Goal: Task Accomplishment & Management: Complete application form

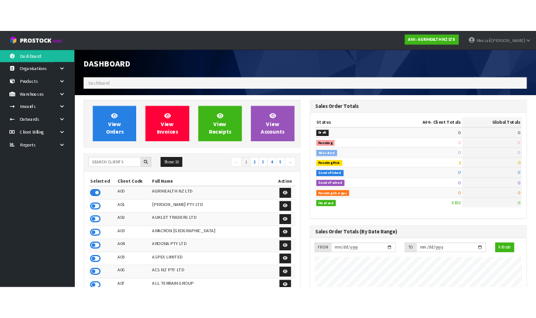
scroll to position [883, 427]
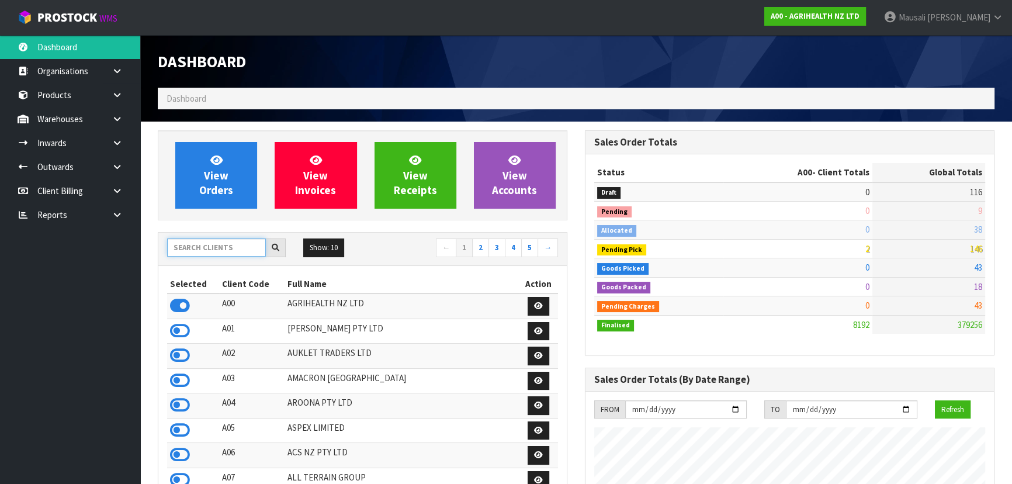
click at [210, 248] on input "text" at bounding box center [216, 247] width 99 height 18
drag, startPoint x: 213, startPoint y: 78, endPoint x: 213, endPoint y: 43, distance: 34.5
click at [202, 250] on input "text" at bounding box center [216, 247] width 99 height 18
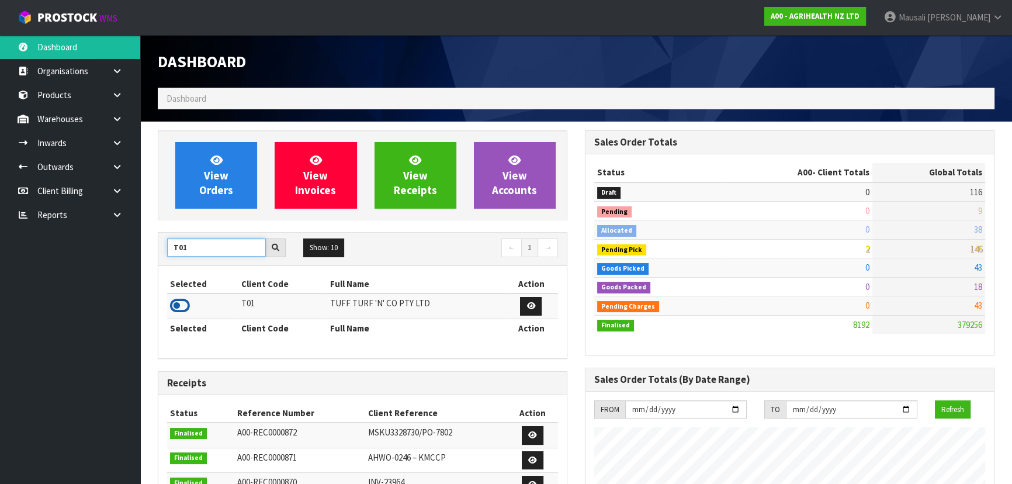
type input "T01"
click at [184, 304] on icon at bounding box center [180, 306] width 20 height 18
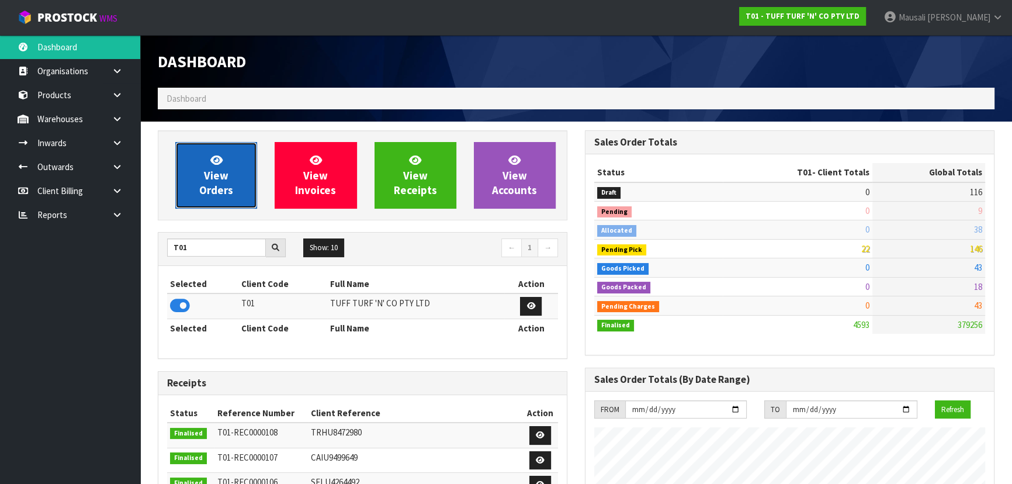
click at [221, 178] on span "View Orders" at bounding box center [216, 175] width 34 height 44
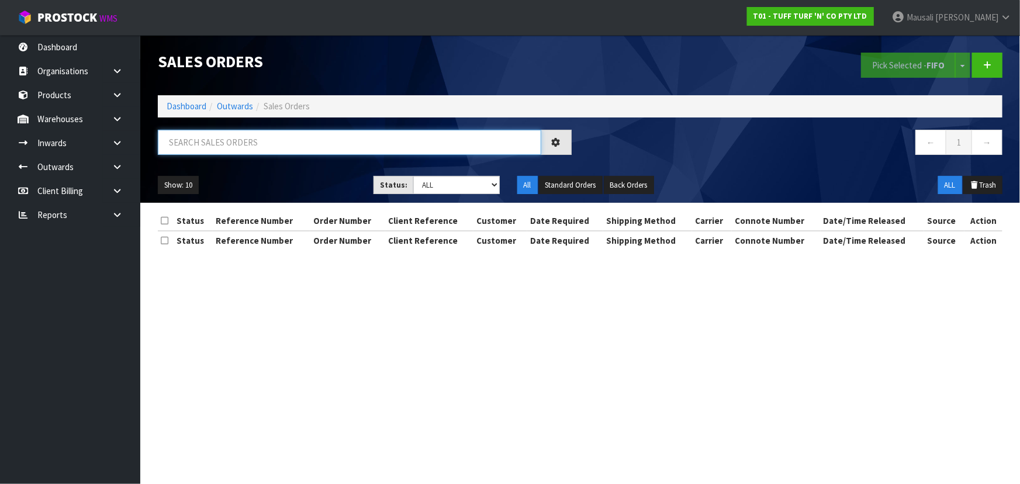
click at [179, 141] on input "text" at bounding box center [349, 142] width 383 height 25
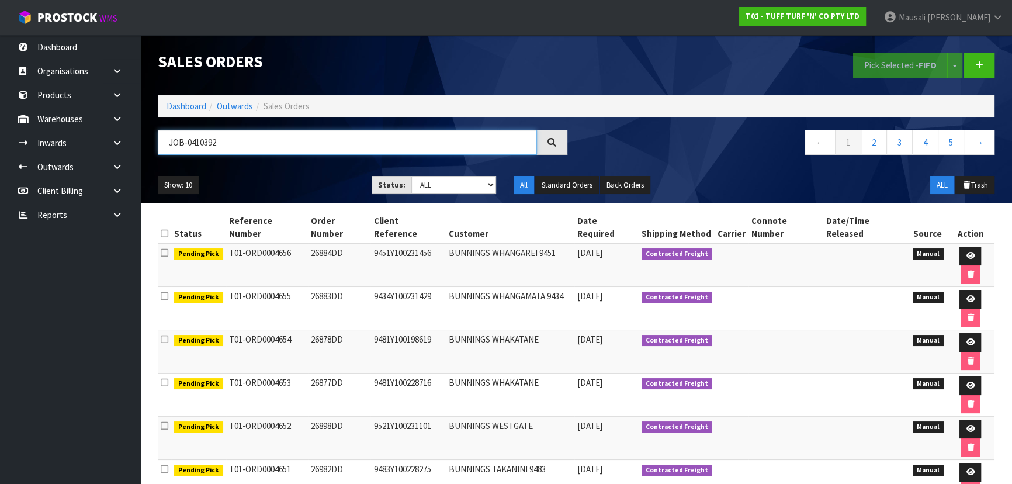
type input "JOB-0410392"
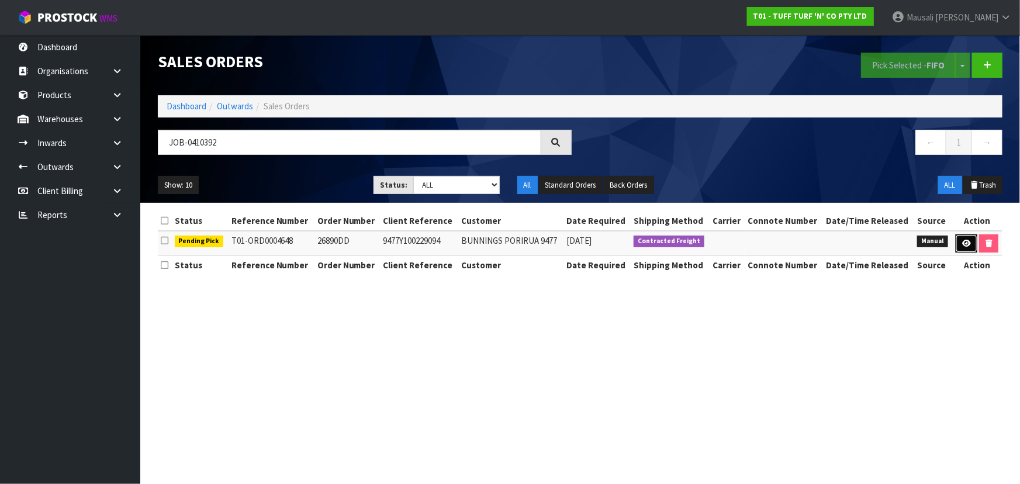
click at [958, 241] on link at bounding box center [966, 243] width 22 height 19
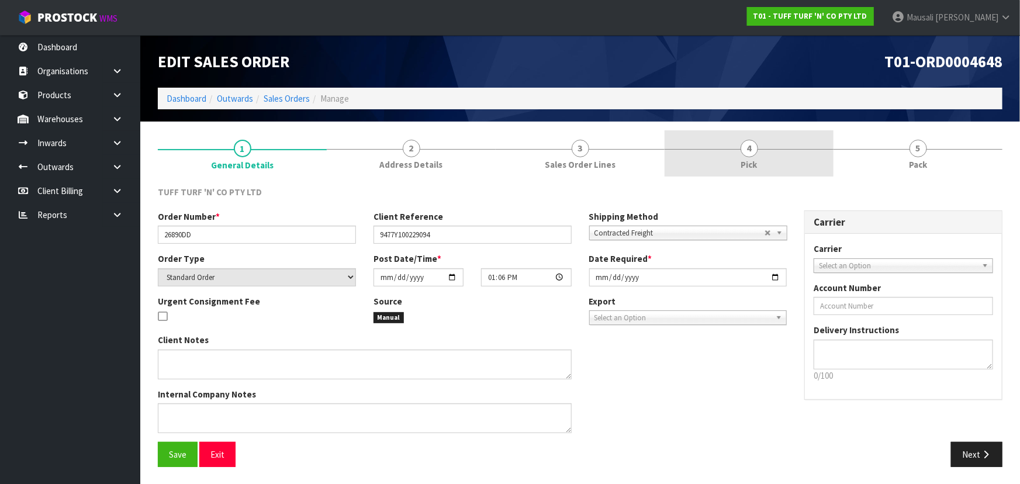
drag, startPoint x: 747, startPoint y: 154, endPoint x: 746, endPoint y: 144, distance: 10.0
click at [746, 144] on span "4" at bounding box center [749, 149] width 18 height 18
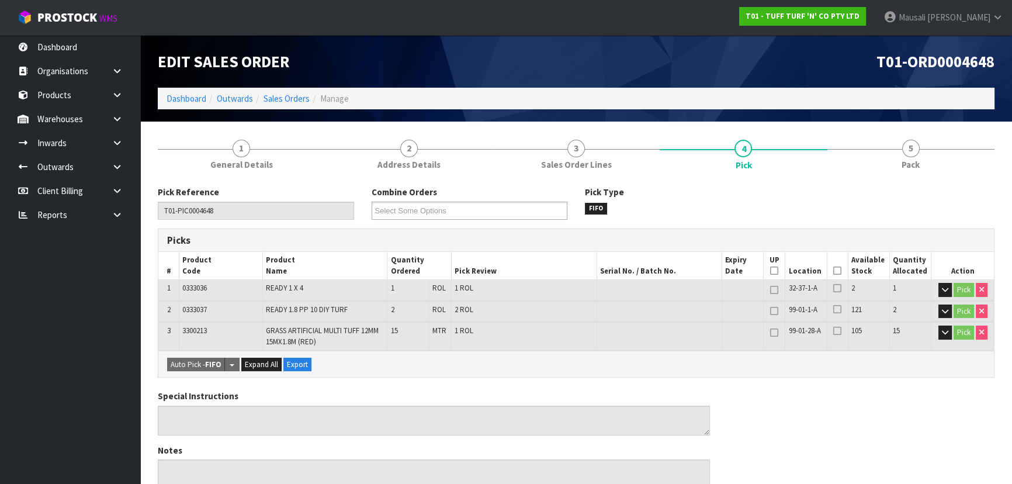
click at [839, 271] on icon at bounding box center [837, 271] width 8 height 1
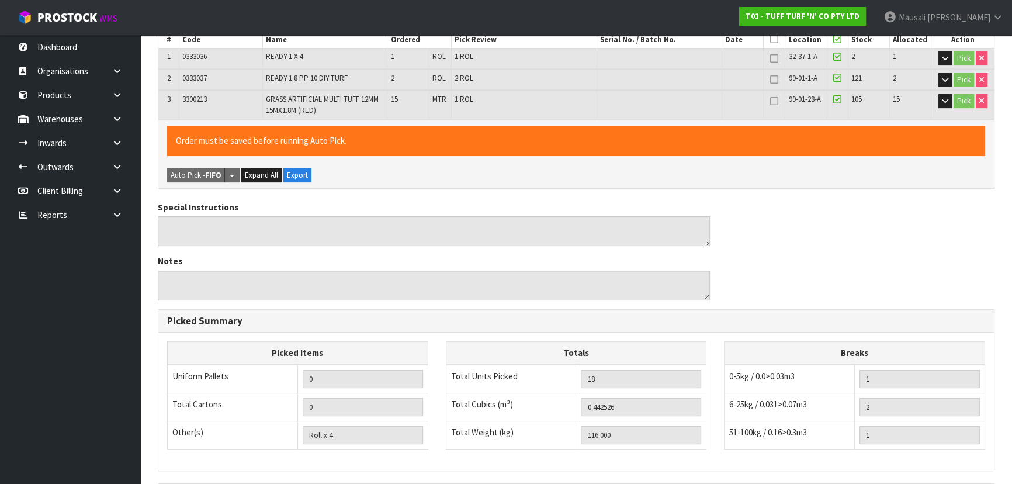
scroll to position [376, 0]
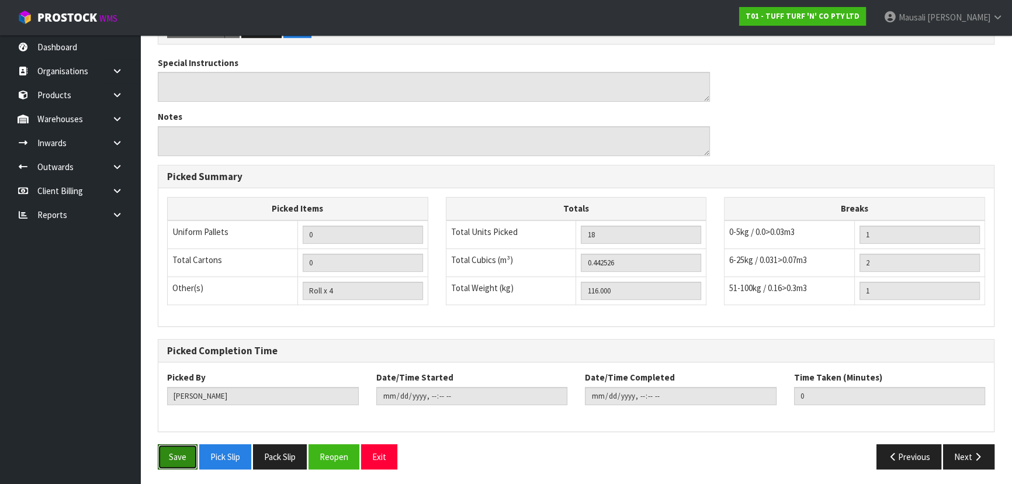
drag, startPoint x: 169, startPoint y: 449, endPoint x: 167, endPoint y: 438, distance: 11.2
click at [167, 438] on div "Pick Reference T01-PIC0004648 Combine Orders T01-ORD0004634 T01-ORD0004636 T01-…" at bounding box center [576, 144] width 837 height 668
click at [181, 444] on button "Save" at bounding box center [178, 456] width 40 height 25
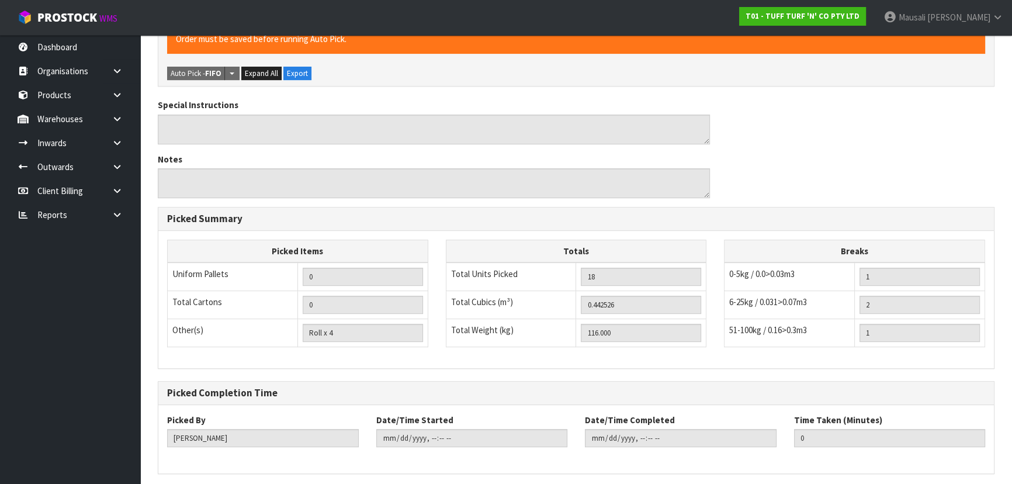
scroll to position [0, 0]
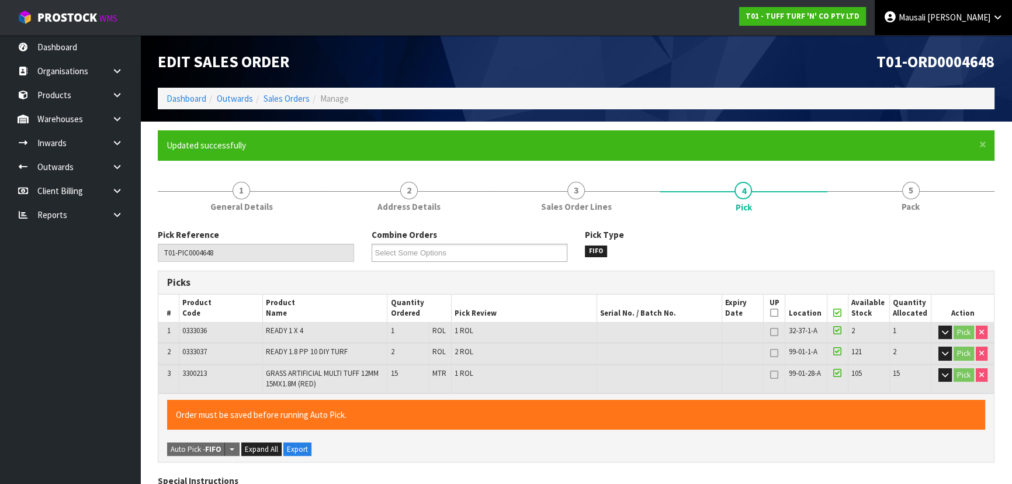
type input "[PERSON_NAME]"
type input "[DATE]T09:28:08"
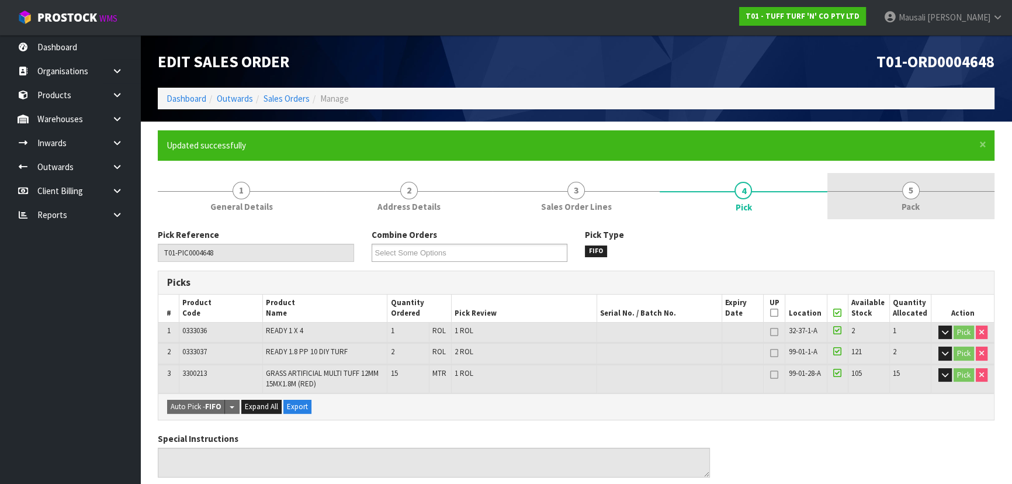
click at [895, 201] on link "5 Pack" at bounding box center [910, 196] width 167 height 46
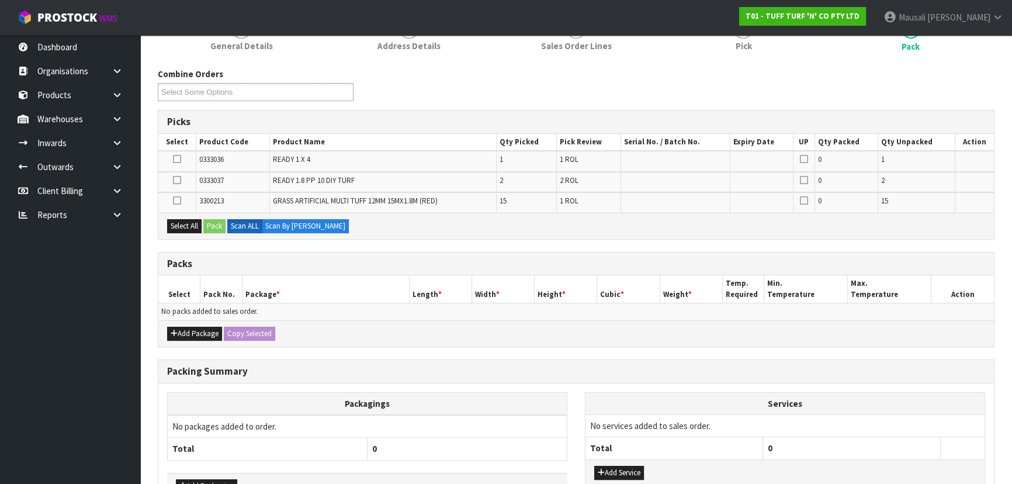
scroll to position [237, 0]
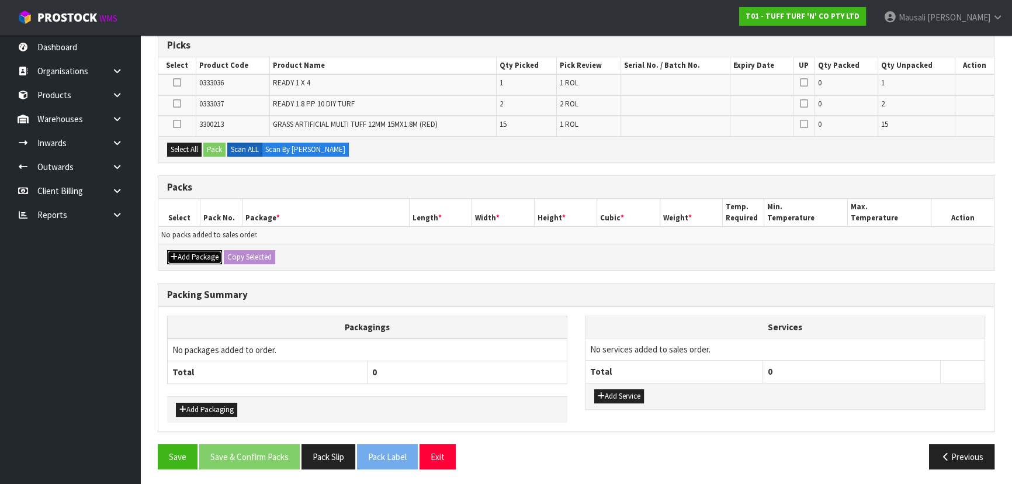
click at [188, 257] on button "Add Package" at bounding box center [194, 257] width 55 height 14
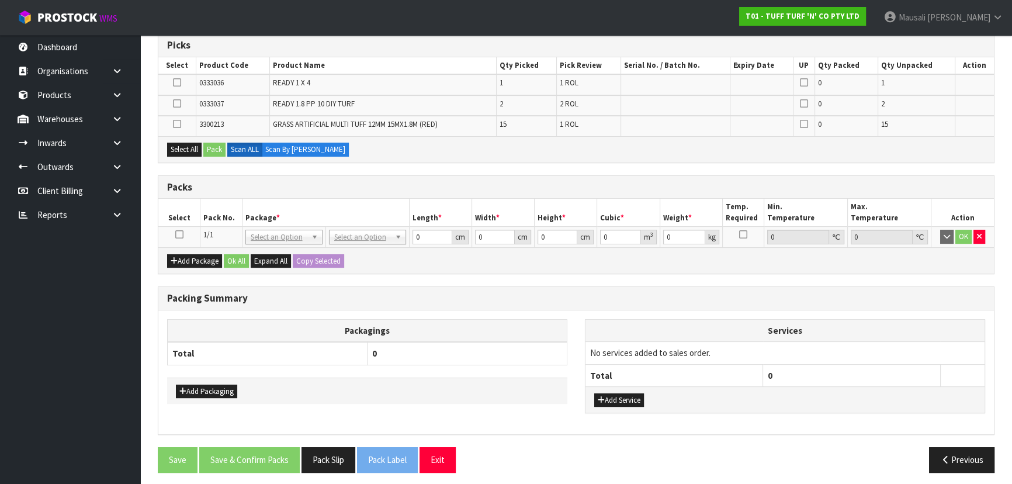
click at [178, 234] on icon at bounding box center [179, 234] width 8 height 1
click at [188, 145] on button "Select All" at bounding box center [184, 150] width 34 height 14
click at [216, 148] on button "Pack" at bounding box center [214, 150] width 22 height 14
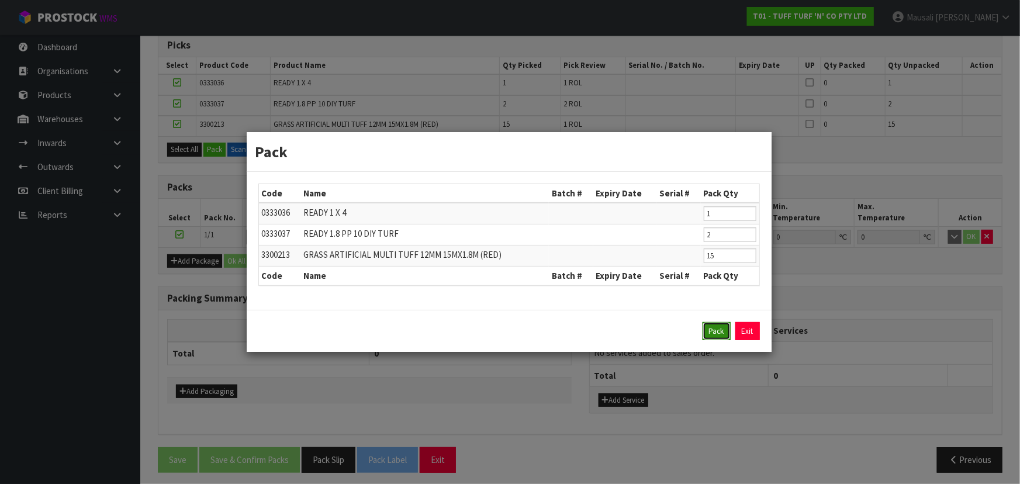
click at [708, 323] on button "Pack" at bounding box center [716, 331] width 28 height 19
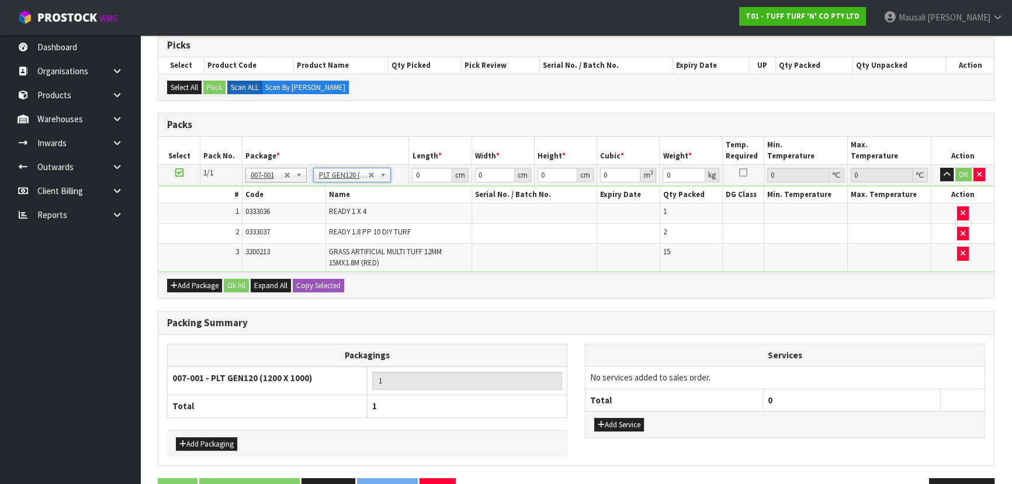
type input "120"
type input "100"
type input "116"
drag, startPoint x: 433, startPoint y: 177, endPoint x: 413, endPoint y: 177, distance: 19.9
click at [413, 177] on input "120" at bounding box center [432, 175] width 40 height 15
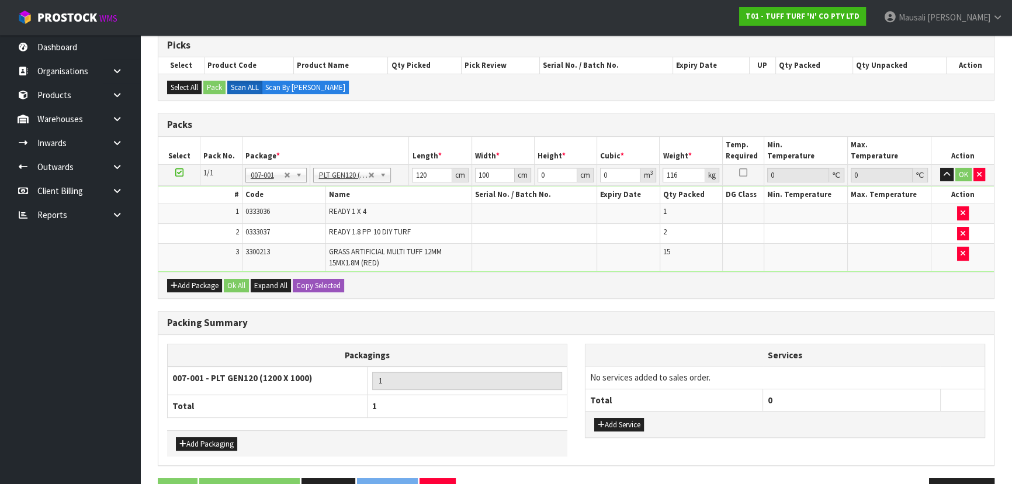
click at [722, 203] on th "DG Class" at bounding box center [743, 194] width 42 height 17
drag, startPoint x: 431, startPoint y: 175, endPoint x: 413, endPoint y: 177, distance: 18.2
click at [413, 177] on input "120" at bounding box center [432, 175] width 40 height 15
type input "184"
type input "110"
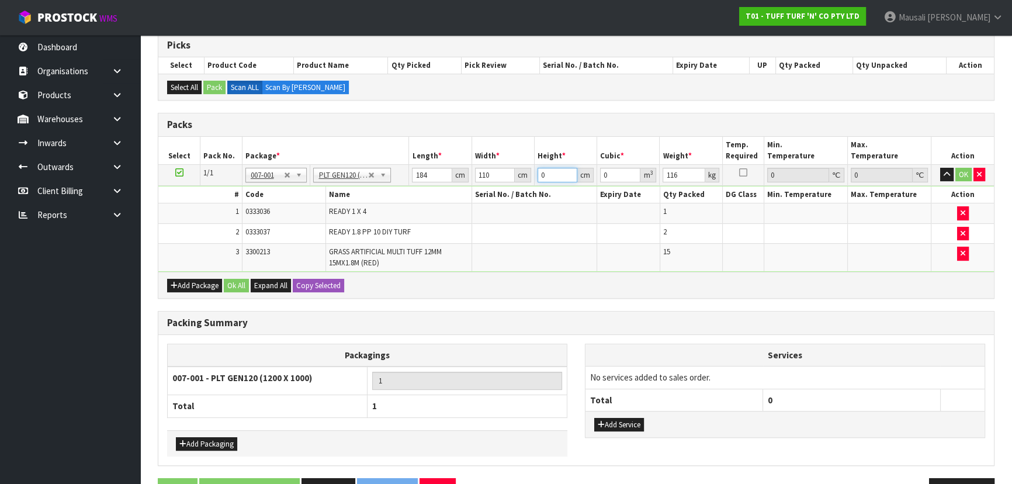
type input "5"
type input "0.1012"
type input "51"
type input "1.03224"
type input "51"
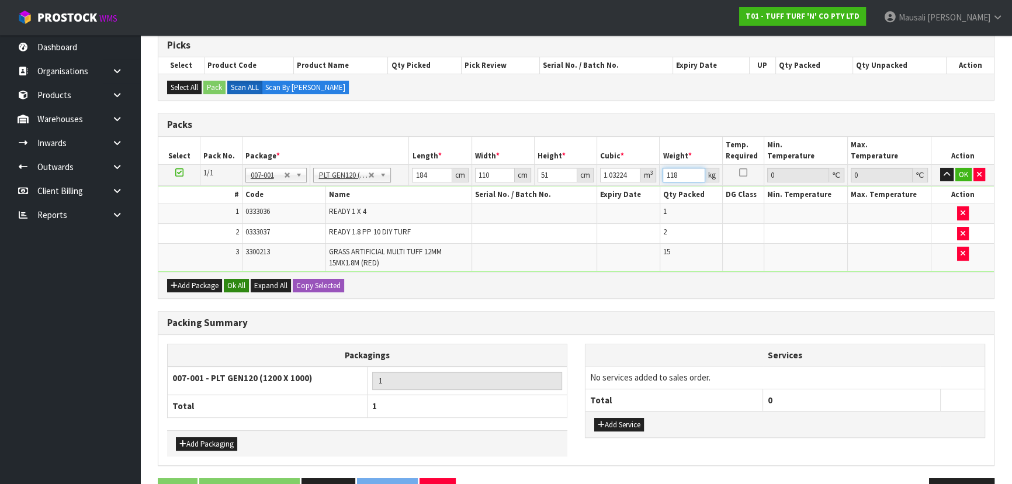
type input "118"
click at [242, 280] on button "Ok All" at bounding box center [236, 286] width 25 height 14
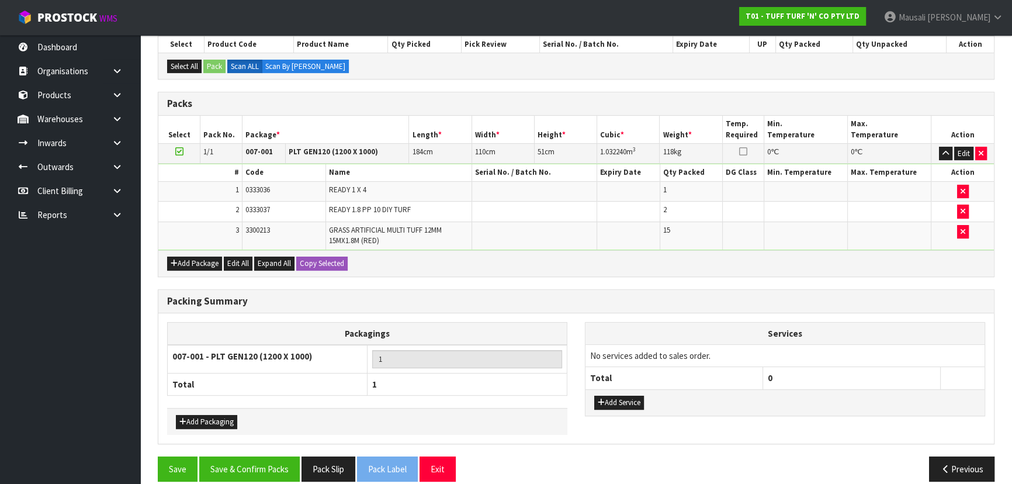
scroll to position [270, 0]
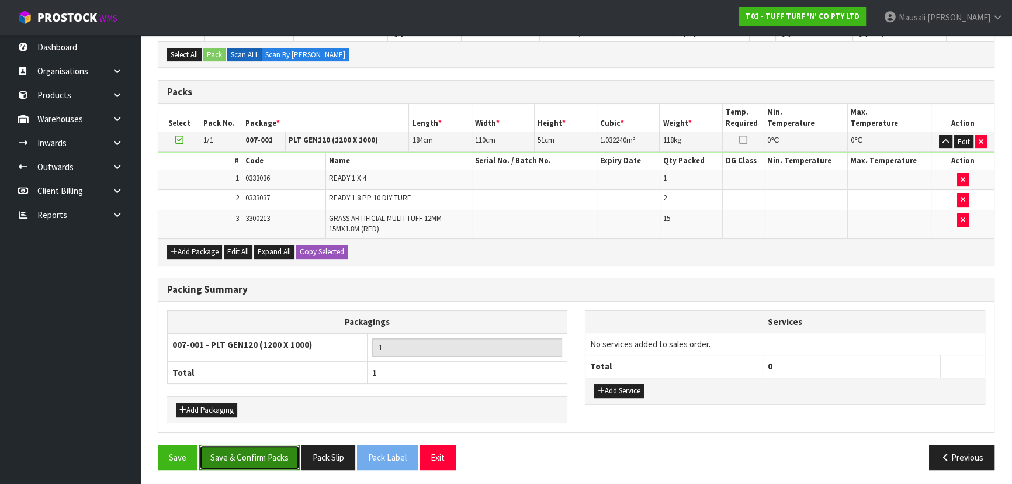
click at [280, 448] on button "Save & Confirm Packs" at bounding box center [249, 457] width 100 height 25
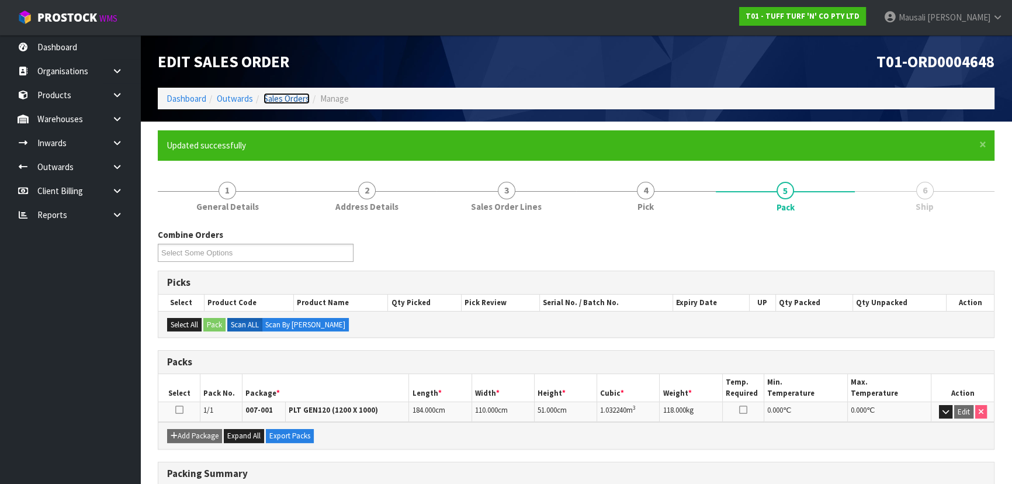
click at [289, 102] on link "Sales Orders" at bounding box center [287, 98] width 46 height 11
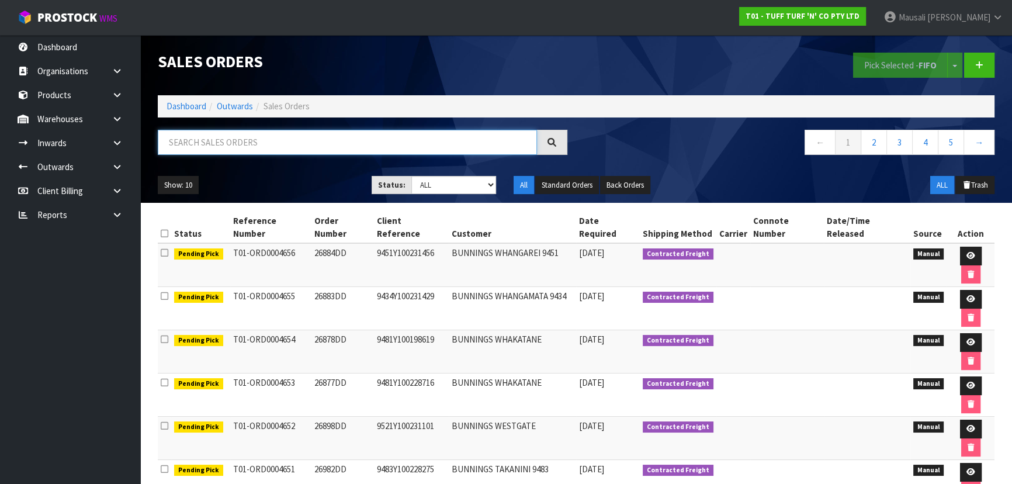
click at [221, 145] on input "text" at bounding box center [347, 142] width 379 height 25
type input "JOB-0410364"
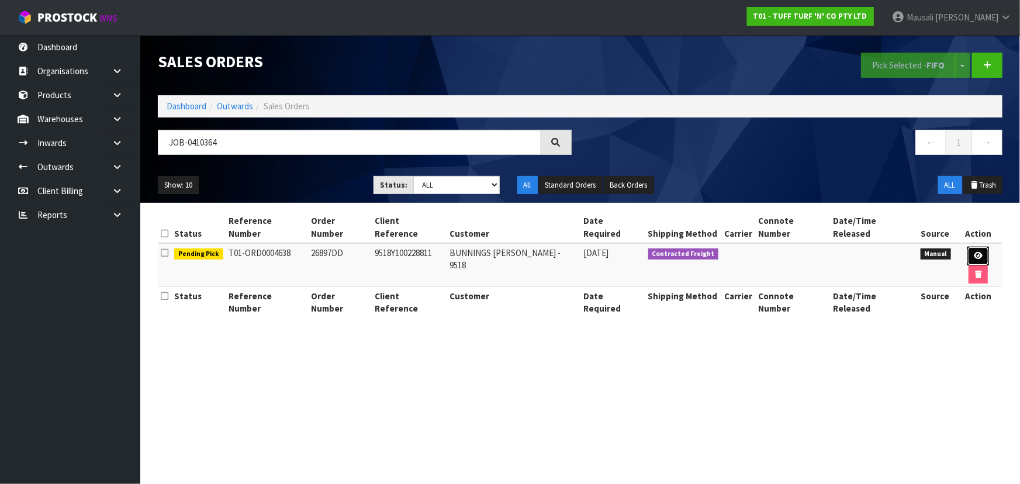
click at [973, 252] on icon at bounding box center [977, 256] width 9 height 8
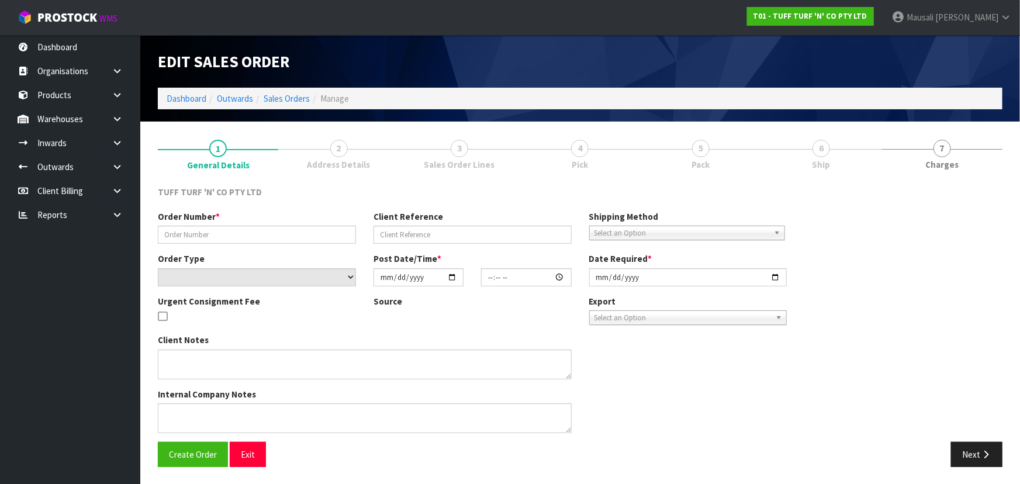
type input "26897DD"
type input "9518Y100228811"
select select "number:0"
type input "[DATE]"
type input "12:19:00.000"
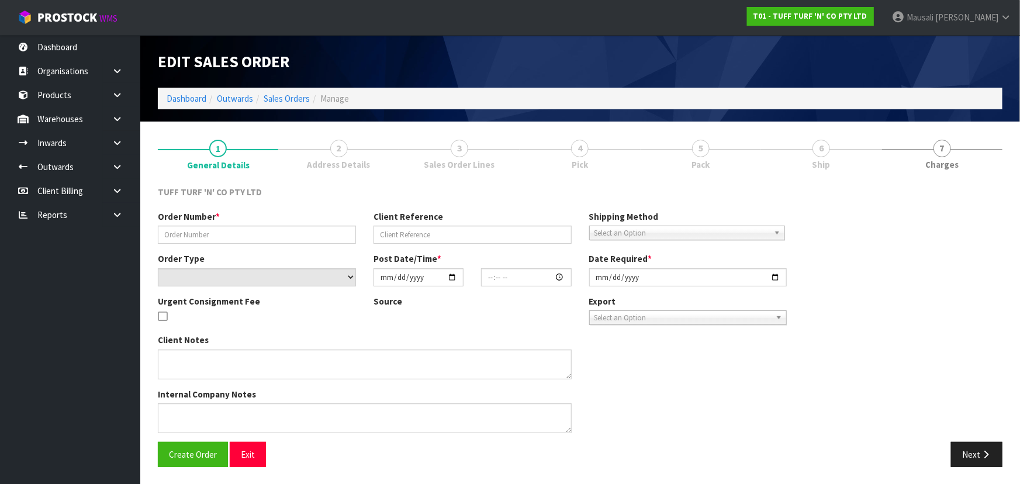
type input "[DATE]"
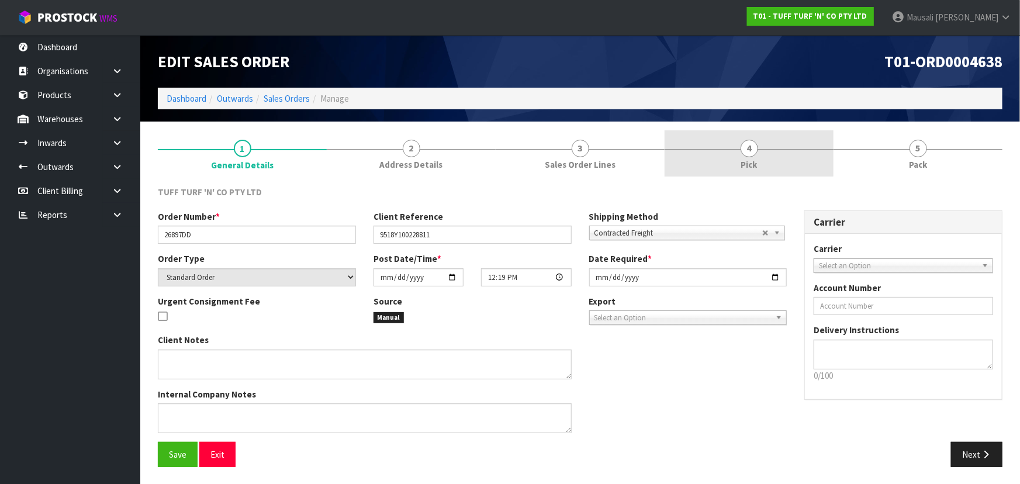
click at [751, 161] on span "Pick" at bounding box center [749, 164] width 16 height 12
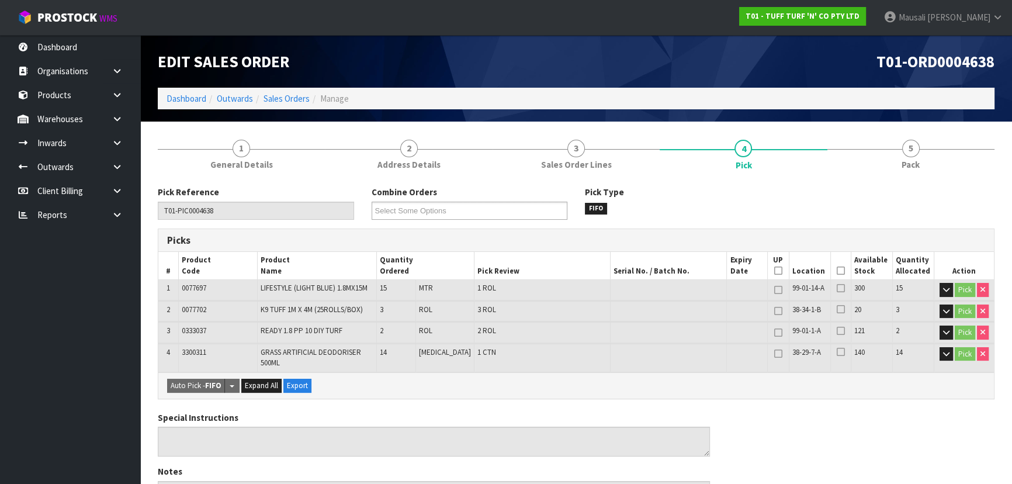
click at [837, 271] on icon at bounding box center [841, 271] width 8 height 1
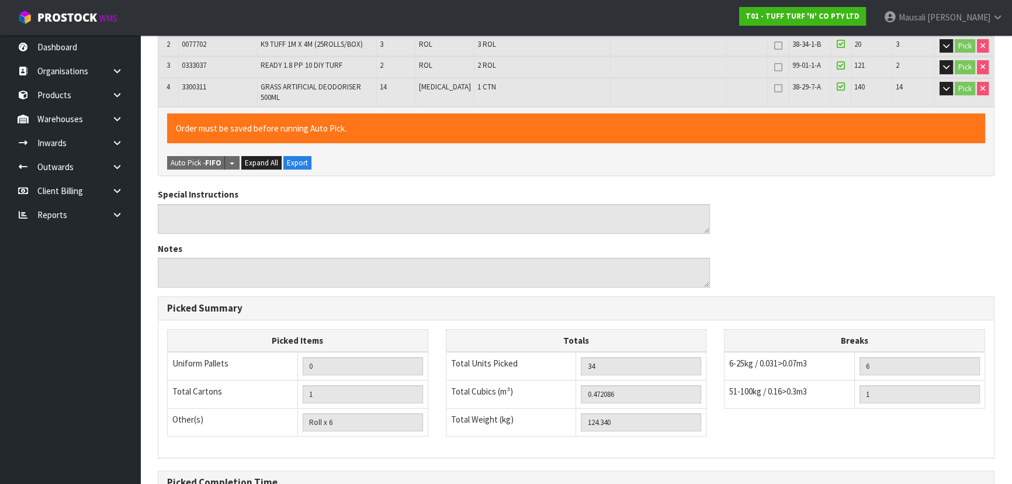
scroll to position [397, 0]
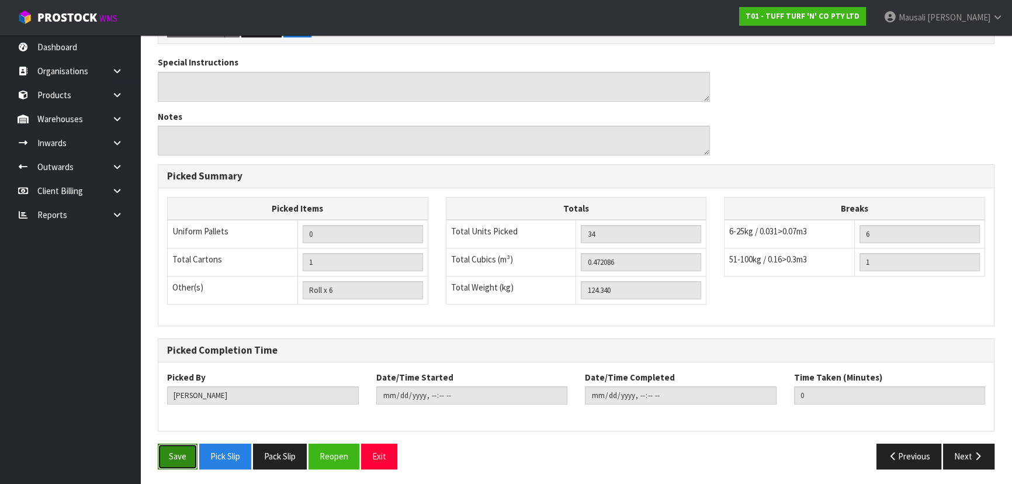
click at [178, 453] on button "Save" at bounding box center [178, 455] width 40 height 25
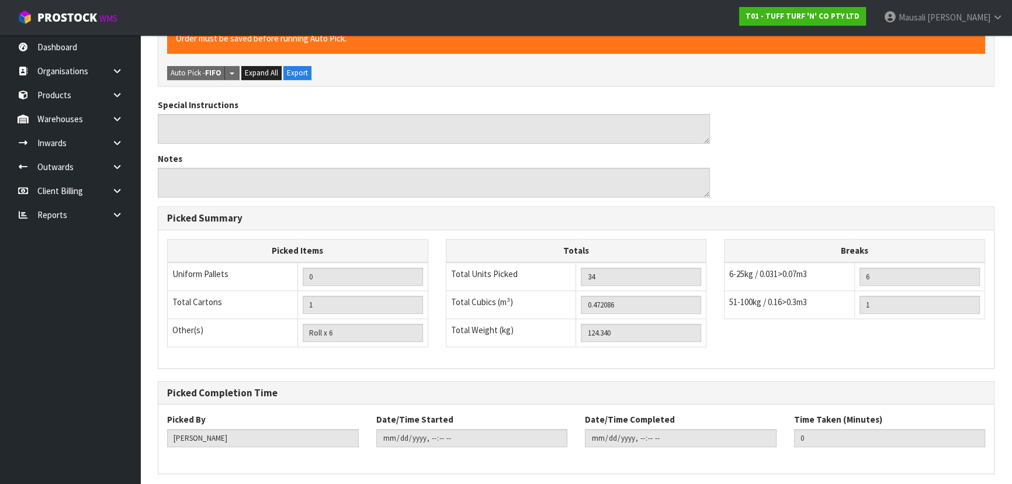
scroll to position [0, 0]
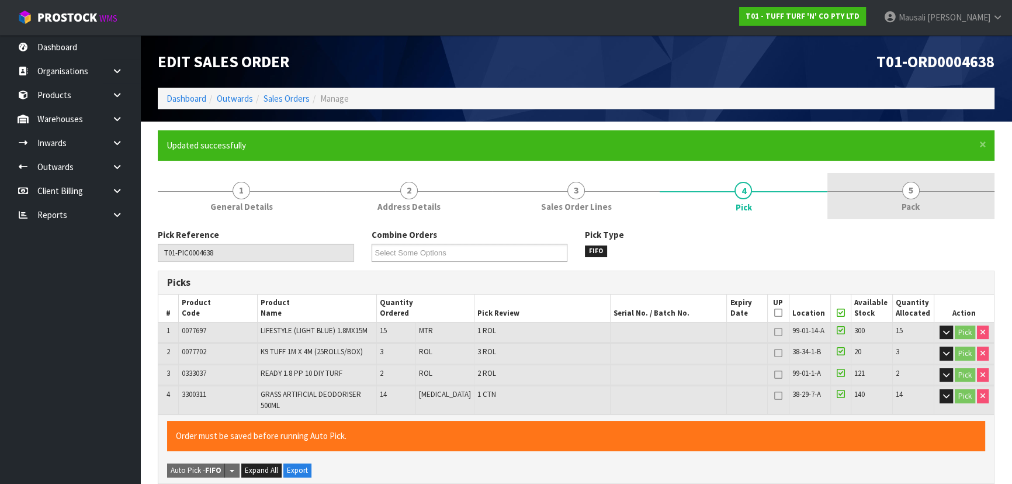
type input "[PERSON_NAME]"
type input "[DATE]T10:00:41"
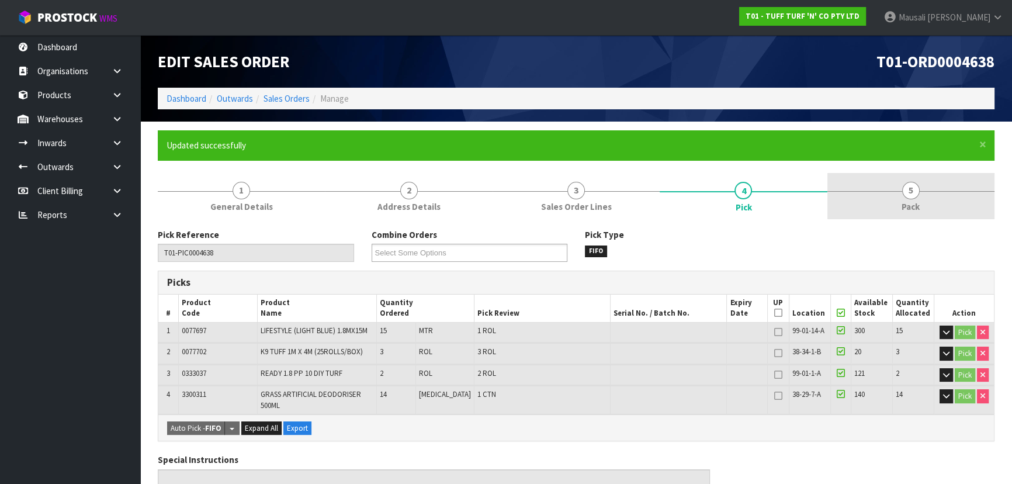
click at [876, 193] on link "5 Pack" at bounding box center [910, 196] width 167 height 46
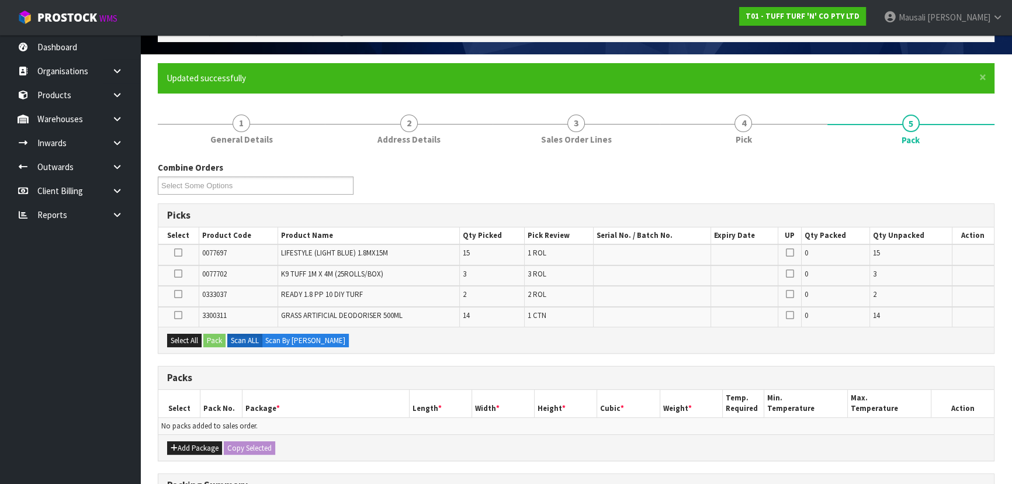
scroll to position [159, 0]
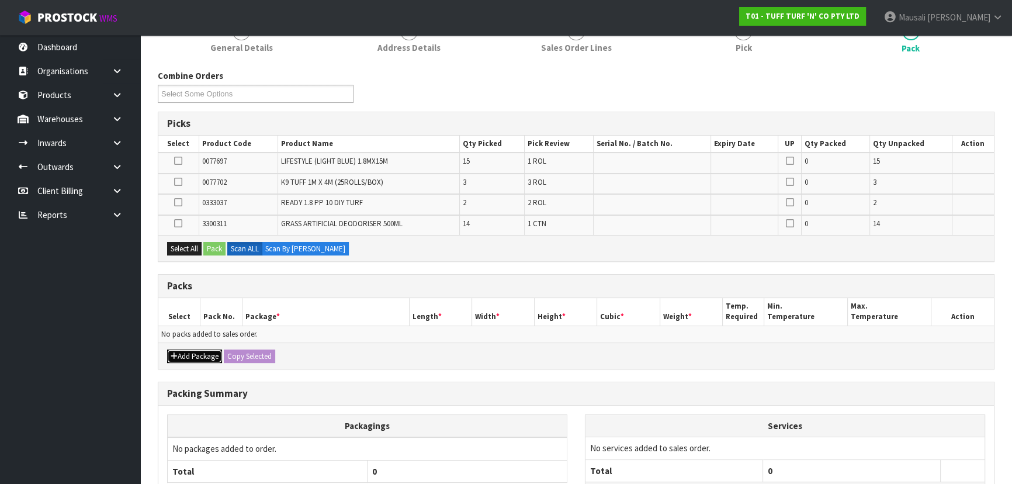
click at [190, 355] on button "Add Package" at bounding box center [194, 356] width 55 height 14
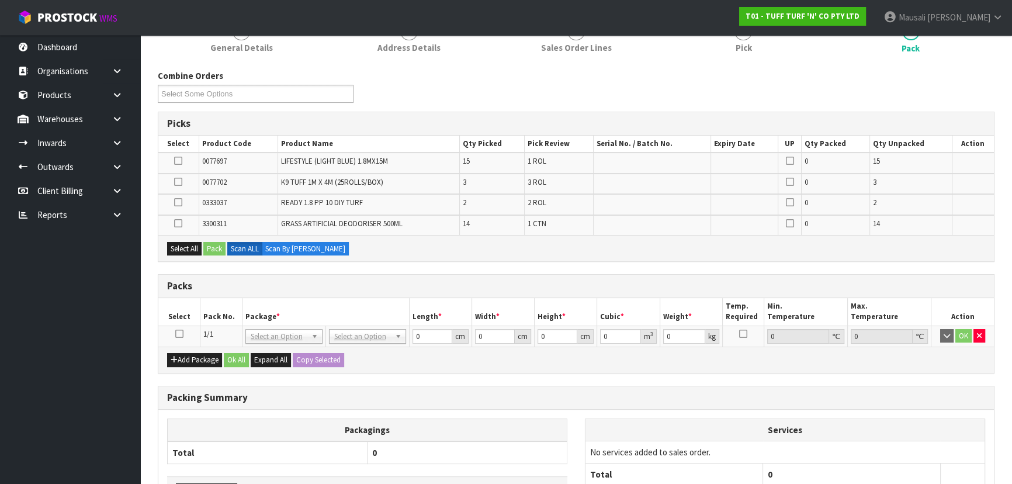
click at [179, 334] on icon at bounding box center [179, 334] width 8 height 1
click at [194, 249] on button "Select All" at bounding box center [184, 249] width 34 height 14
click at [213, 246] on button "Pack" at bounding box center [214, 249] width 22 height 14
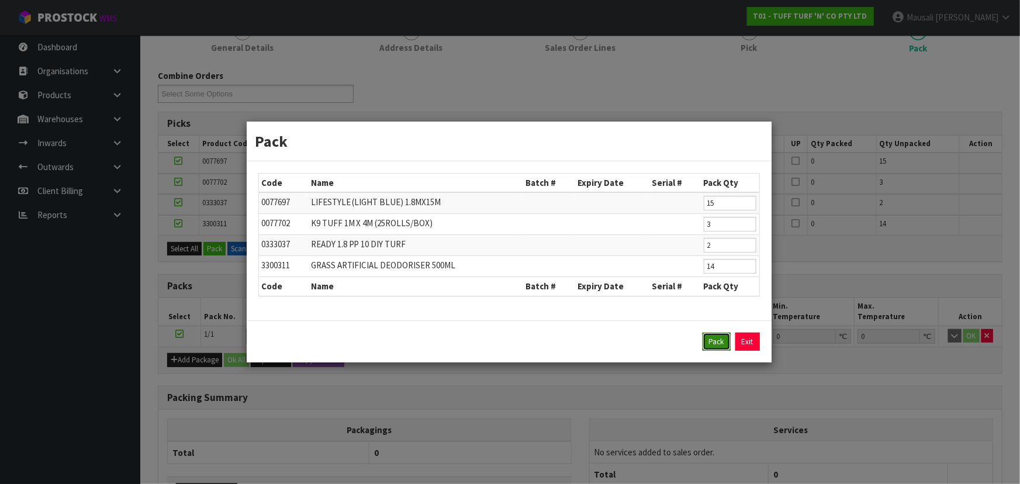
click at [706, 342] on button "Pack" at bounding box center [716, 341] width 28 height 19
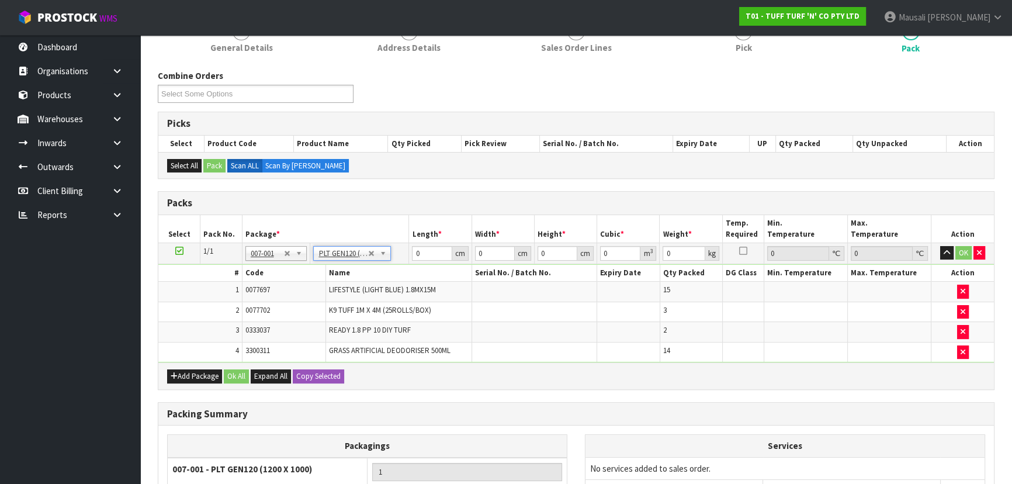
type input "120"
type input "100"
type input "124.34"
drag, startPoint x: 429, startPoint y: 253, endPoint x: 400, endPoint y: 253, distance: 29.2
click at [400, 253] on tr "1/1 NONE 007-001 007-002 007-004 007-009 007-013 007-014 007-015 007-017 007-01…" at bounding box center [576, 252] width 836 height 21
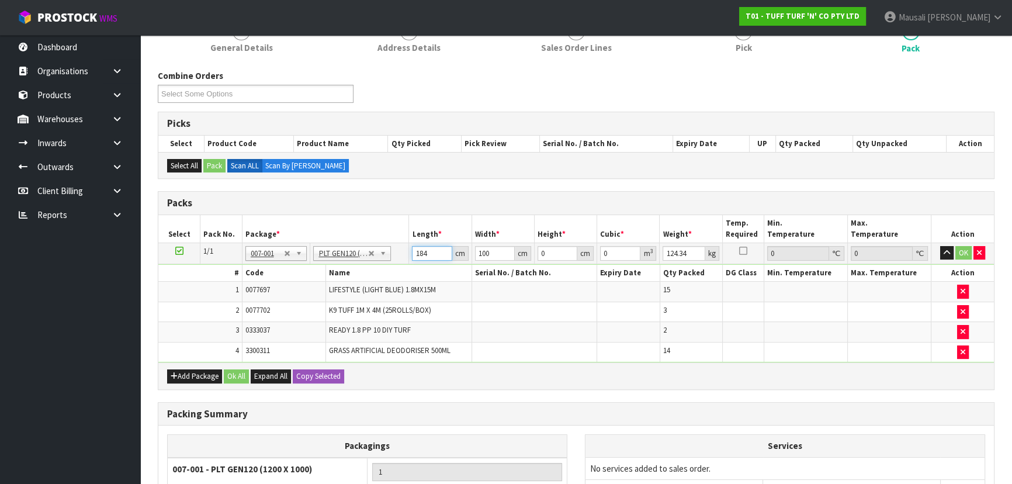
type input "184"
type input "1101"
type input "6"
type input "1.215504"
type input "62"
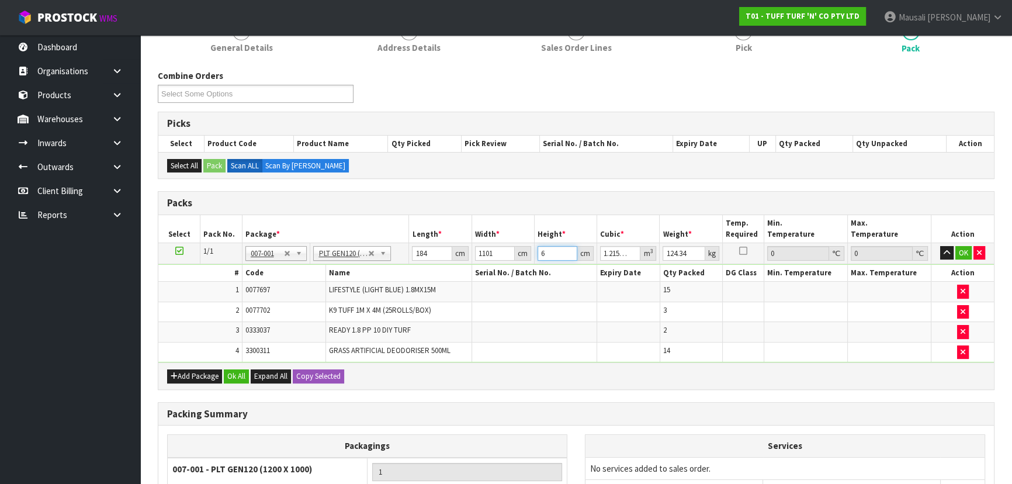
type input "12.560208"
type input "6"
type input "1.215504"
type input "0"
click at [496, 257] on input "1101" at bounding box center [495, 253] width 40 height 15
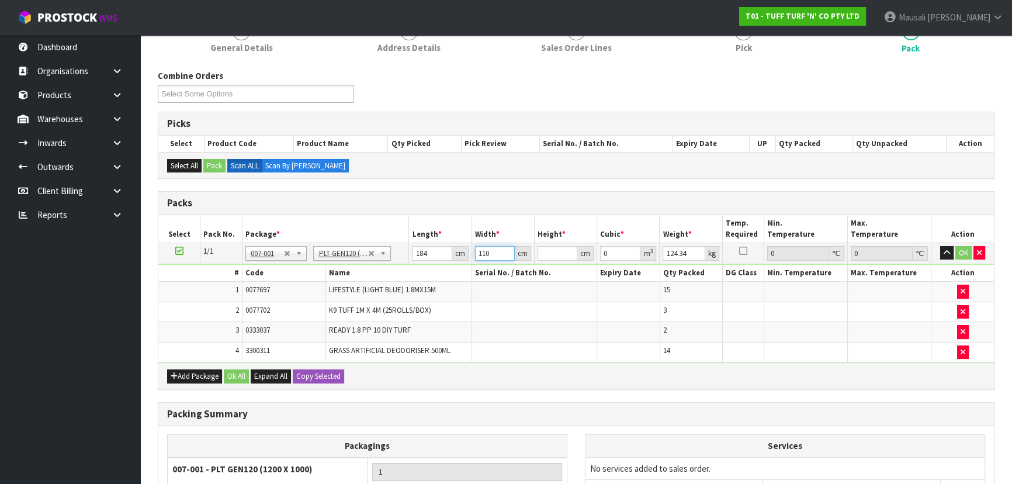
type input "110"
type input "6"
type input "0.12144"
type input "62"
type input "1.25488"
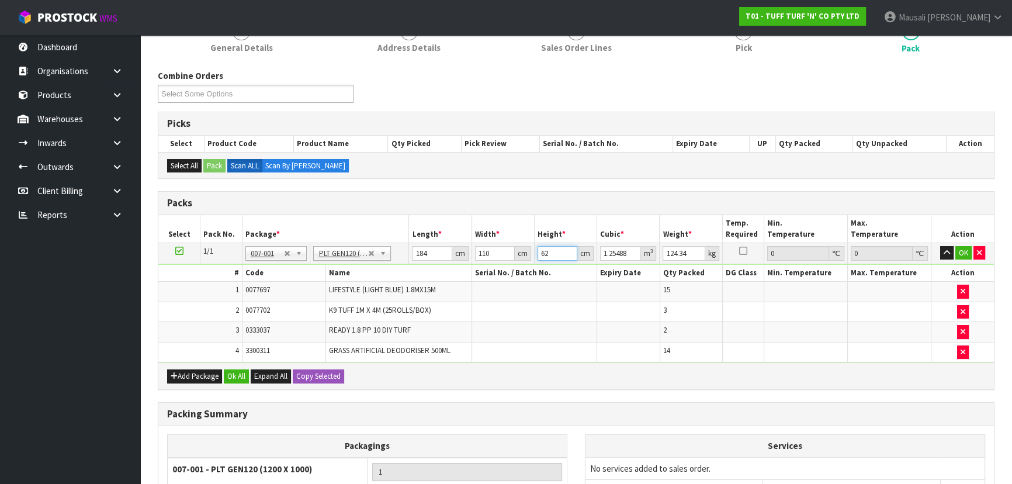
type input "62"
click at [514, 202] on h3 "Packs" at bounding box center [576, 202] width 818 height 11
click at [693, 248] on input "124.341" at bounding box center [684, 253] width 42 height 15
drag, startPoint x: 689, startPoint y: 250, endPoint x: 640, endPoint y: 252, distance: 49.1
click at [640, 252] on tr "1/1 NONE 007-001 007-002 007-004 007-009 007-013 007-014 007-015 007-017 007-01…" at bounding box center [576, 252] width 836 height 21
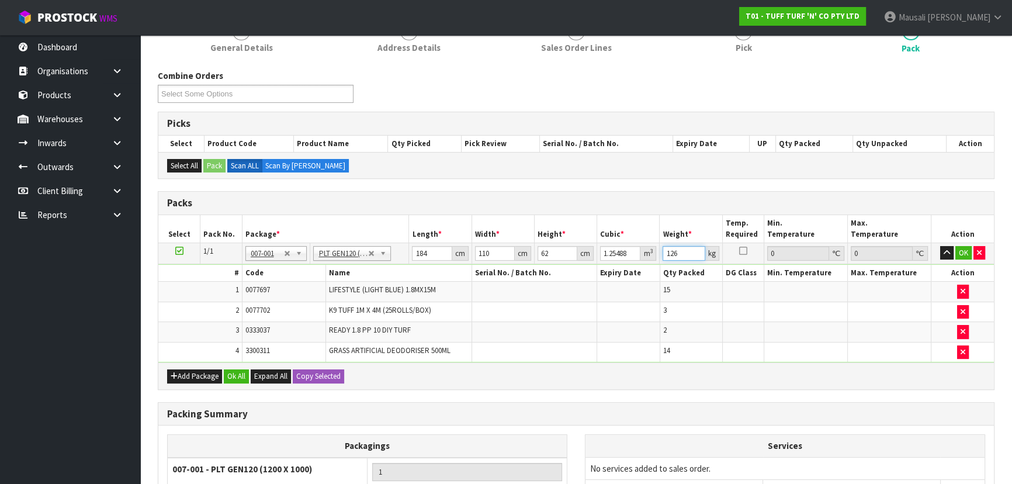
scroll to position [283, 0]
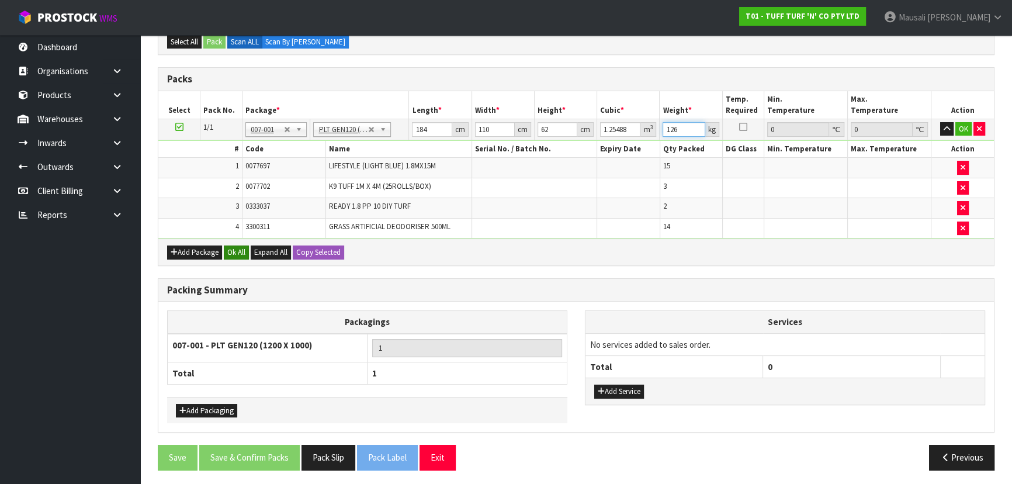
type input "126"
click at [242, 249] on button "Ok All" at bounding box center [236, 252] width 25 height 14
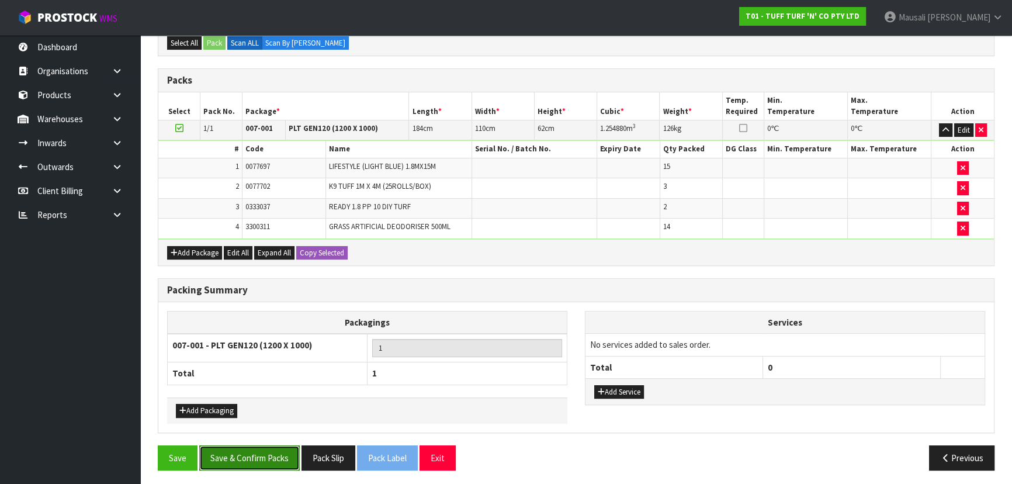
click at [258, 449] on button "Save & Confirm Packs" at bounding box center [249, 457] width 100 height 25
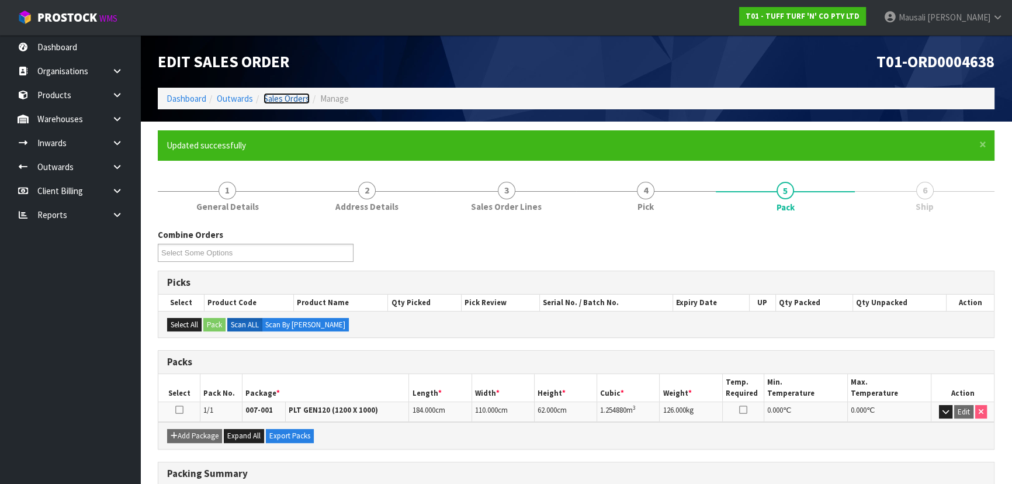
click at [290, 99] on link "Sales Orders" at bounding box center [287, 98] width 46 height 11
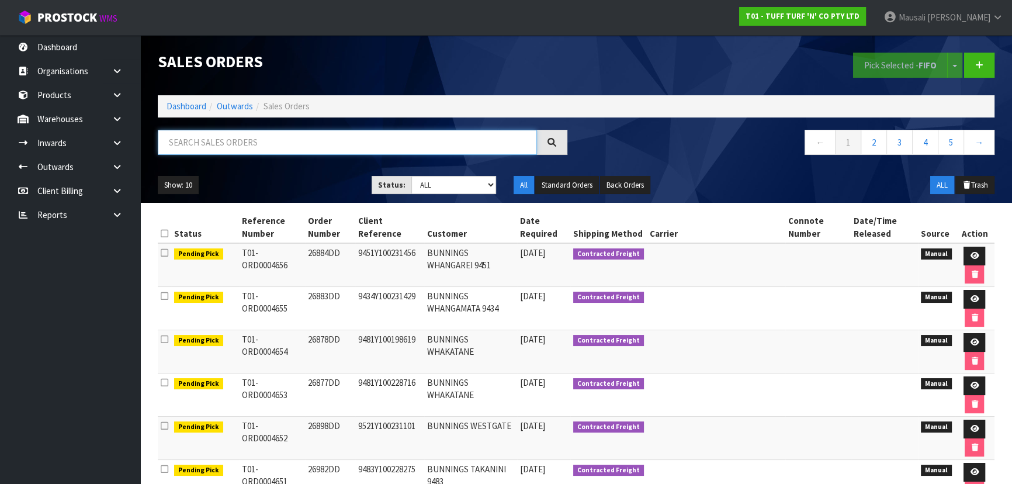
click at [214, 147] on input "text" at bounding box center [347, 142] width 379 height 25
type input "JOB-0410366"
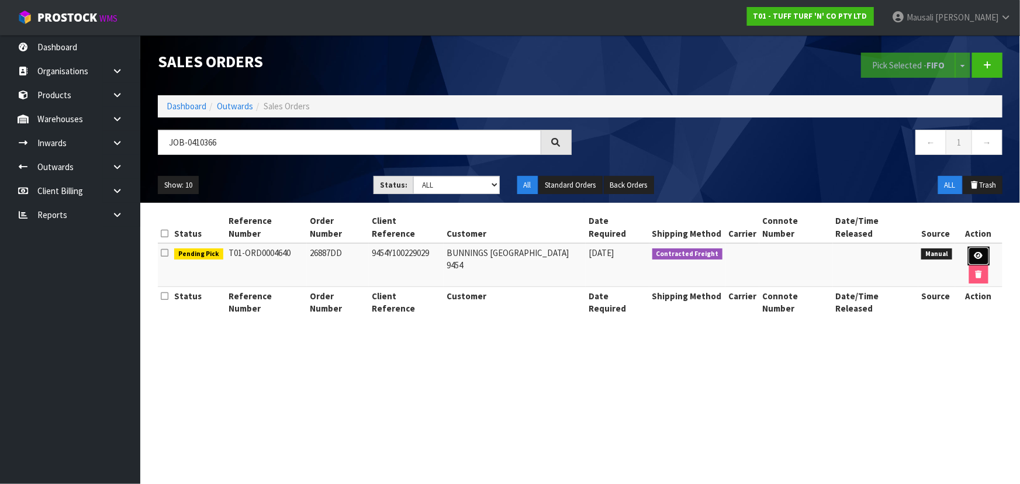
click at [974, 252] on icon at bounding box center [978, 256] width 9 height 8
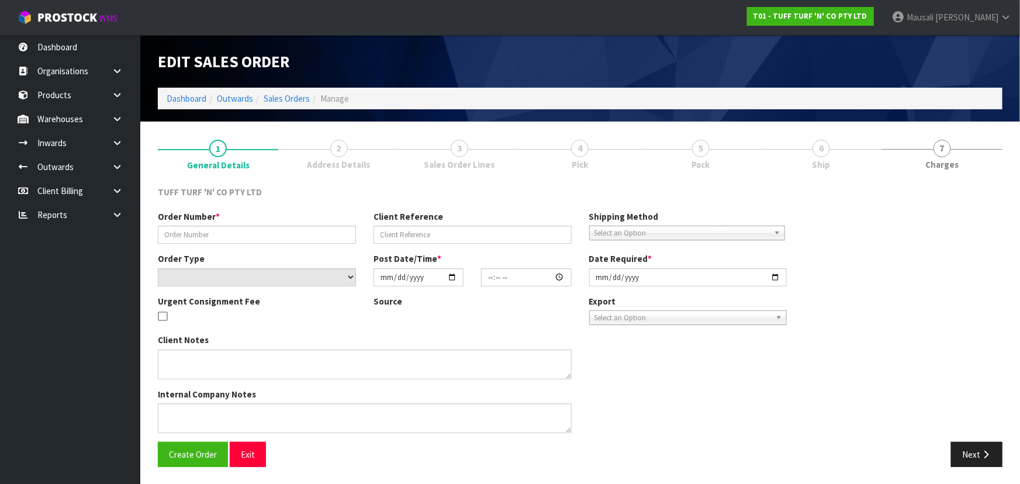
type input "26887DD"
type input "9454Y100229029"
select select "number:0"
type input "[DATE]"
type input "12:23:00.000"
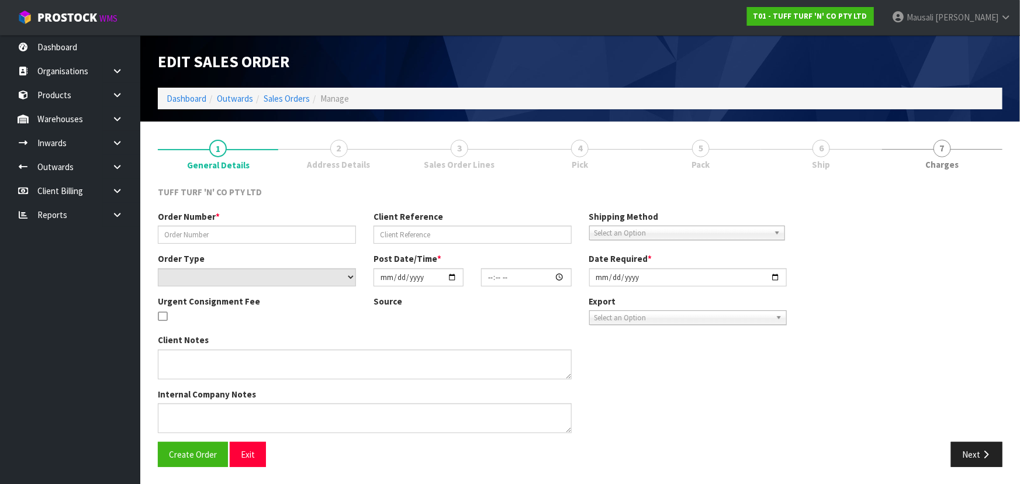
type input "[DATE]"
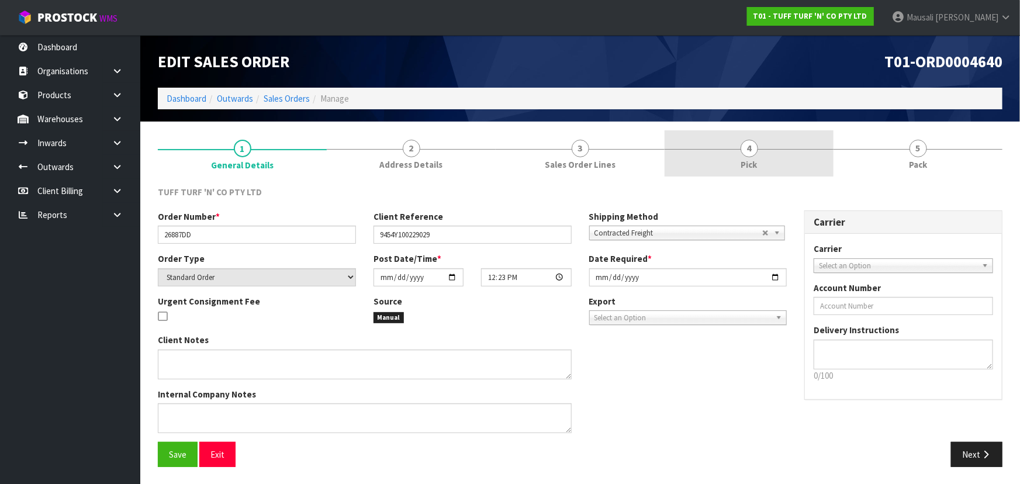
click at [746, 163] on span "Pick" at bounding box center [749, 164] width 16 height 12
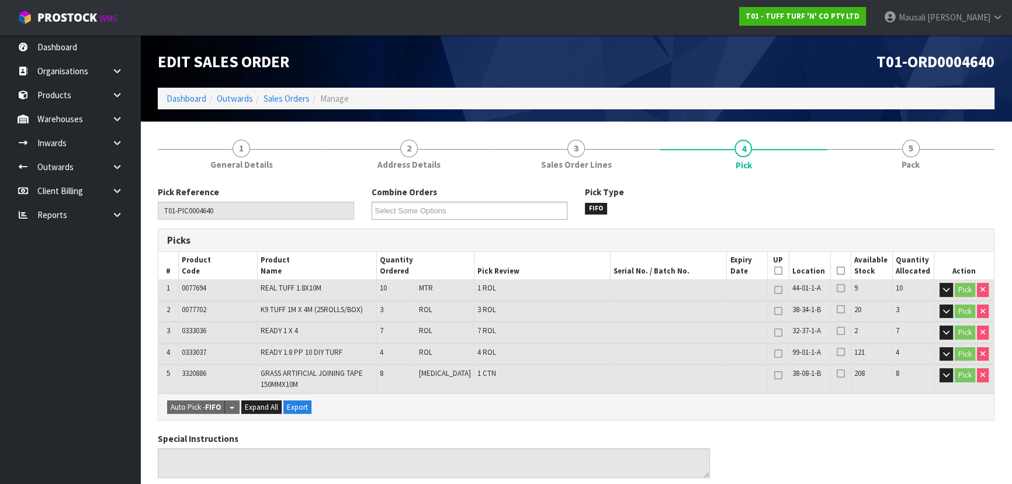
click at [837, 271] on icon at bounding box center [841, 271] width 8 height 1
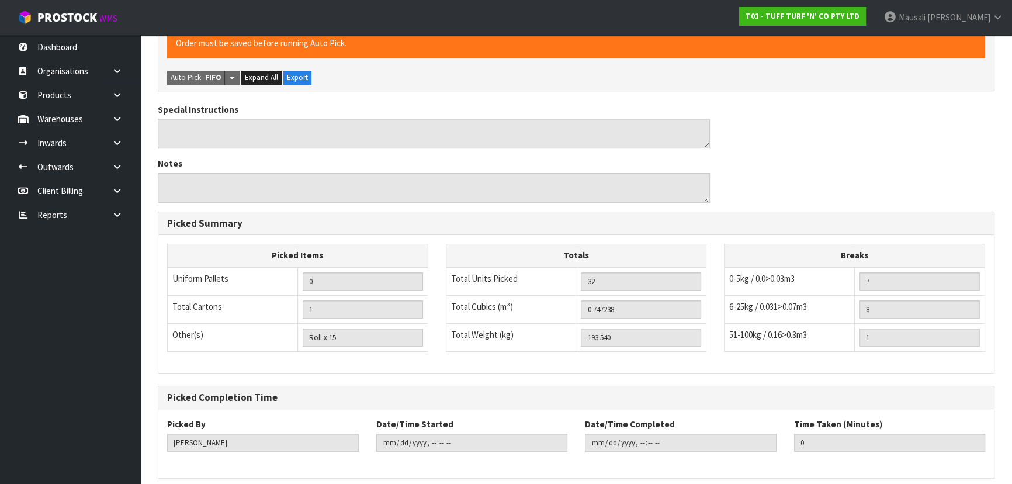
scroll to position [418, 0]
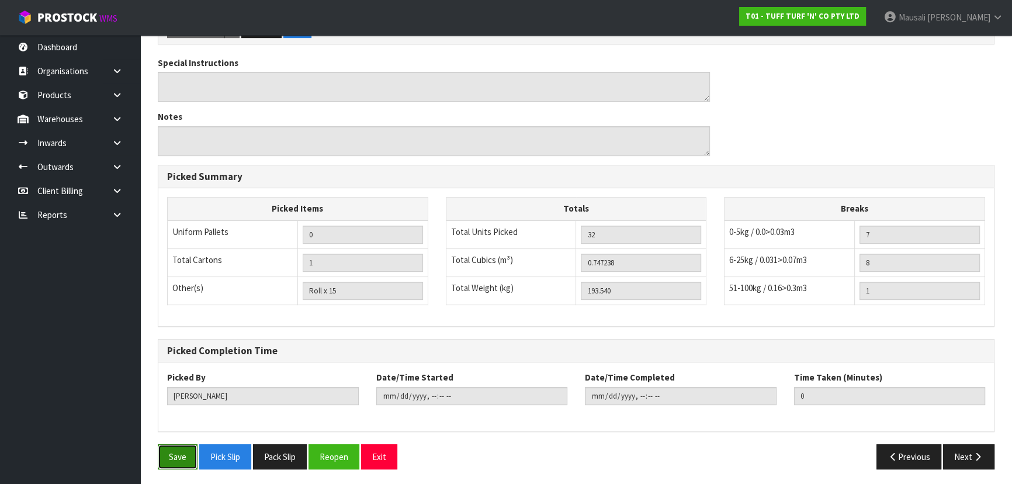
click at [160, 447] on button "Save" at bounding box center [178, 456] width 40 height 25
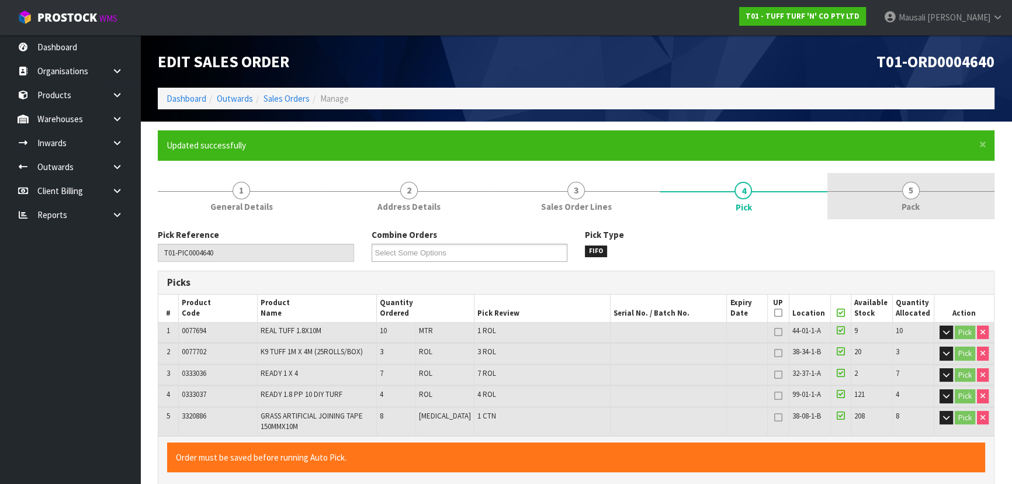
type input "[PERSON_NAME]"
type input "[DATE]T10:42:48"
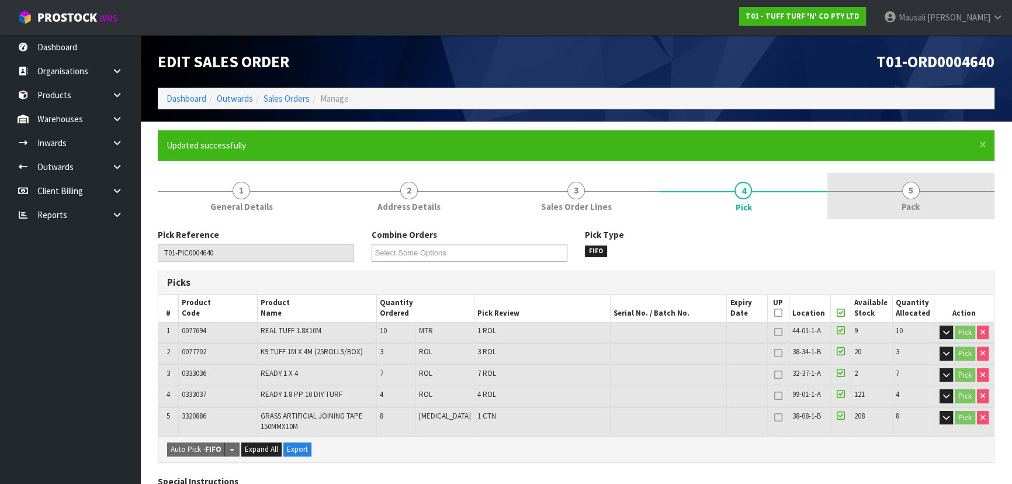
click at [924, 198] on link "5 Pack" at bounding box center [910, 196] width 167 height 46
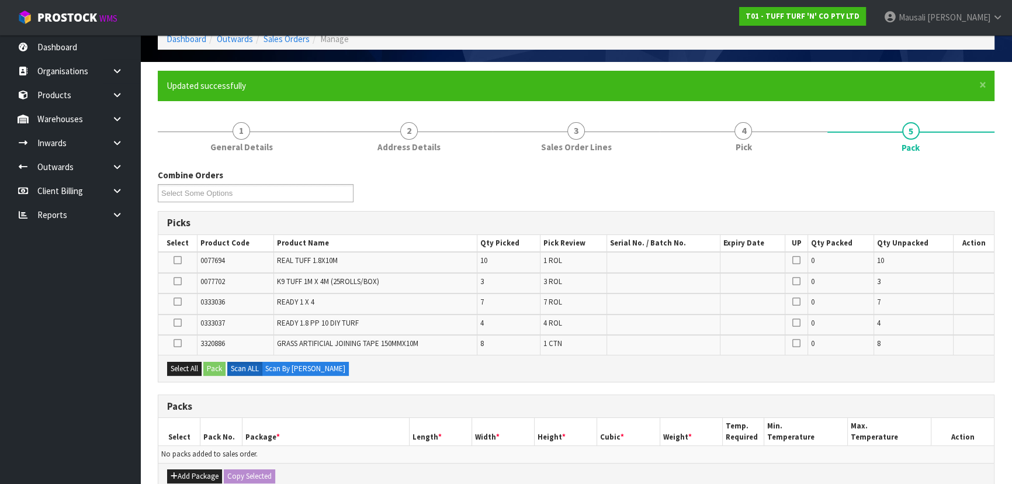
scroll to position [159, 0]
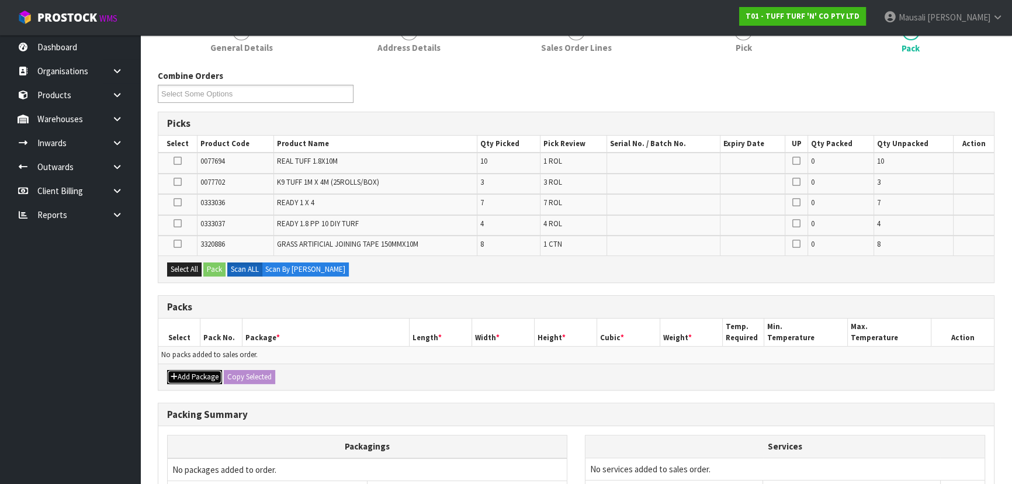
click at [192, 371] on button "Add Package" at bounding box center [194, 377] width 55 height 14
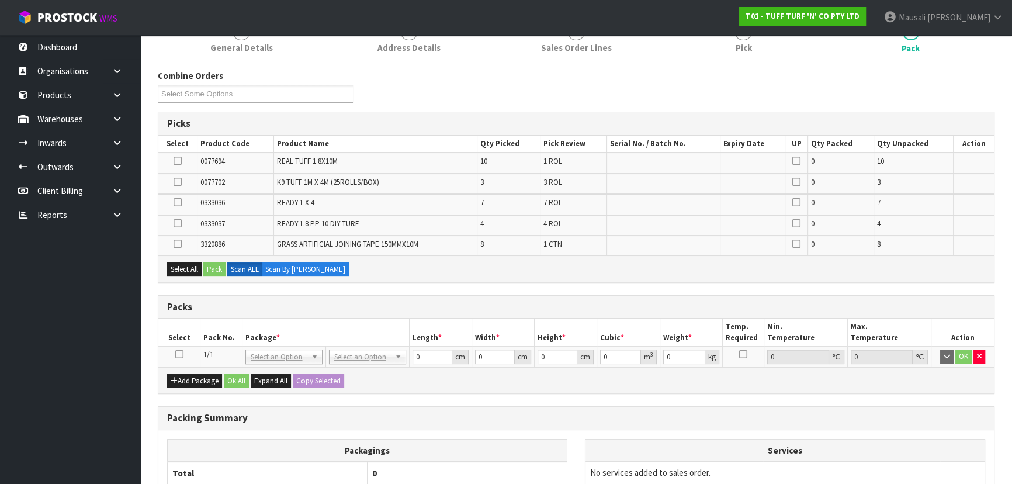
click at [178, 354] on icon at bounding box center [179, 354] width 8 height 1
click at [182, 262] on button "Select All" at bounding box center [184, 269] width 34 height 14
click at [226, 264] on button "Pack" at bounding box center [214, 269] width 22 height 14
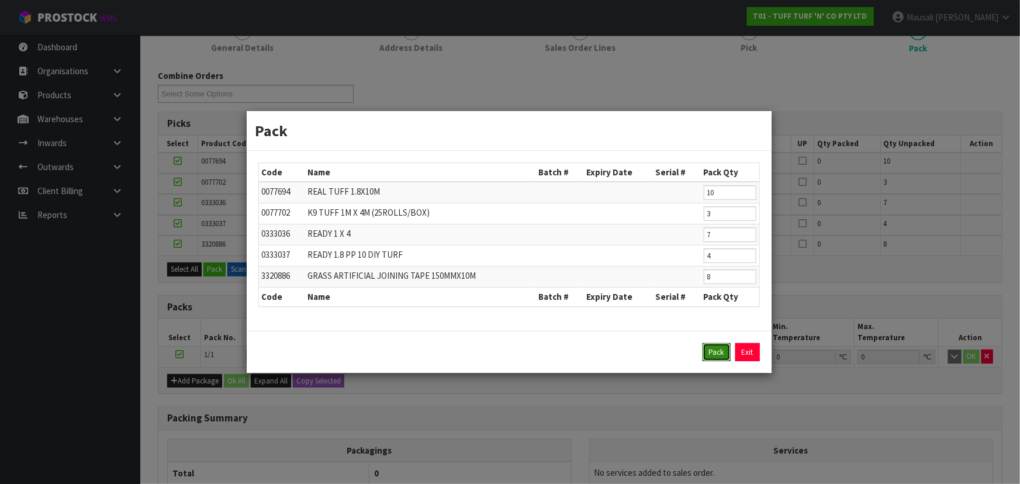
click at [715, 352] on button "Pack" at bounding box center [716, 352] width 28 height 19
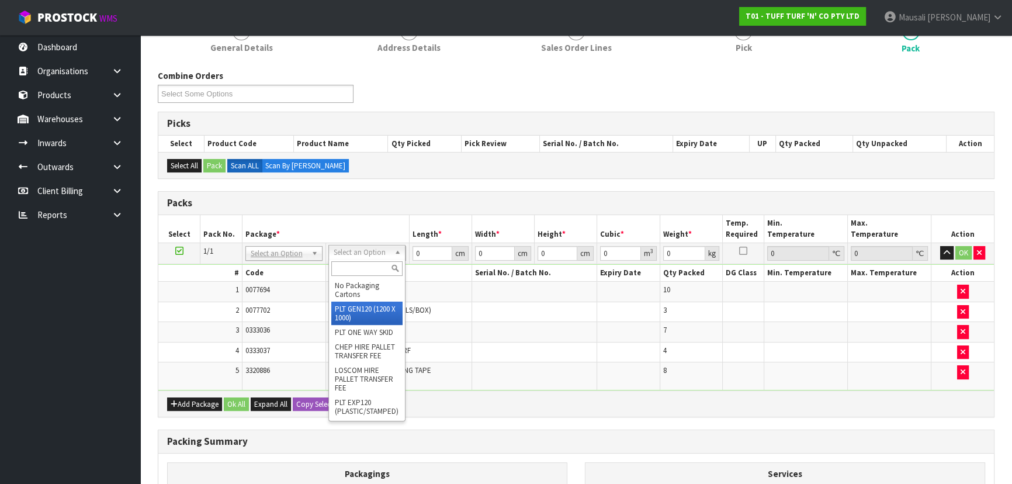
type input "120"
type input "100"
type input "193.54"
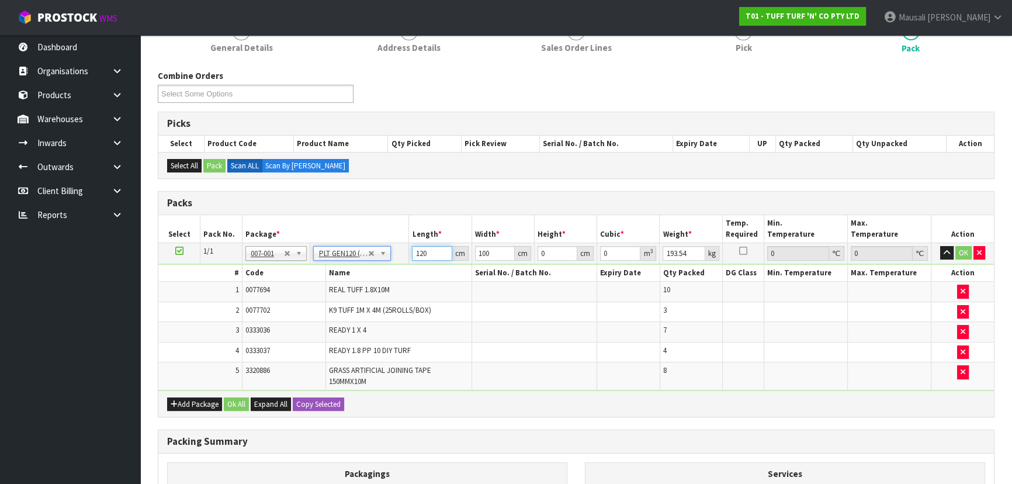
drag, startPoint x: 435, startPoint y: 249, endPoint x: 390, endPoint y: 249, distance: 45.0
click at [390, 249] on tr "1/1 NONE 007-001 007-002 007-004 007-009 007-013 007-014 007-015 007-017 007-01…" at bounding box center [576, 252] width 836 height 21
type input "185"
type input "110"
type input "7"
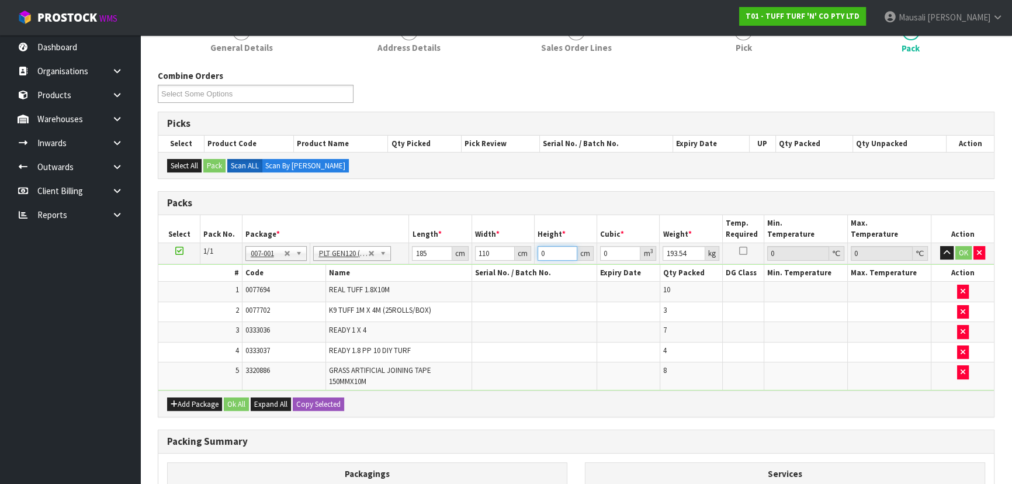
type input "0.14245"
type input "78"
type input "1.5873"
type input "78"
type input "180"
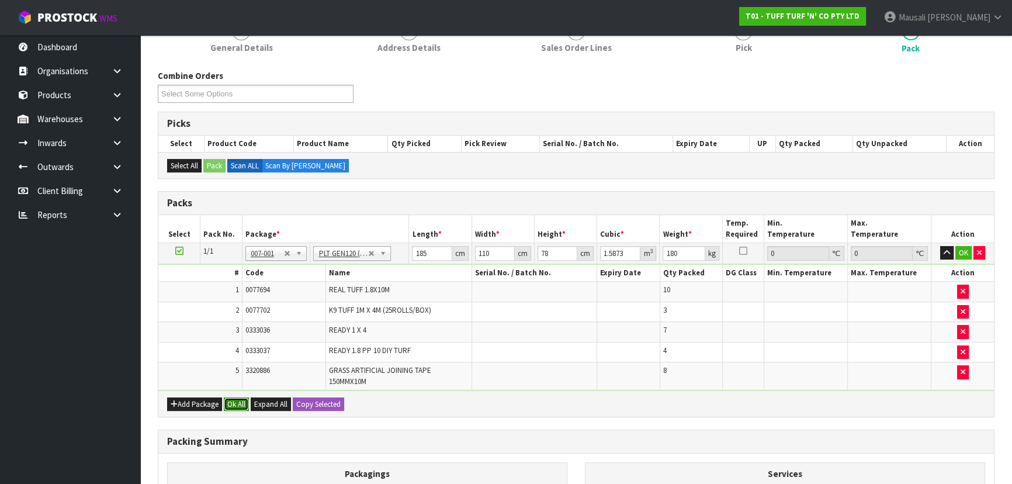
click at [240, 401] on button "Ok All" at bounding box center [236, 404] width 25 height 14
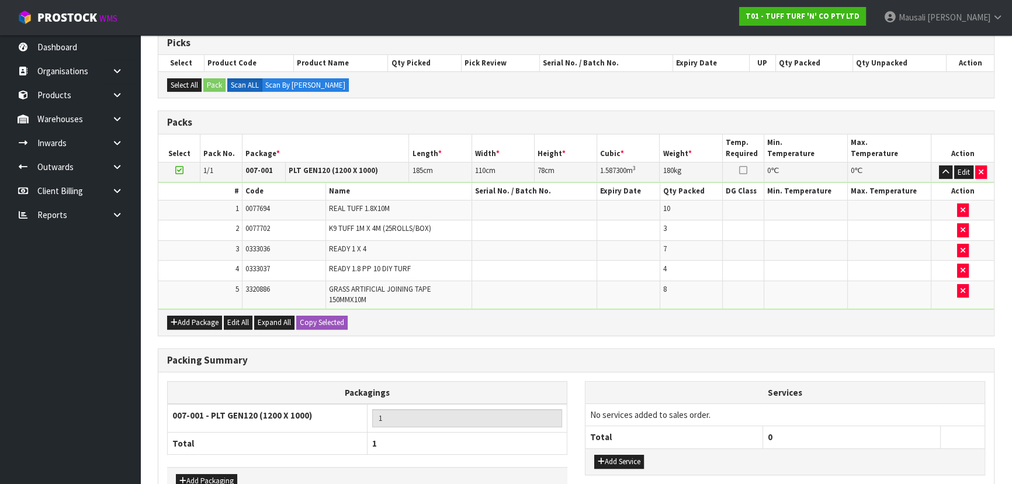
scroll to position [310, 0]
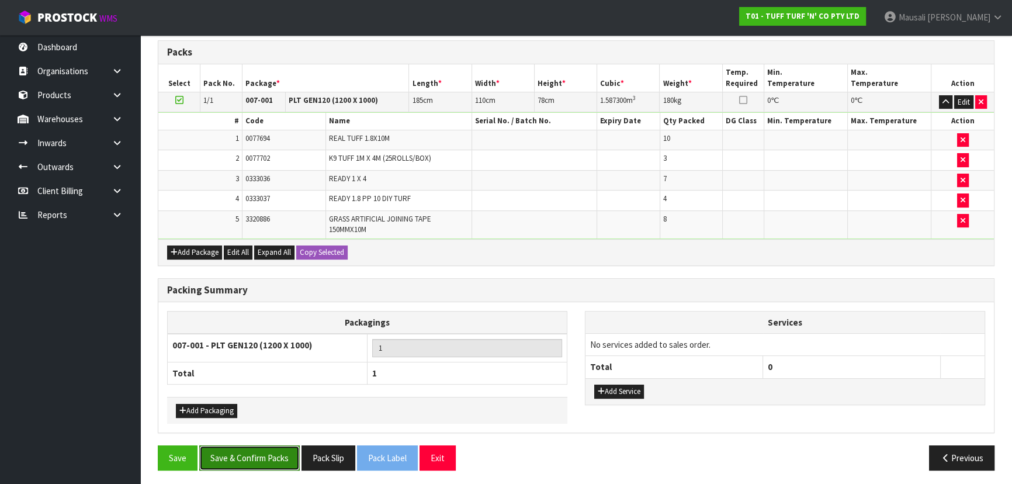
click at [257, 445] on button "Save & Confirm Packs" at bounding box center [249, 457] width 100 height 25
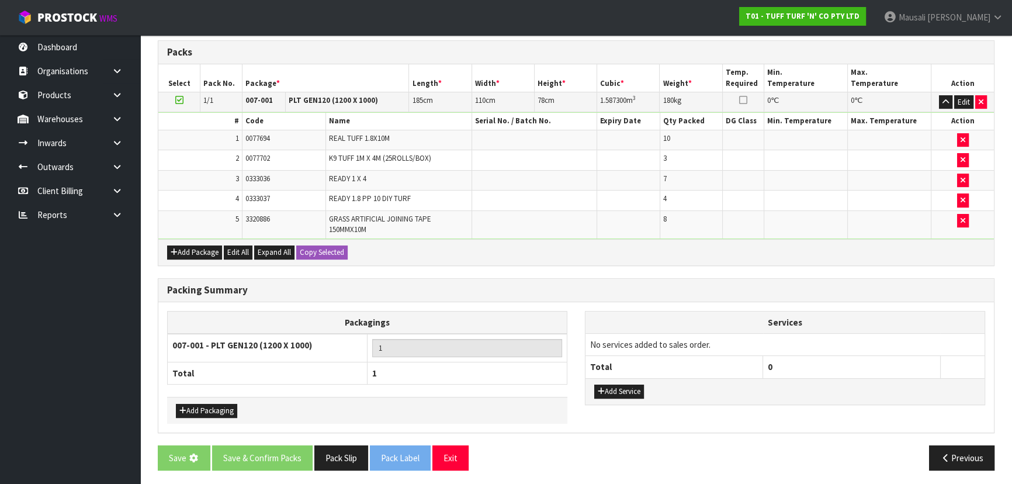
scroll to position [0, 0]
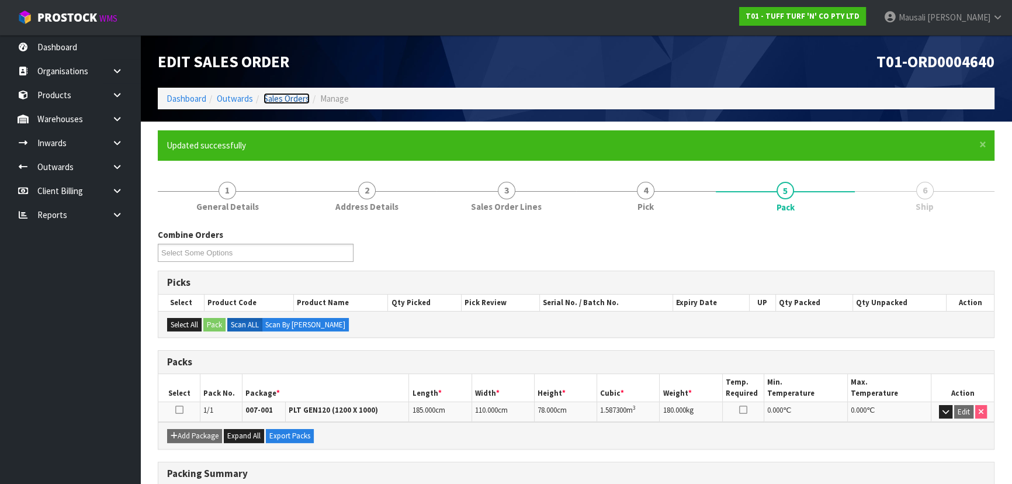
click at [286, 96] on link "Sales Orders" at bounding box center [287, 98] width 46 height 11
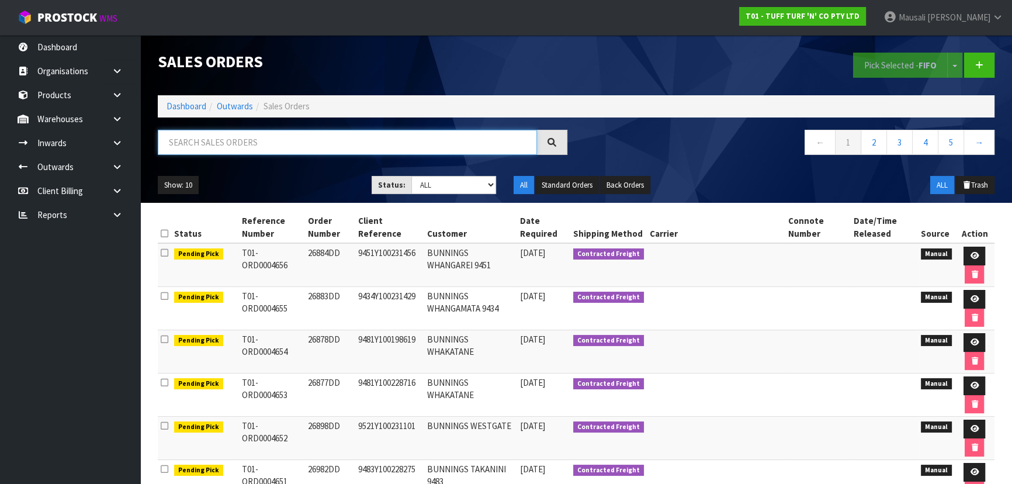
click at [214, 147] on input "text" at bounding box center [347, 142] width 379 height 25
type input "JOB-0410379"
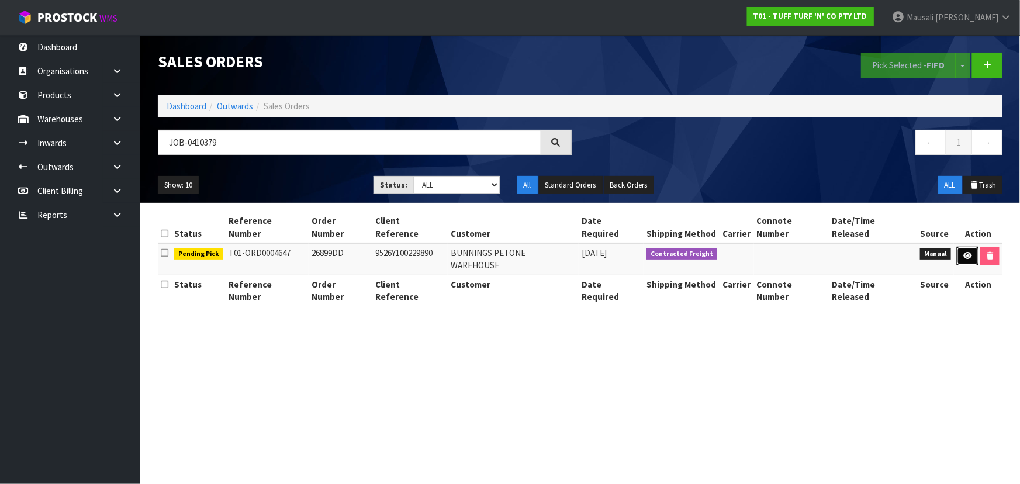
click at [962, 247] on link at bounding box center [967, 256] width 22 height 19
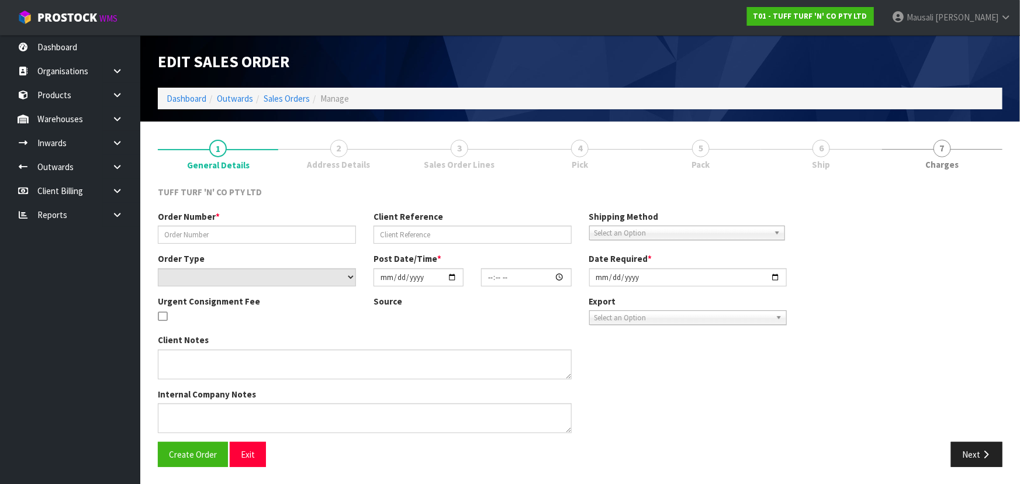
type input "26899DD"
type input "9526Y100229890"
select select "number:0"
type input "[DATE]"
type input "12:52:00.000"
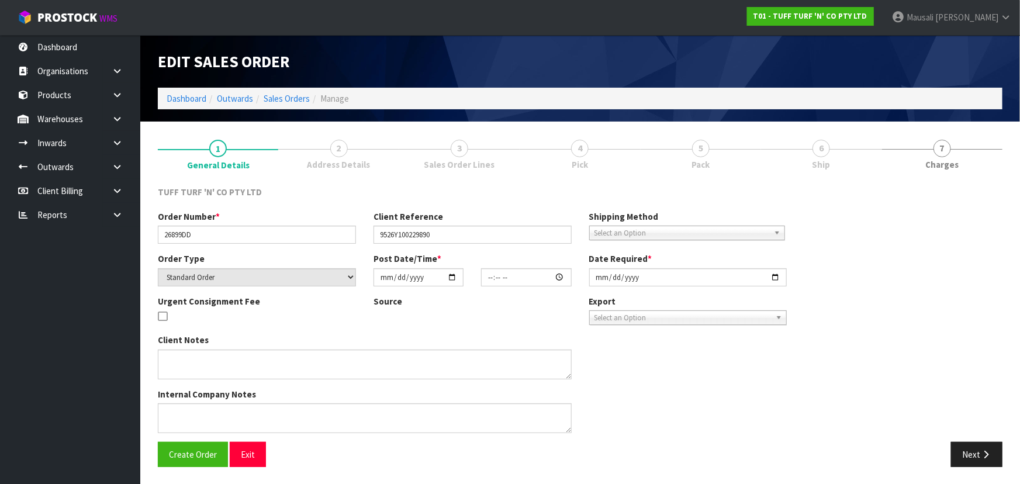
type input "[DATE]"
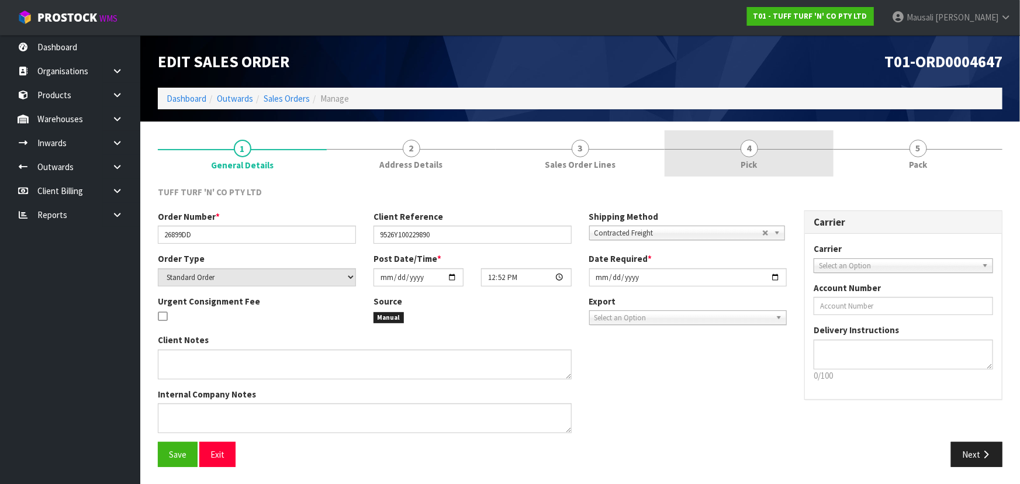
click at [757, 160] on link "4 Pick" at bounding box center [748, 153] width 169 height 46
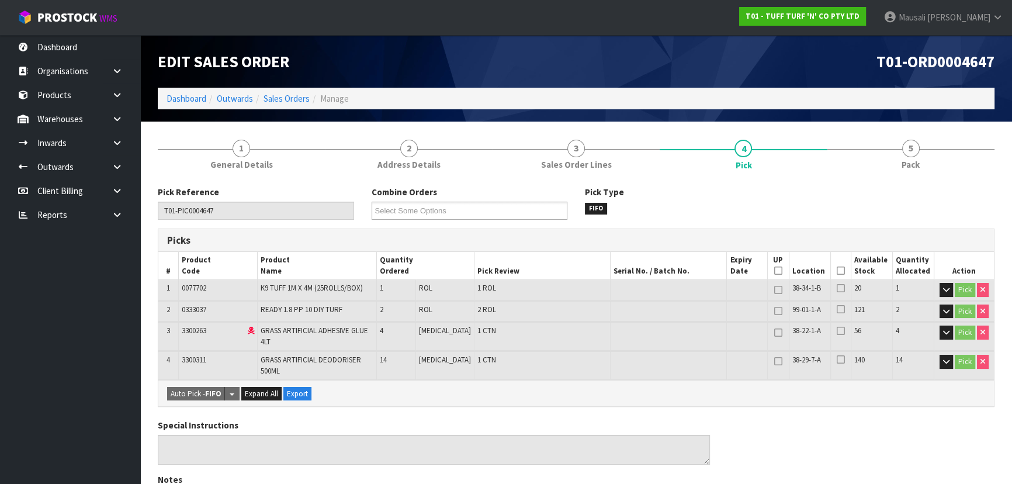
click at [838, 265] on th "Picked" at bounding box center [840, 265] width 20 height 27
click at [837, 271] on icon at bounding box center [841, 271] width 8 height 1
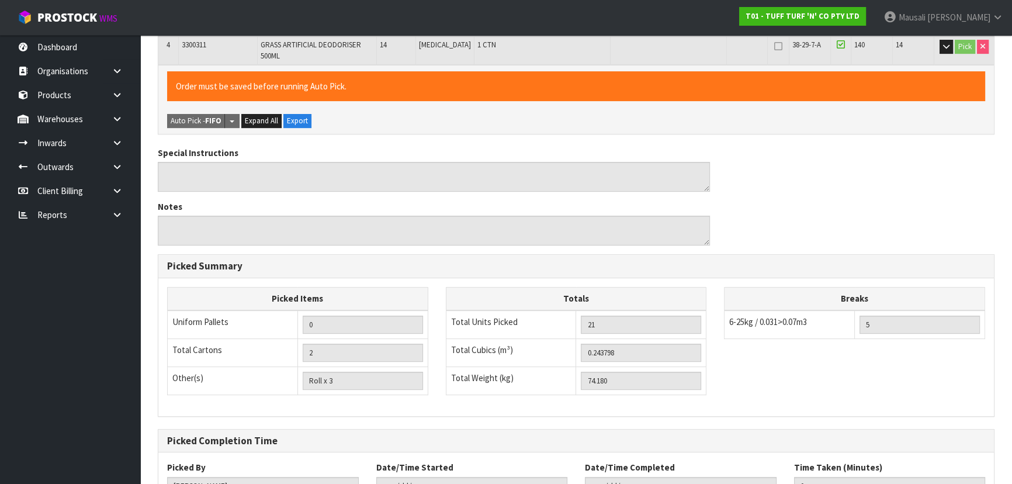
scroll to position [405, 0]
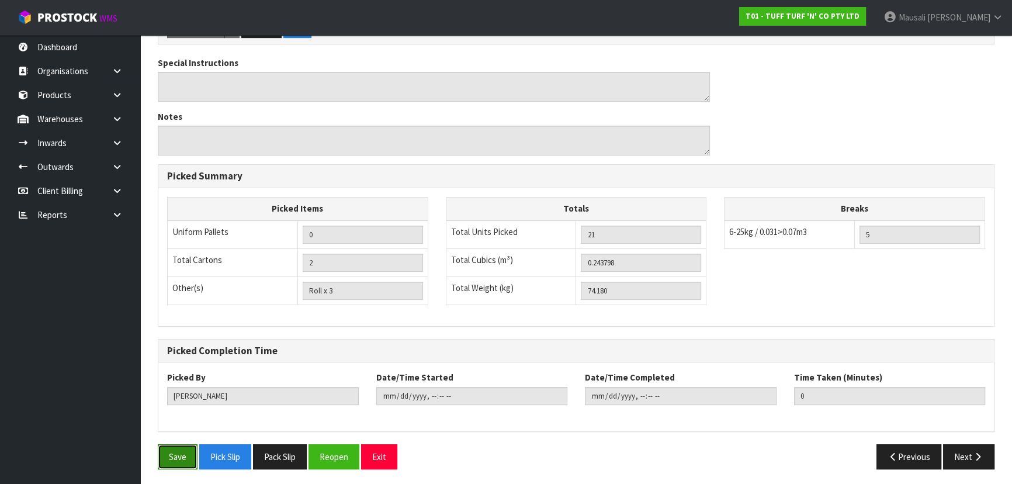
click at [170, 458] on button "Save" at bounding box center [178, 456] width 40 height 25
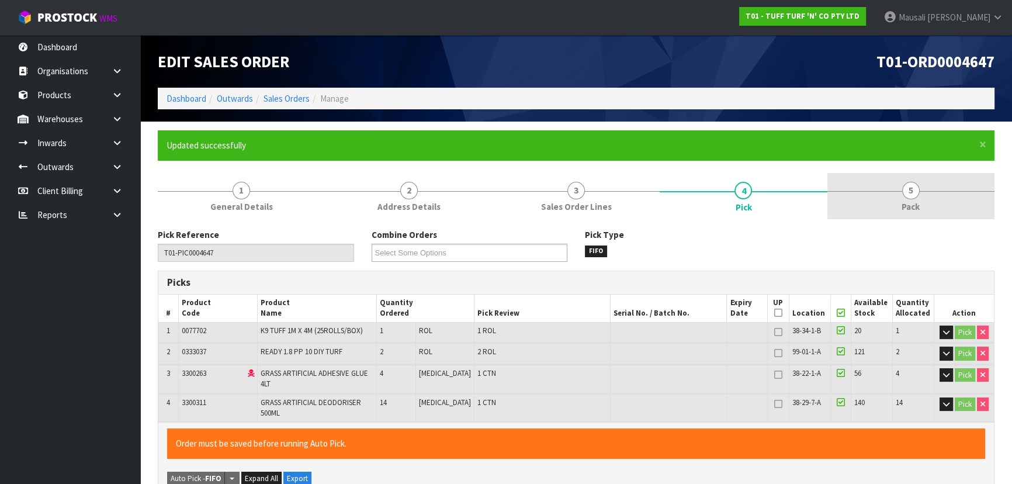
type input "[PERSON_NAME]"
type input "[DATE]T10:58:10"
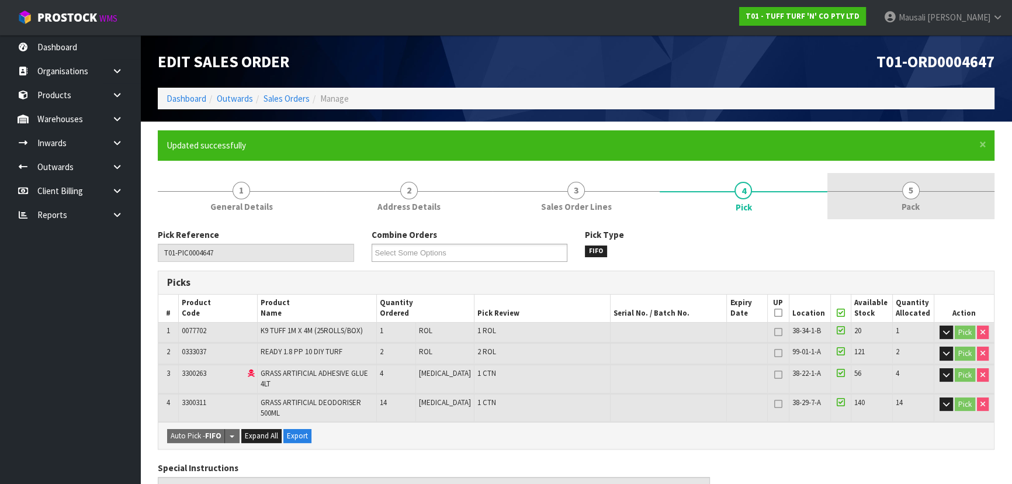
click at [912, 191] on span "5" at bounding box center [911, 191] width 18 height 18
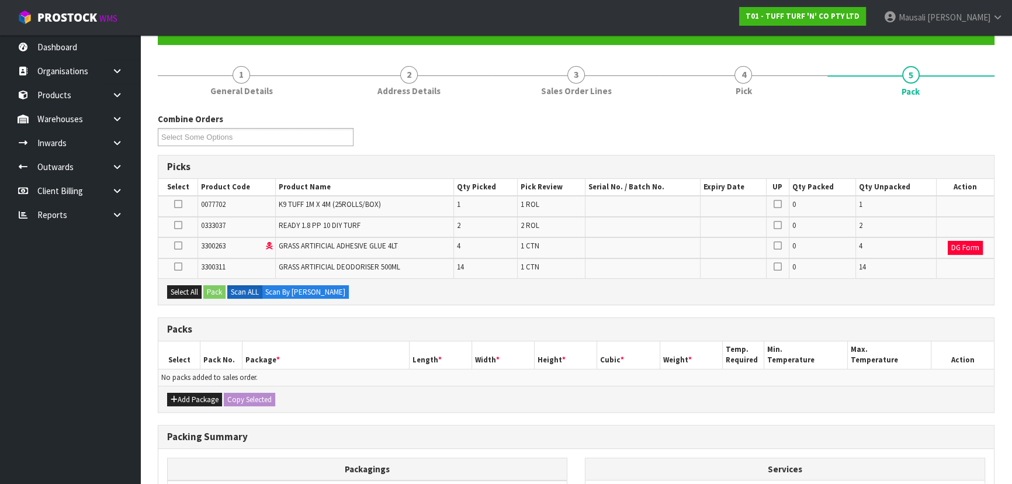
scroll to position [212, 0]
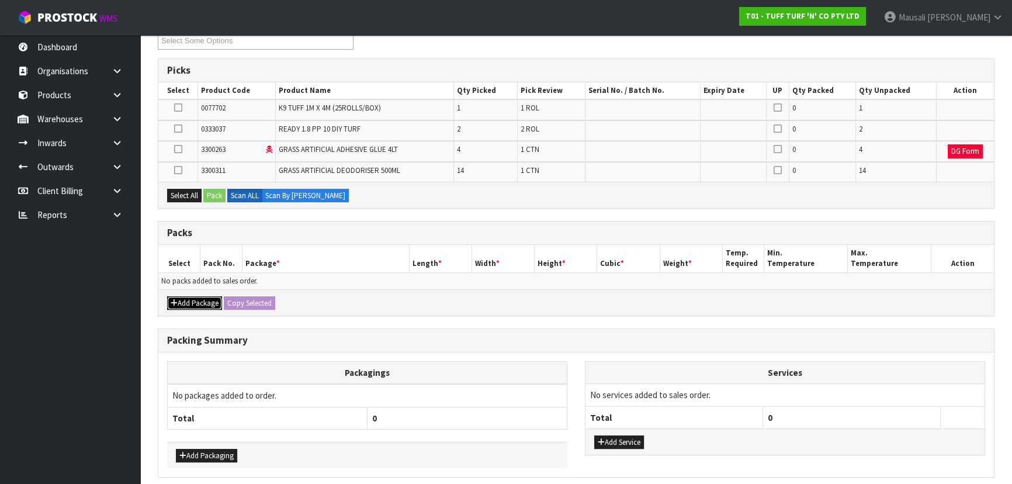
click at [193, 301] on button "Add Package" at bounding box center [194, 303] width 55 height 14
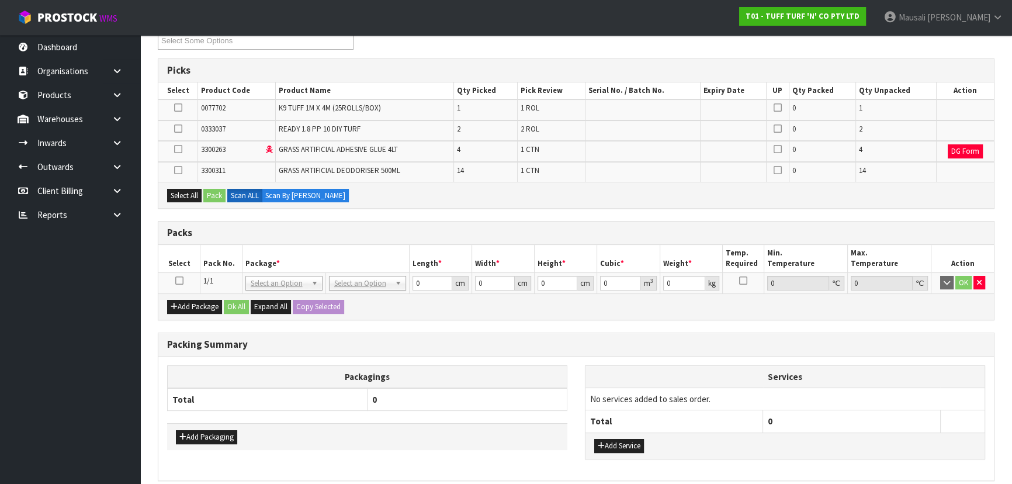
click at [179, 280] on icon at bounding box center [179, 280] width 8 height 1
click at [187, 190] on button "Select All" at bounding box center [184, 196] width 34 height 14
click at [219, 193] on button "Pack" at bounding box center [214, 196] width 22 height 14
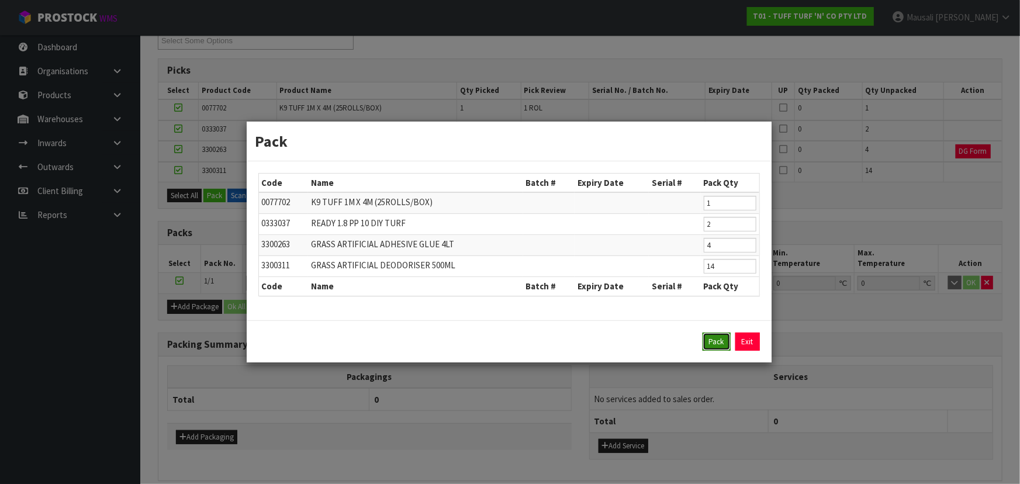
click at [718, 339] on button "Pack" at bounding box center [716, 341] width 28 height 19
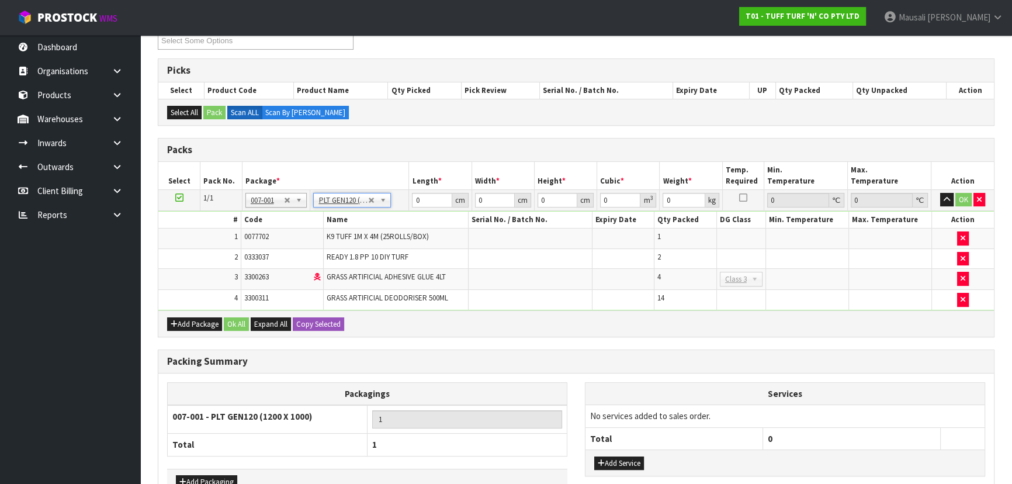
type input "120"
type input "100"
type input "74.18"
drag, startPoint x: 427, startPoint y: 198, endPoint x: 392, endPoint y: 197, distance: 34.5
click at [394, 198] on tr "1/1 NONE 007-001 007-002 007-004 007-009 007-013 007-014 007-015 007-017 007-01…" at bounding box center [576, 199] width 836 height 21
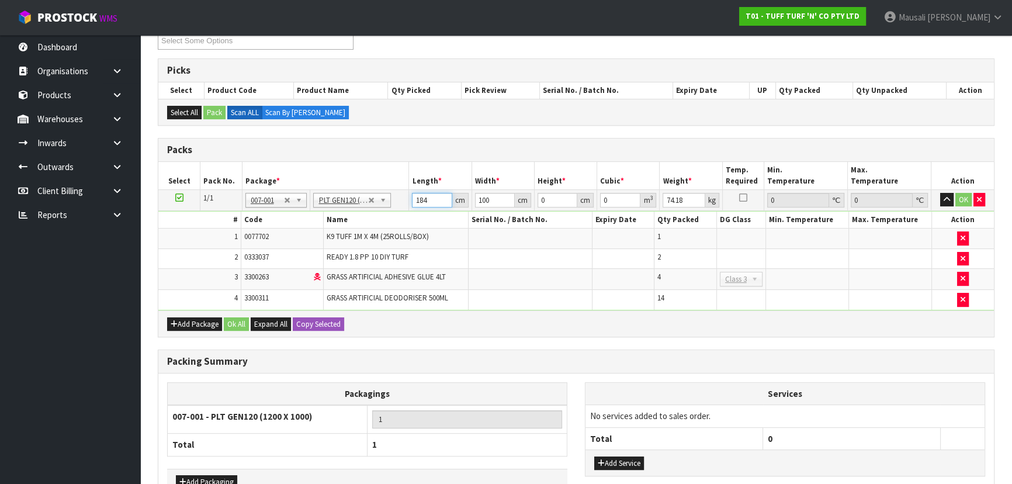
type input "184"
type input "110"
type input "4"
type input "0.08096"
type input "44"
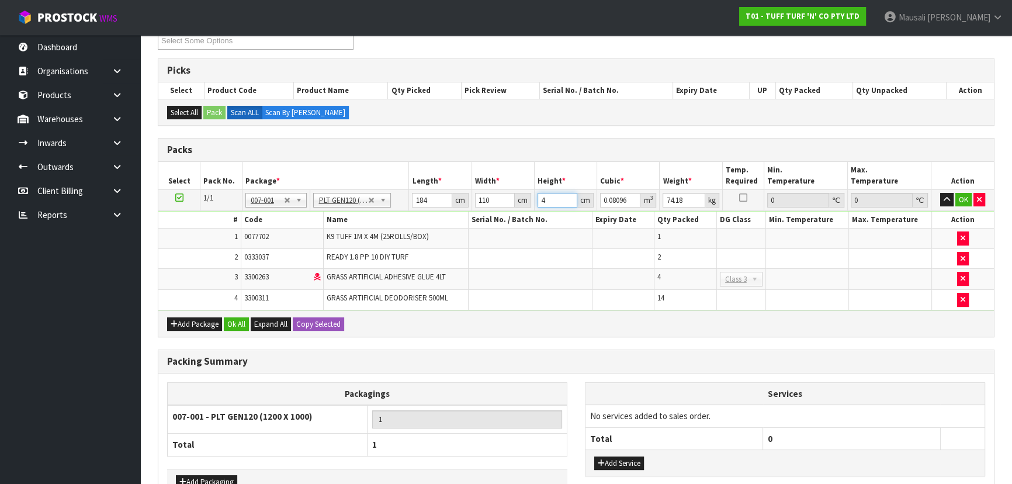
type input "0.89056"
type input "44"
type input "76"
click at [234, 322] on button "Ok All" at bounding box center [236, 324] width 25 height 14
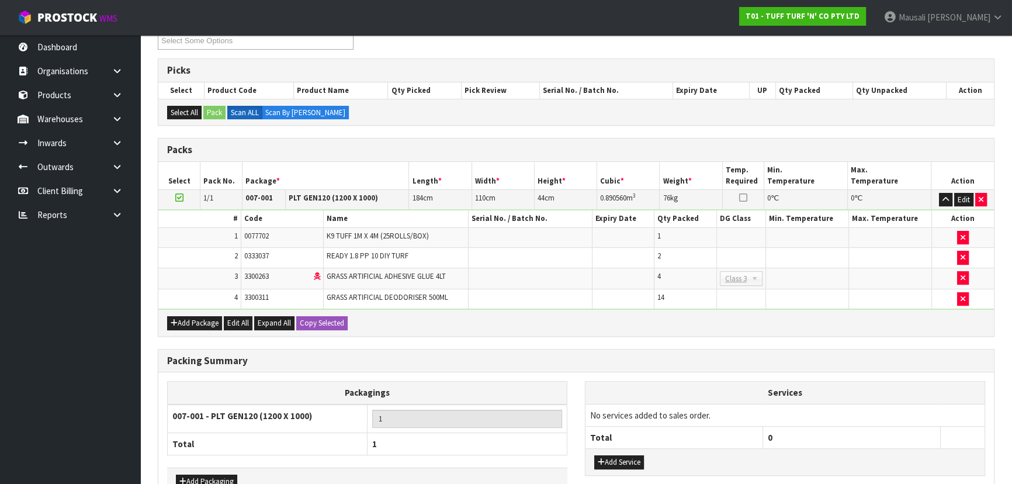
scroll to position [283, 0]
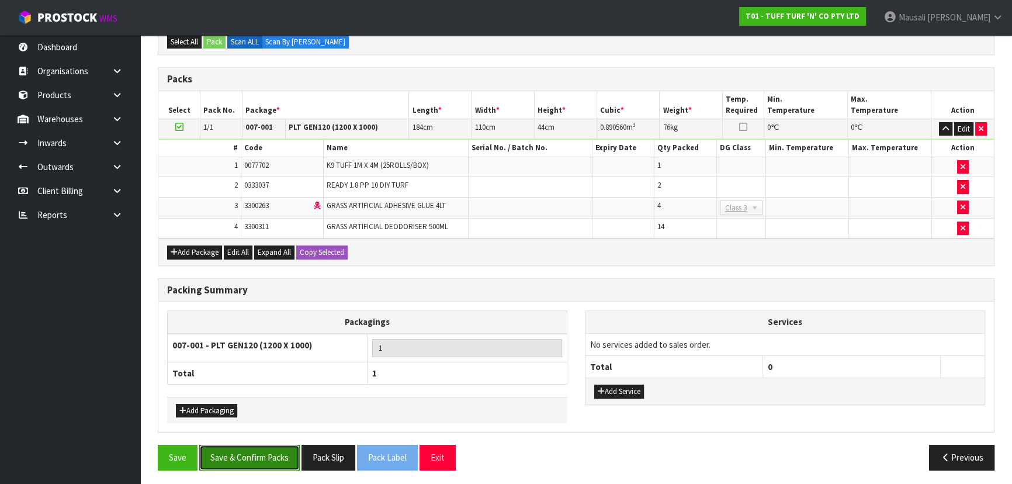
click at [238, 450] on button "Save & Confirm Packs" at bounding box center [249, 457] width 100 height 25
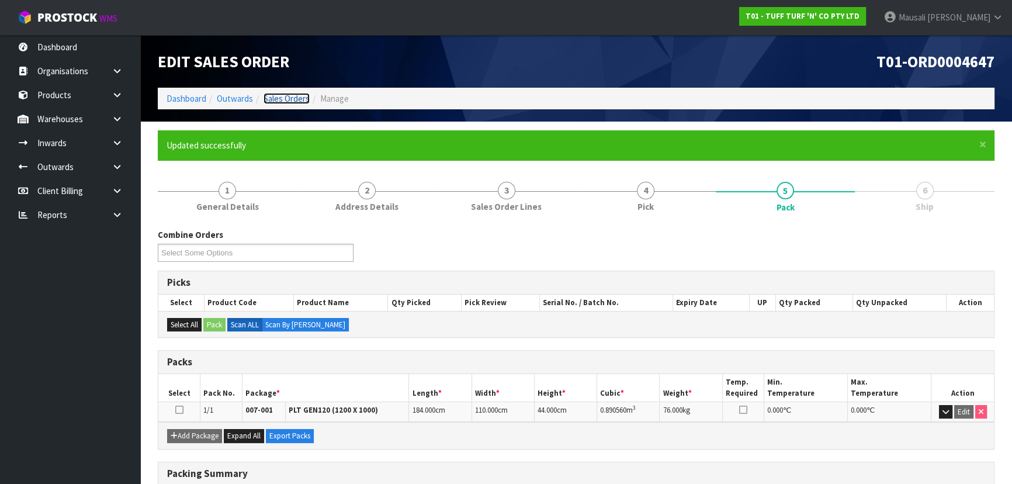
click at [276, 99] on link "Sales Orders" at bounding box center [287, 98] width 46 height 11
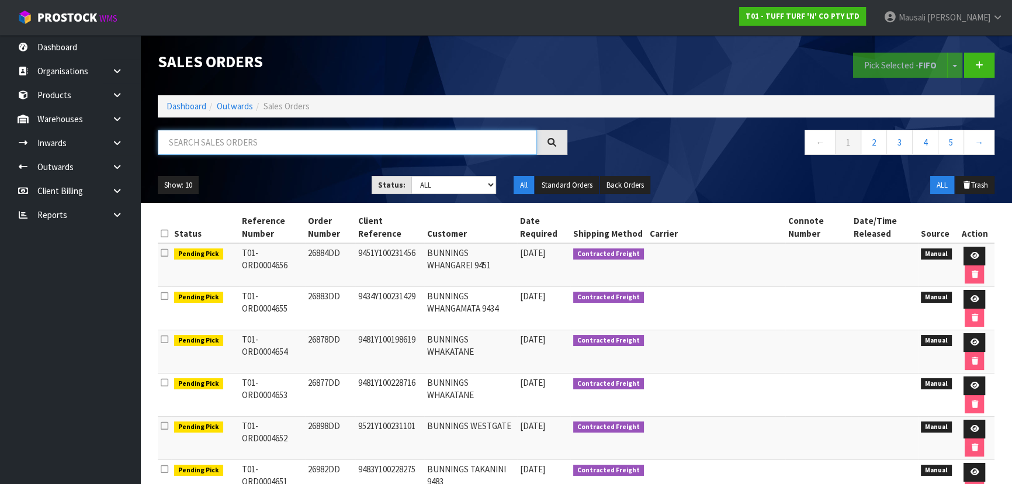
click at [188, 143] on input "text" at bounding box center [347, 142] width 379 height 25
type input "JOB-0410402"
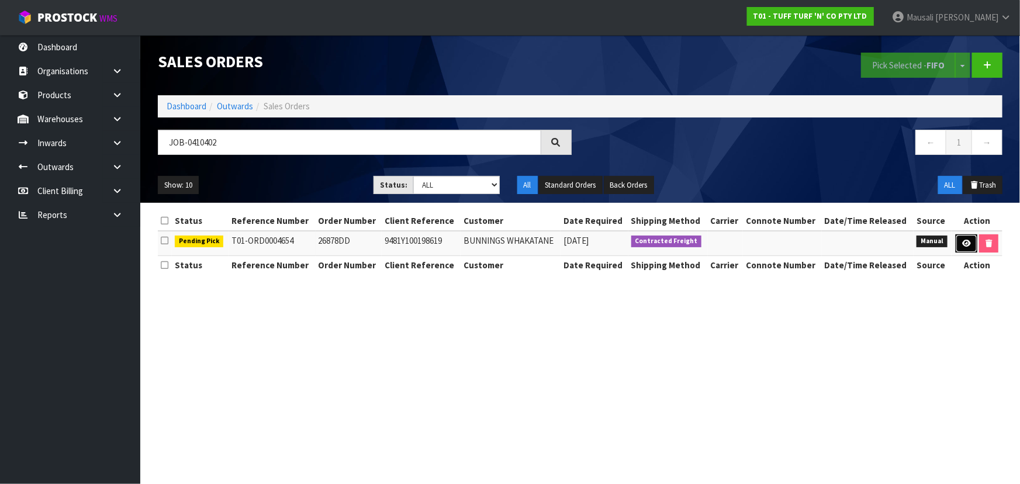
click at [958, 242] on link at bounding box center [966, 243] width 22 height 19
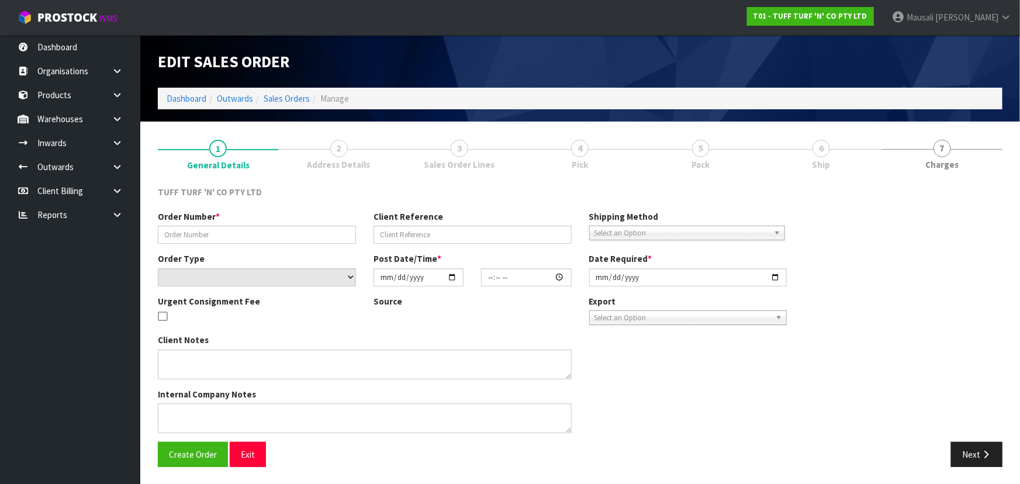
type input "26878DD"
type input "9481Y100198619"
select select "number:0"
type input "[DATE]"
type input "13:18:00.000"
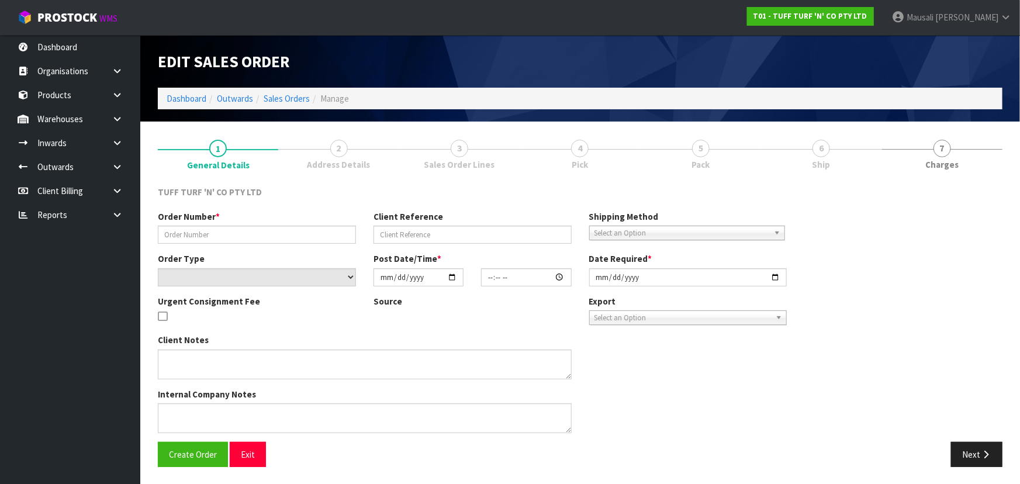
type input "[DATE]"
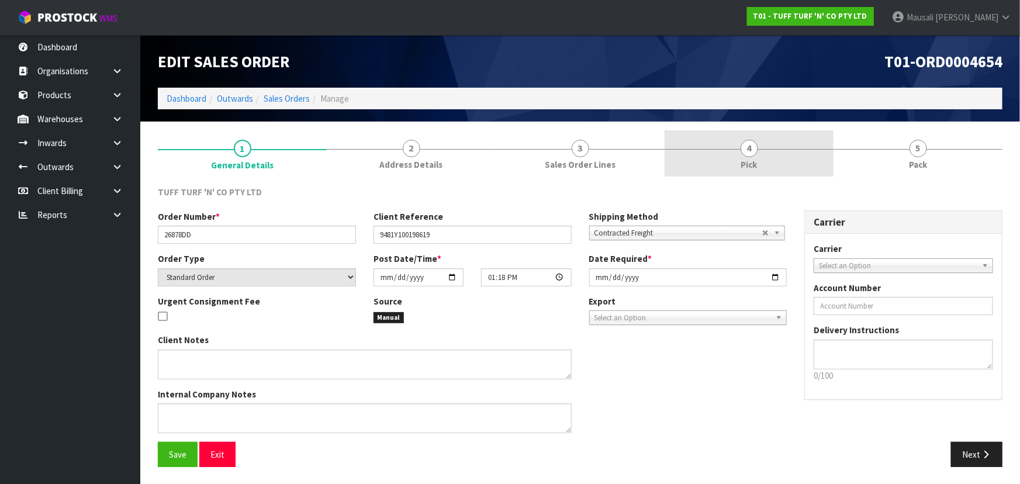
click at [747, 171] on link "4 Pick" at bounding box center [748, 153] width 169 height 46
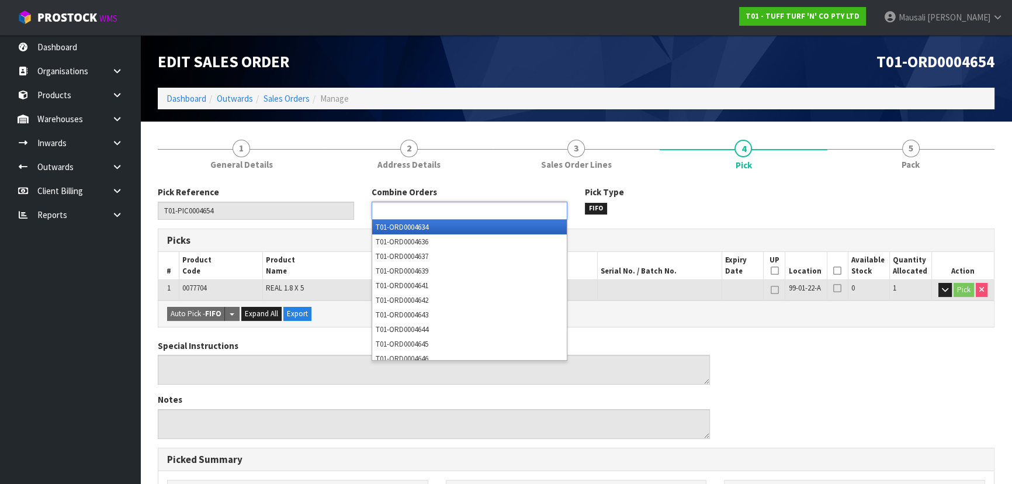
click at [412, 208] on input "text" at bounding box center [418, 210] width 86 height 15
type input "4653"
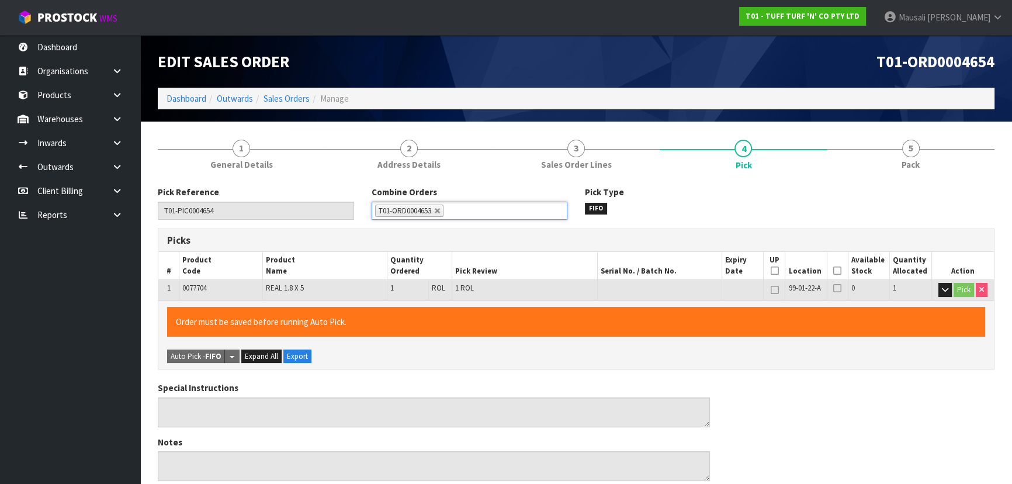
click at [836, 271] on icon at bounding box center [837, 271] width 8 height 1
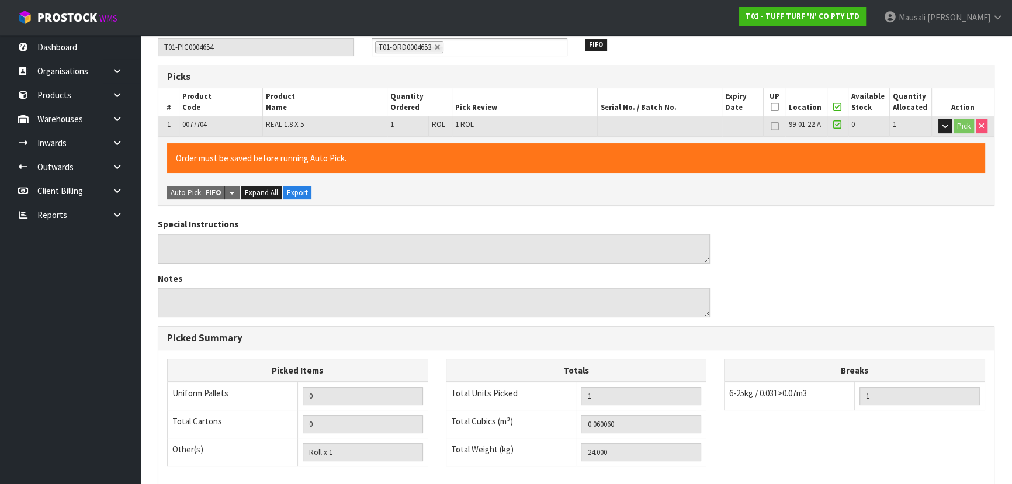
scroll to position [326, 0]
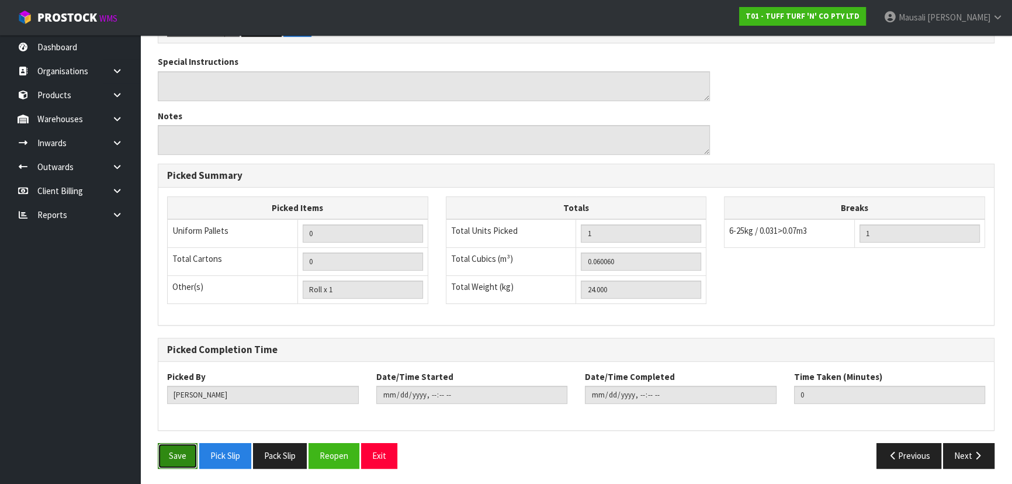
click at [171, 448] on button "Save" at bounding box center [178, 455] width 40 height 25
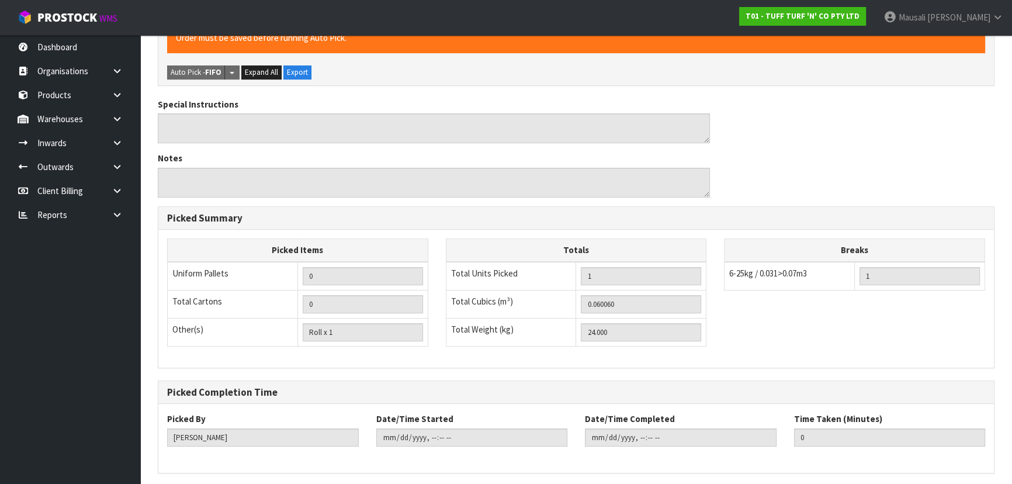
scroll to position [0, 0]
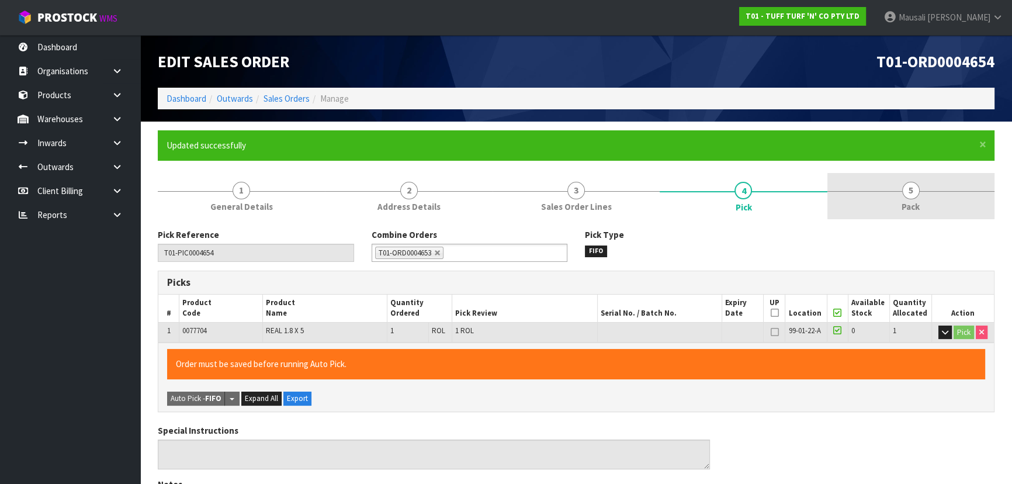
type input "[PERSON_NAME]"
type input "[DATE]T11:17:07"
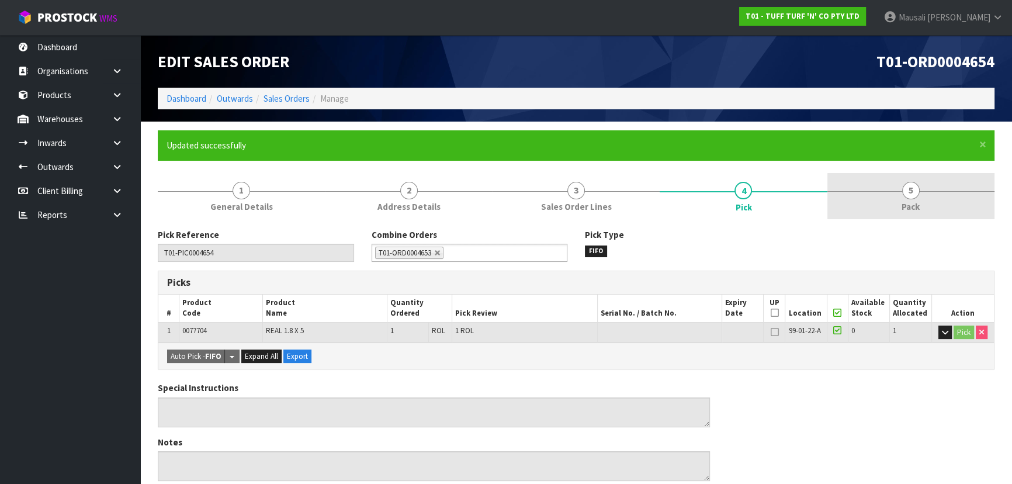
click at [899, 199] on link "5 Pack" at bounding box center [910, 196] width 167 height 46
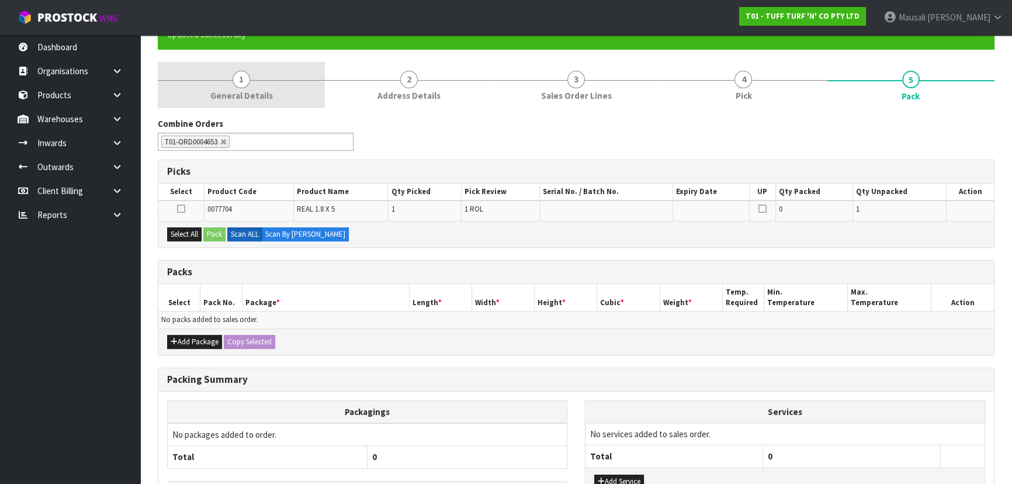
scroll to position [196, 0]
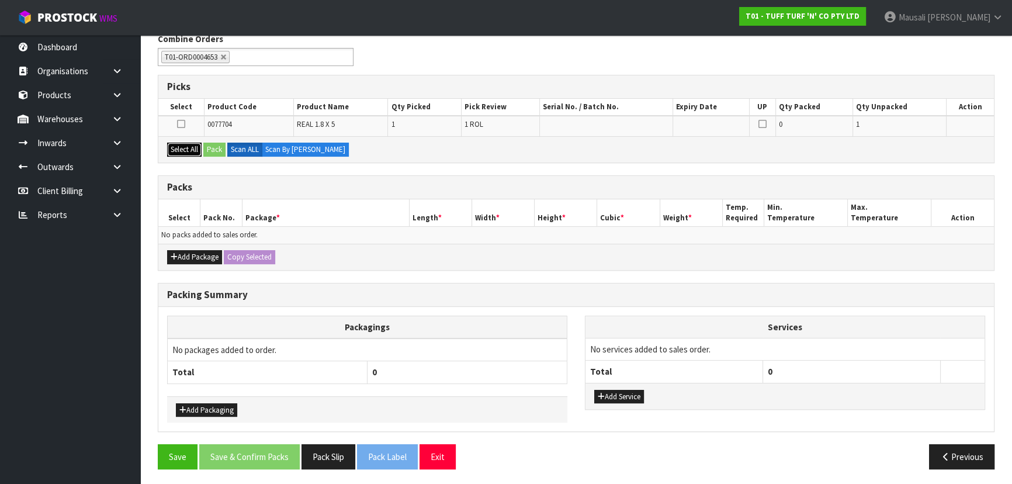
click at [181, 145] on button "Select All" at bounding box center [184, 150] width 34 height 14
click at [209, 145] on button "Pack" at bounding box center [214, 150] width 22 height 14
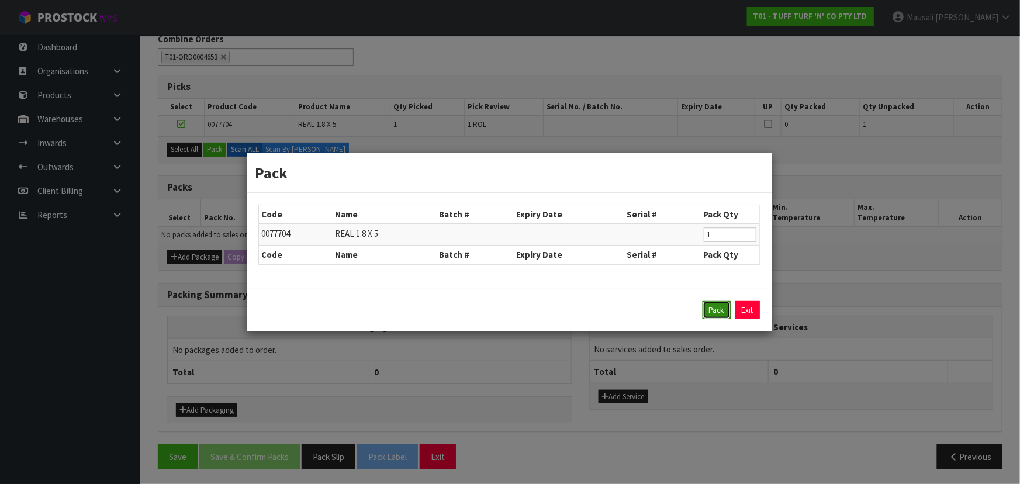
click at [718, 314] on button "Pack" at bounding box center [716, 310] width 28 height 19
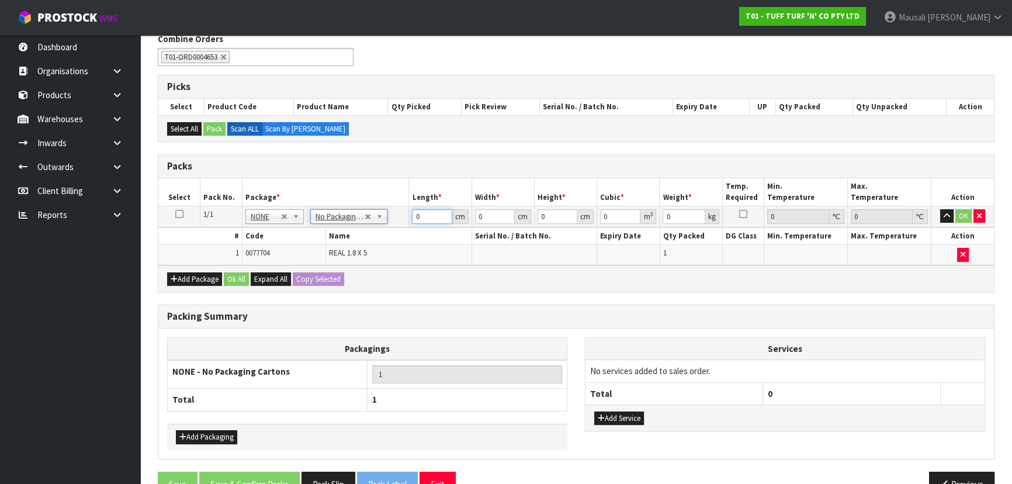
drag, startPoint x: 427, startPoint y: 216, endPoint x: 403, endPoint y: 220, distance: 24.4
click at [404, 220] on tr "1/1 NONE 007-001 007-002 007-004 007-009 007-013 007-014 007-015 007-017 007-01…" at bounding box center [576, 216] width 836 height 21
type input "184"
type input "63"
type input "4"
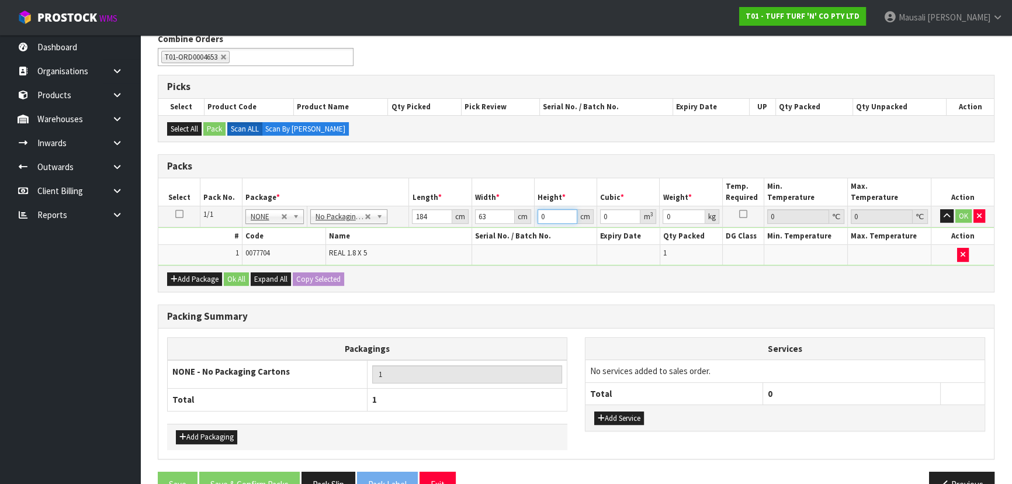
type input "0.046368"
type input "42"
type input "0.486864"
type input "42"
type input "48"
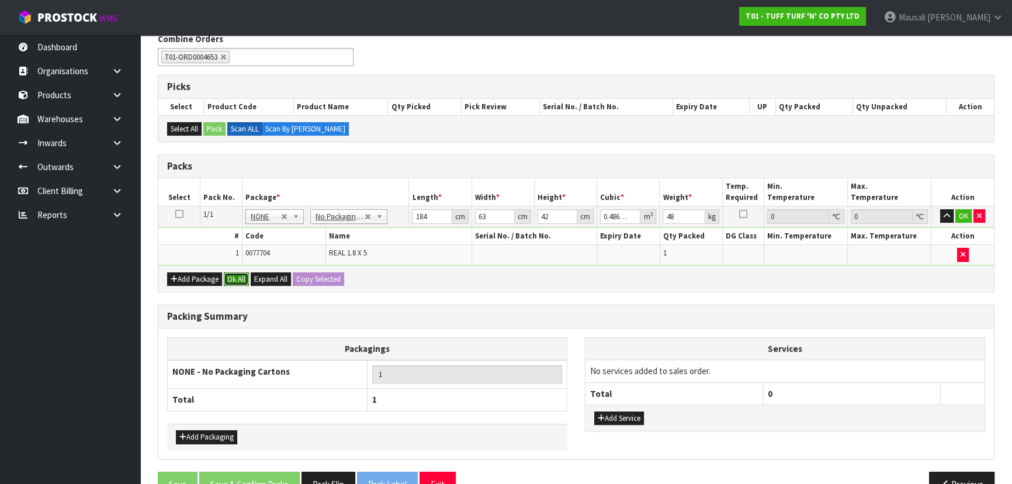
click at [234, 272] on button "Ok All" at bounding box center [236, 279] width 25 height 14
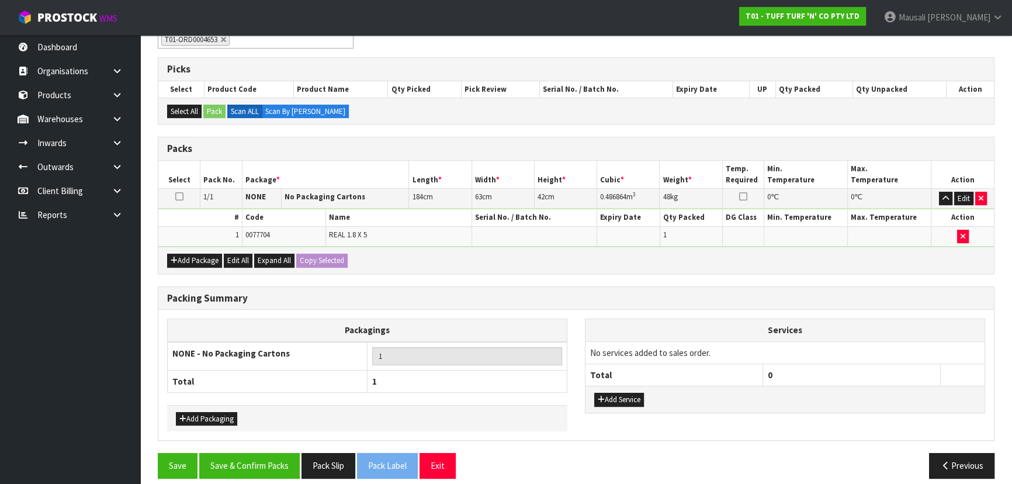
scroll to position [222, 0]
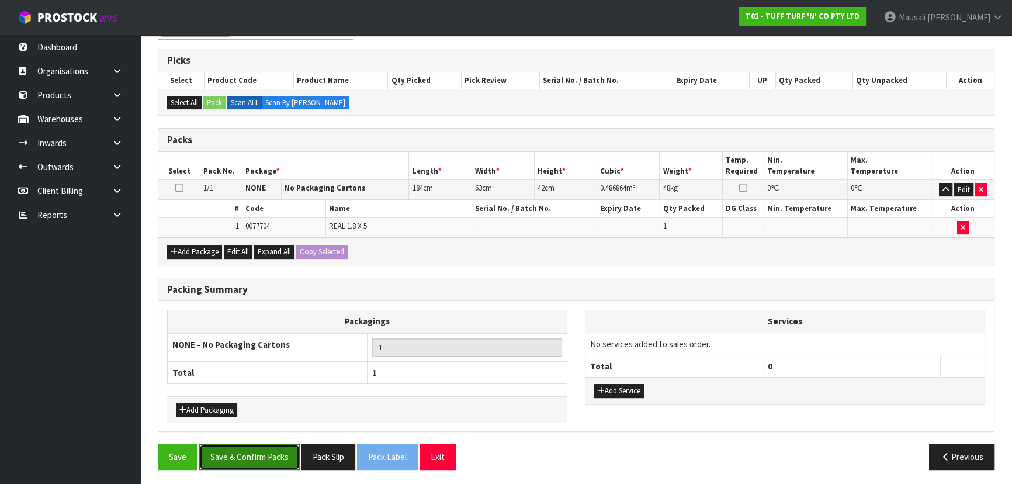
click at [231, 444] on button "Save & Confirm Packs" at bounding box center [249, 456] width 100 height 25
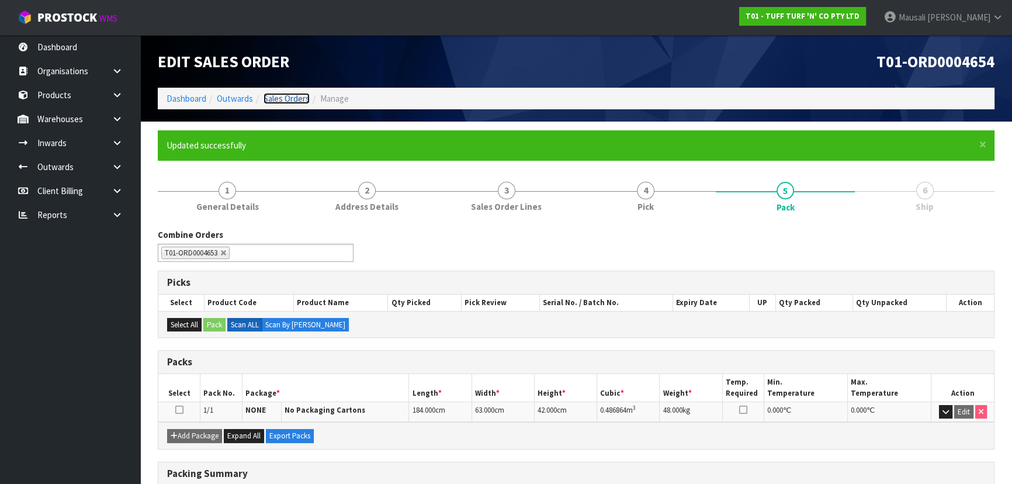
click at [297, 93] on link "Sales Orders" at bounding box center [287, 98] width 46 height 11
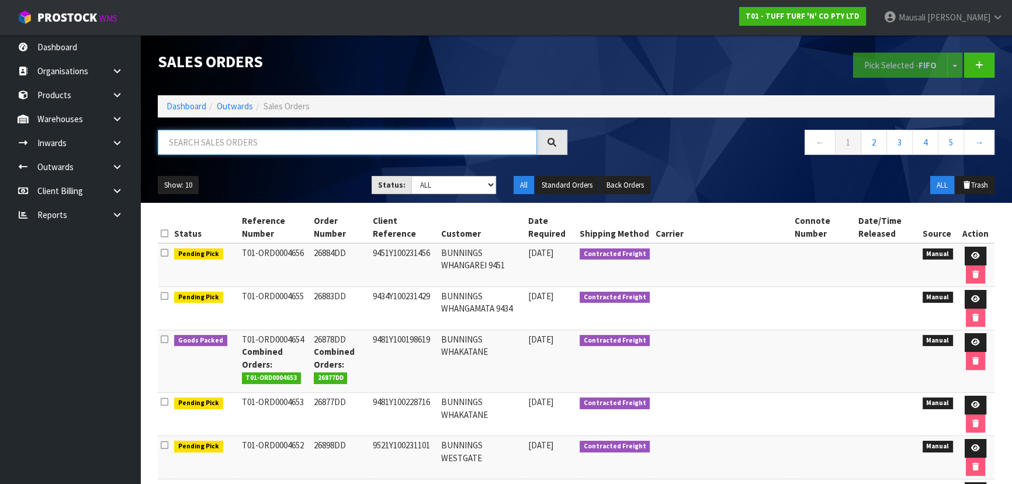
click at [193, 148] on input "text" at bounding box center [347, 142] width 379 height 25
type input "JOB-0410400"
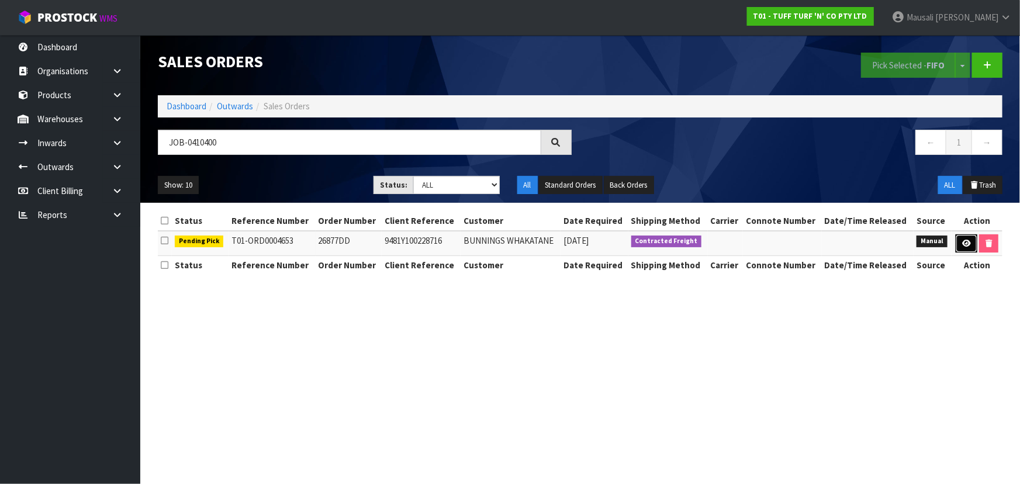
click at [962, 244] on icon at bounding box center [966, 244] width 9 height 8
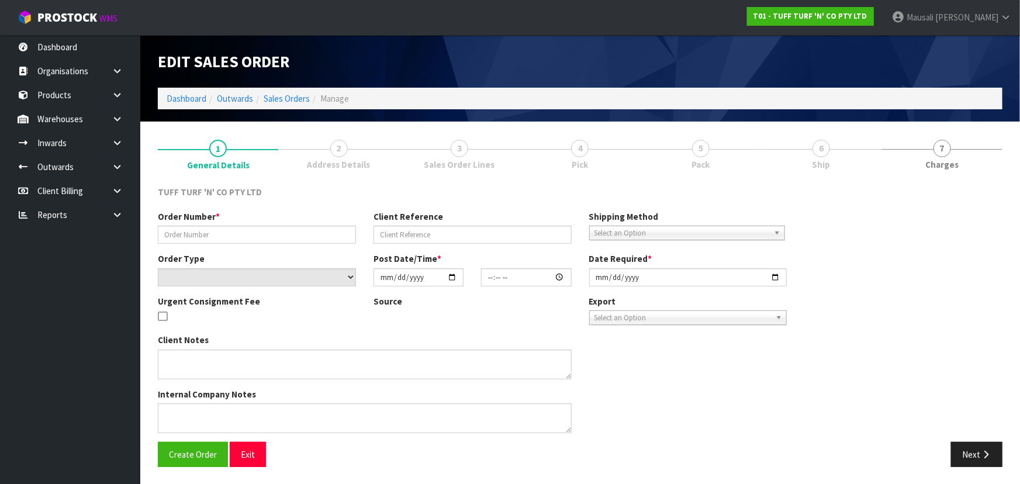
type input "26877DD"
type input "9481Y100228716"
select select "number:0"
type input "[DATE]"
type input "13:13:00.000"
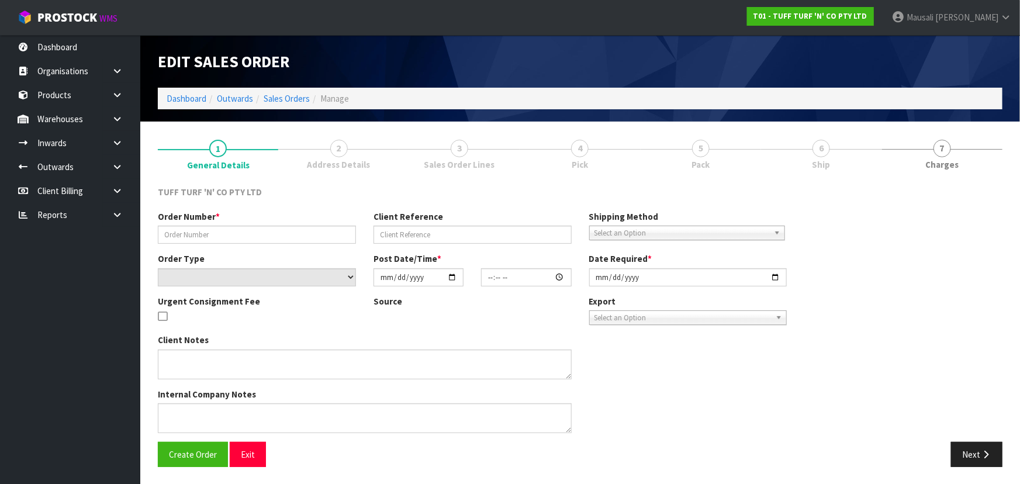
type input "[DATE]"
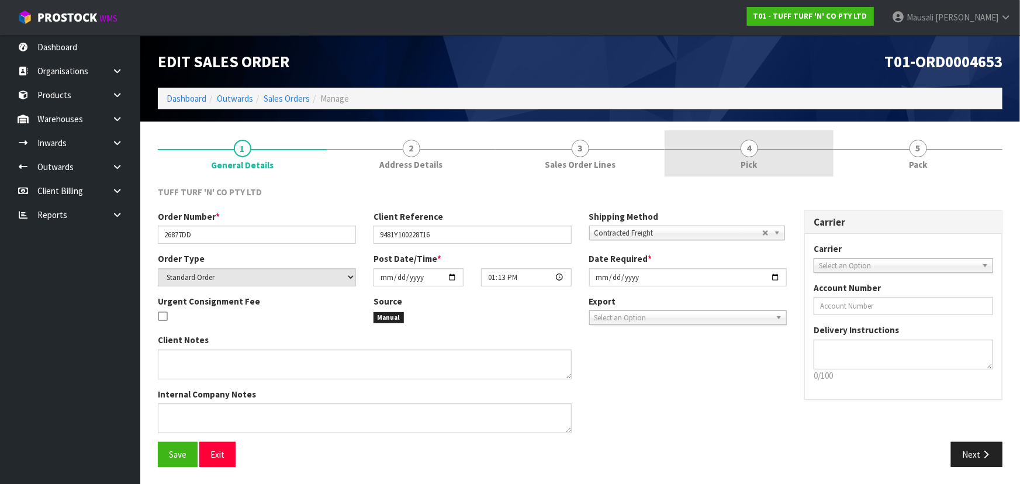
click at [743, 156] on link "4 Pick" at bounding box center [748, 153] width 169 height 46
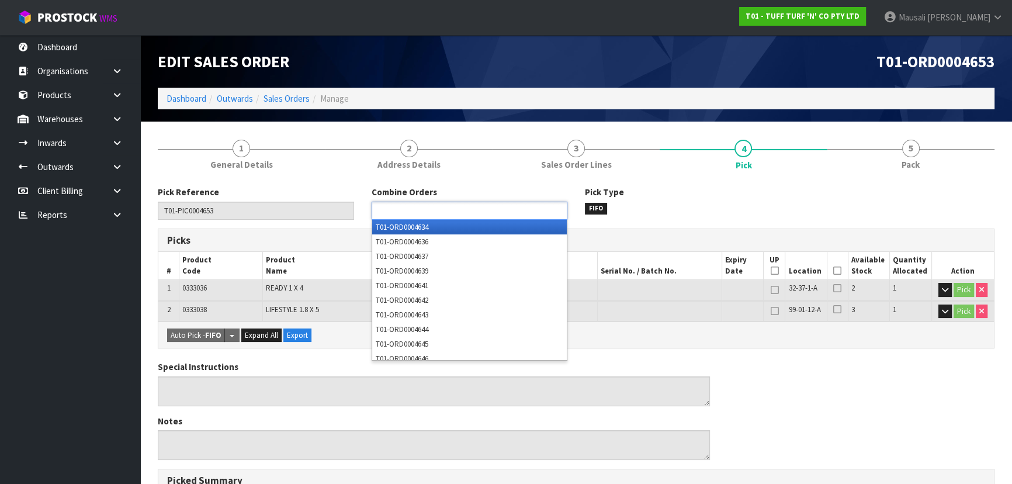
click at [431, 210] on input "text" at bounding box center [418, 210] width 86 height 15
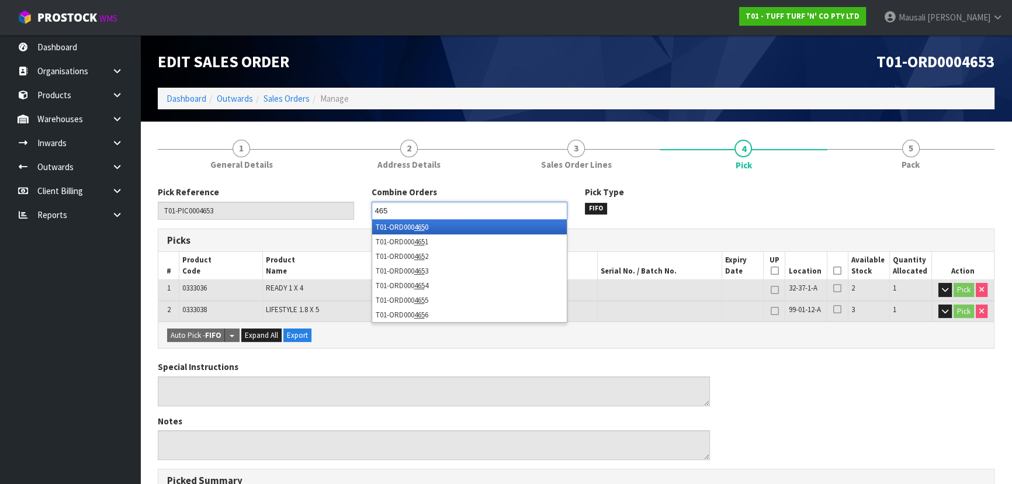
type input "4653"
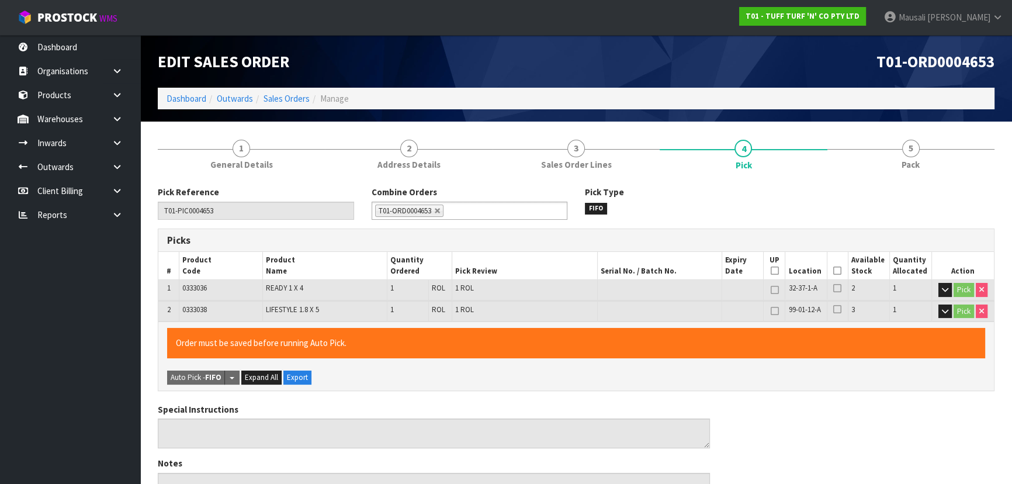
click at [837, 271] on icon at bounding box center [837, 271] width 8 height 1
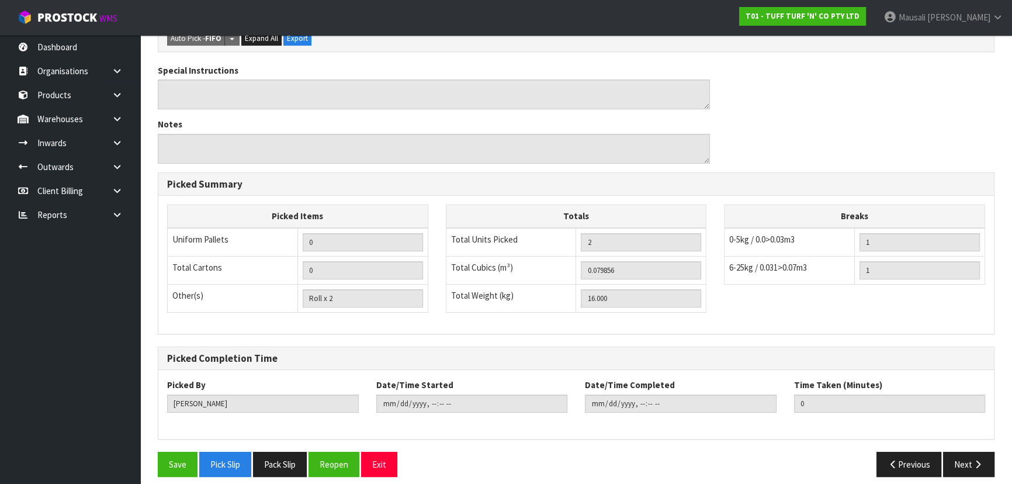
scroll to position [347, 0]
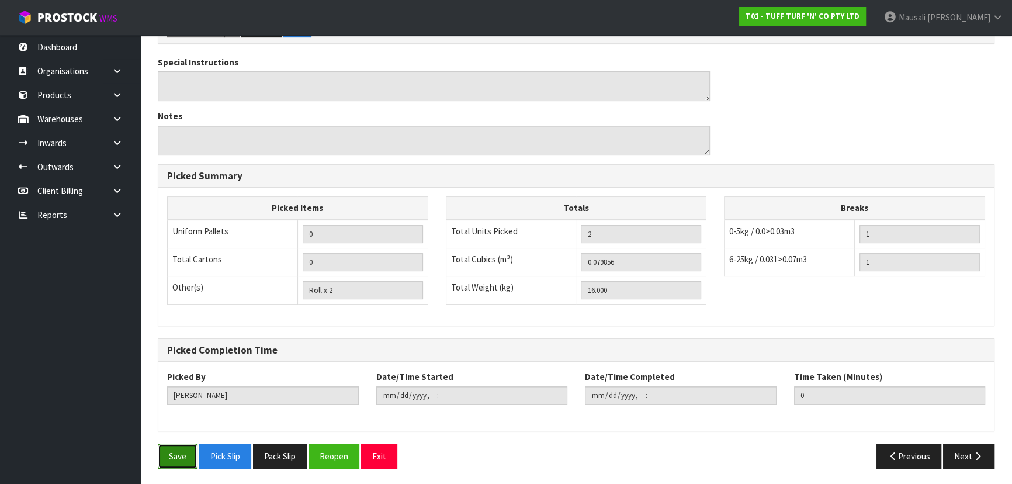
click at [179, 462] on button "Save" at bounding box center [178, 455] width 40 height 25
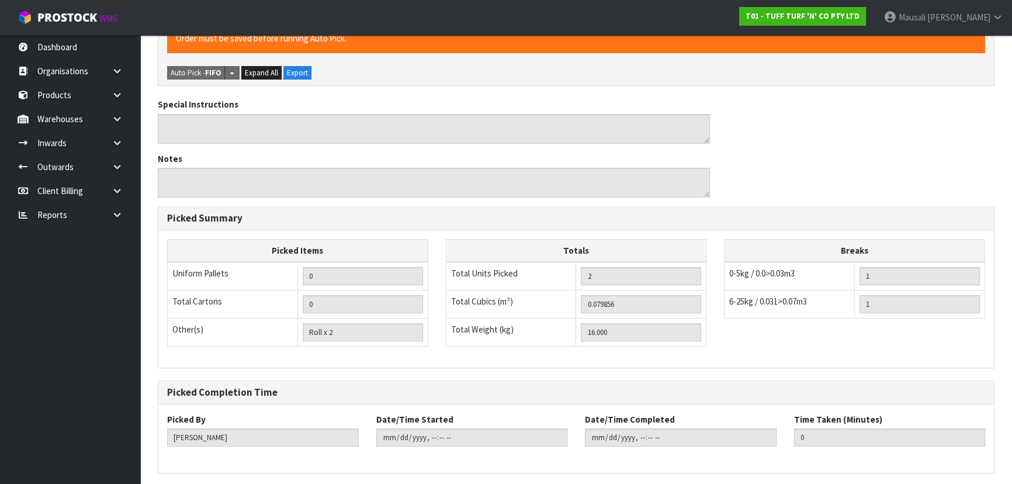
scroll to position [0, 0]
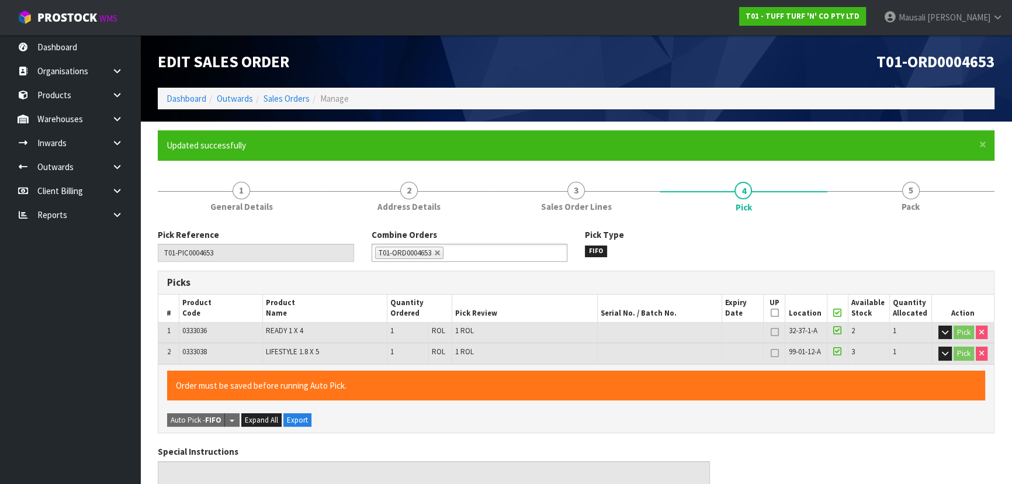
type input "[PERSON_NAME]"
type input "[DATE]T11:17:59"
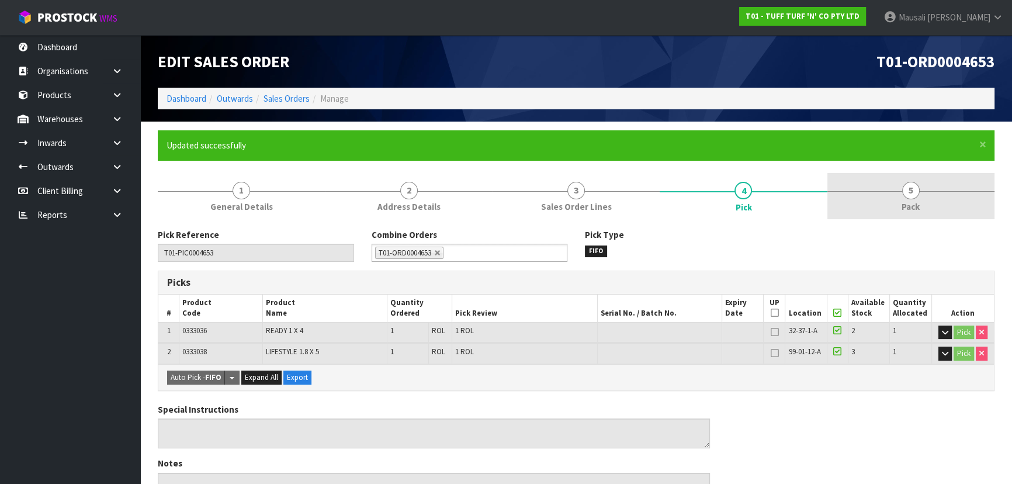
click at [914, 197] on span "5" at bounding box center [911, 191] width 18 height 18
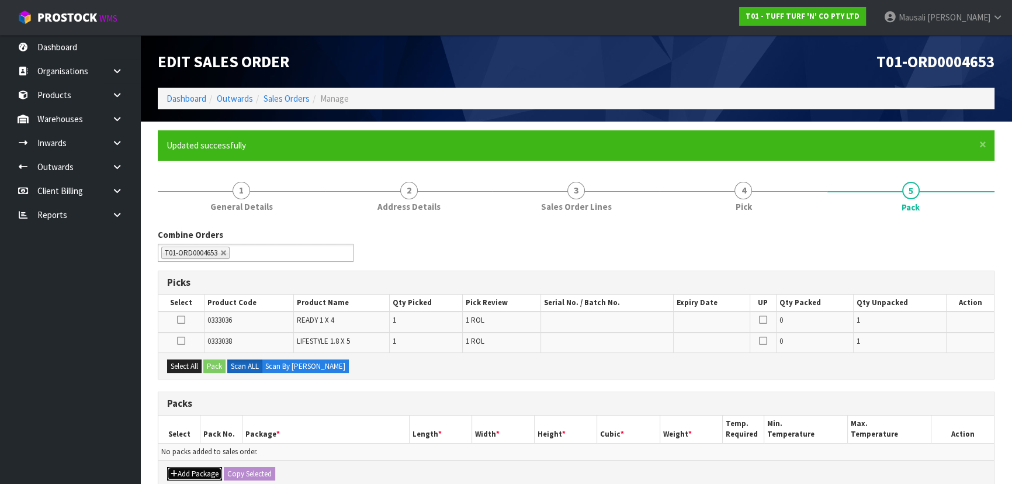
click at [182, 470] on button "Add Package" at bounding box center [194, 474] width 55 height 14
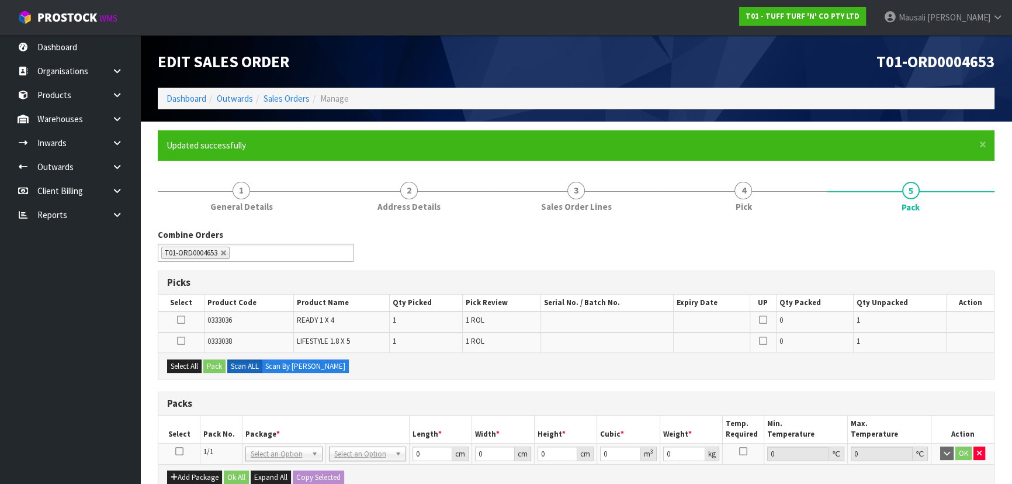
click at [181, 451] on icon at bounding box center [179, 451] width 8 height 1
click at [192, 363] on button "Select All" at bounding box center [184, 366] width 34 height 14
click at [207, 362] on button "Pack" at bounding box center [214, 366] width 22 height 14
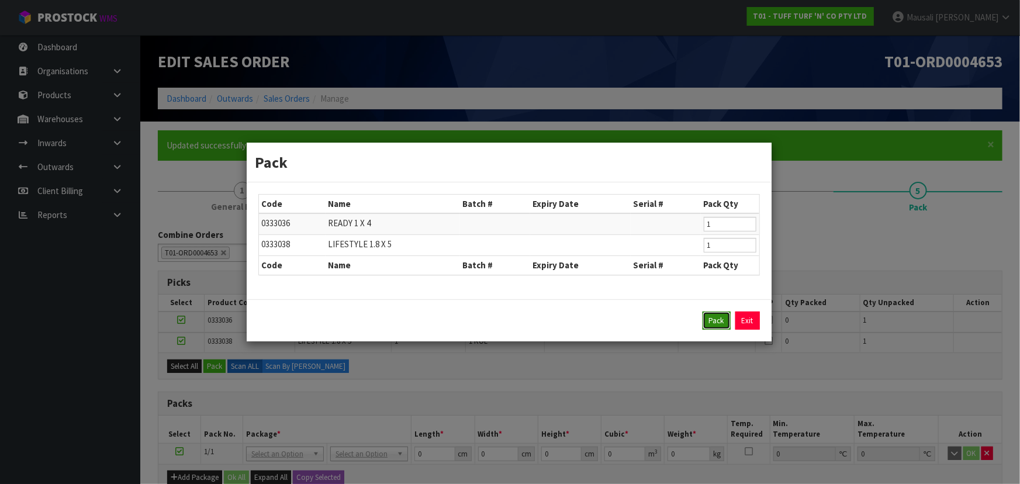
click at [715, 319] on button "Pack" at bounding box center [716, 320] width 28 height 19
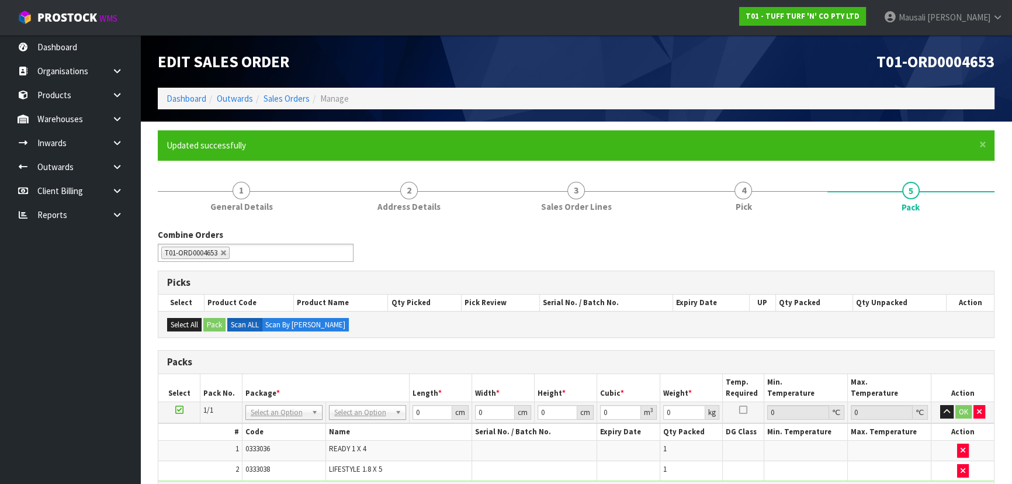
scroll to position [159, 0]
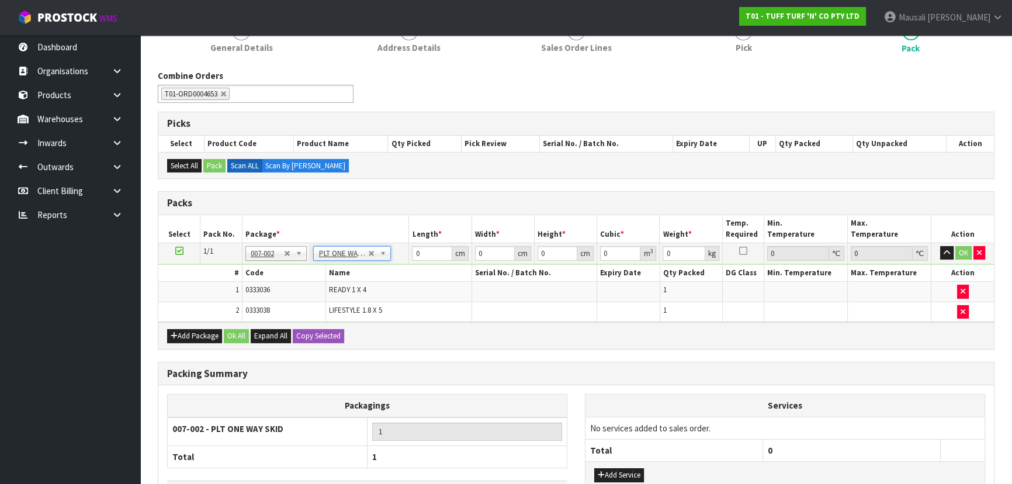
type input "16"
drag, startPoint x: 424, startPoint y: 252, endPoint x: 409, endPoint y: 252, distance: 14.6
click at [409, 252] on td "0 cm" at bounding box center [440, 252] width 63 height 21
type input "184"
type input "63"
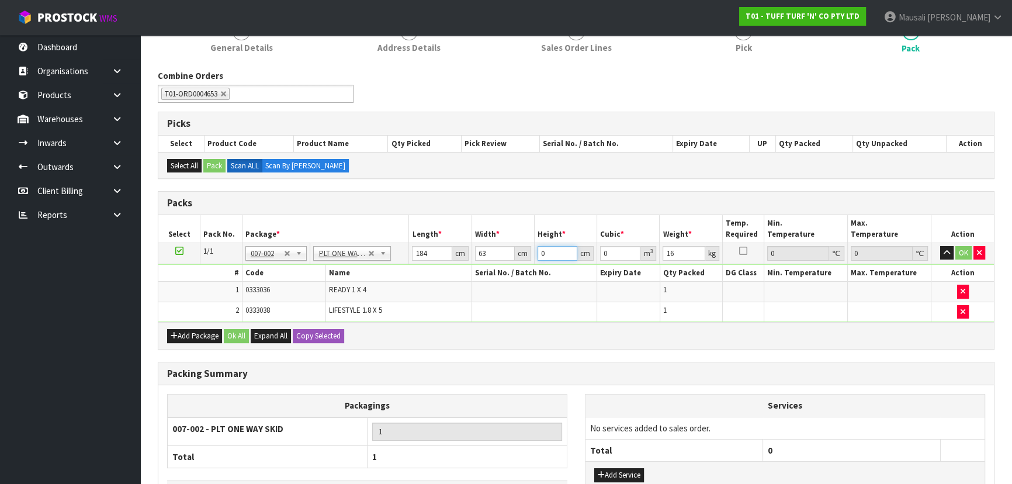
type input "4"
type input "0.046368"
type input "42"
type input "0.486864"
type input "42"
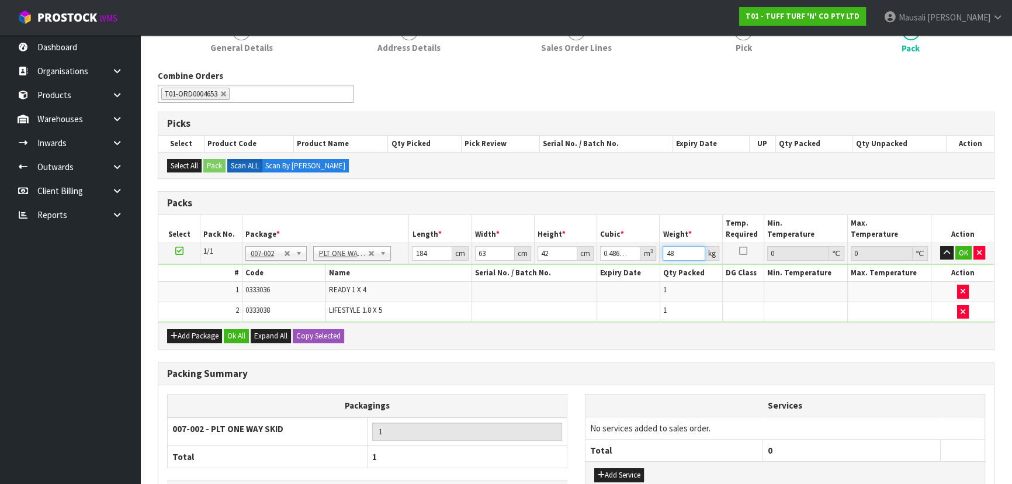
type input "48"
click at [237, 324] on div "Add Package Ok All Expand All Copy Selected" at bounding box center [576, 335] width 836 height 26
click at [235, 333] on button "Ok All" at bounding box center [236, 336] width 25 height 14
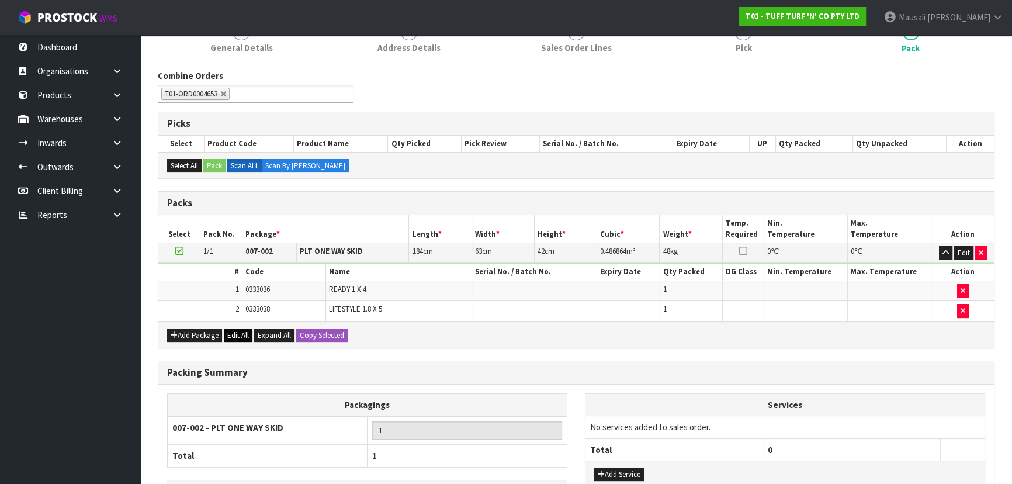
scroll to position [242, 0]
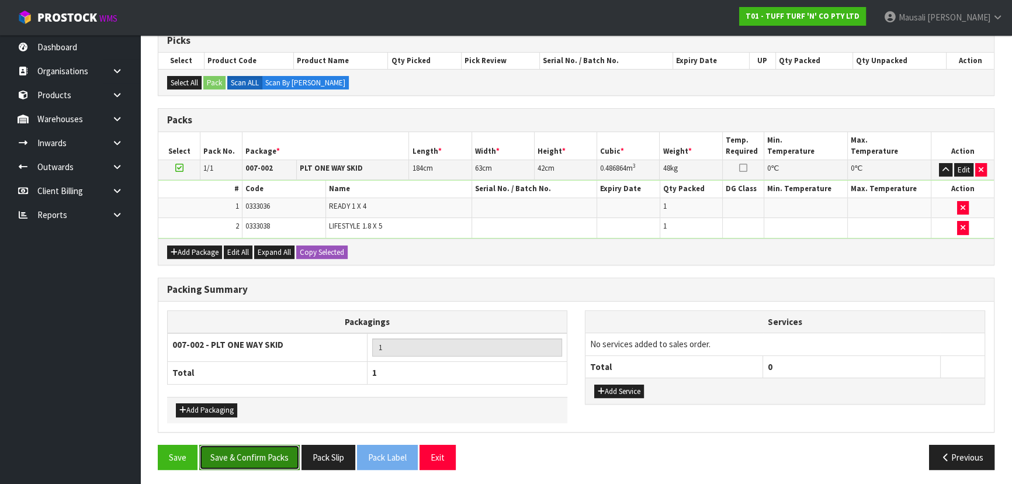
click at [229, 449] on button "Save & Confirm Packs" at bounding box center [249, 457] width 100 height 25
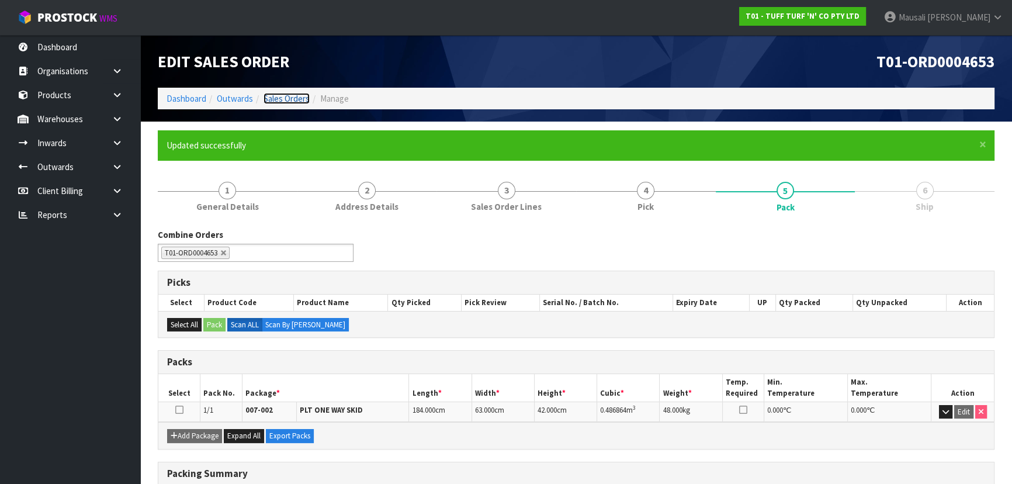
click at [288, 103] on link "Sales Orders" at bounding box center [287, 98] width 46 height 11
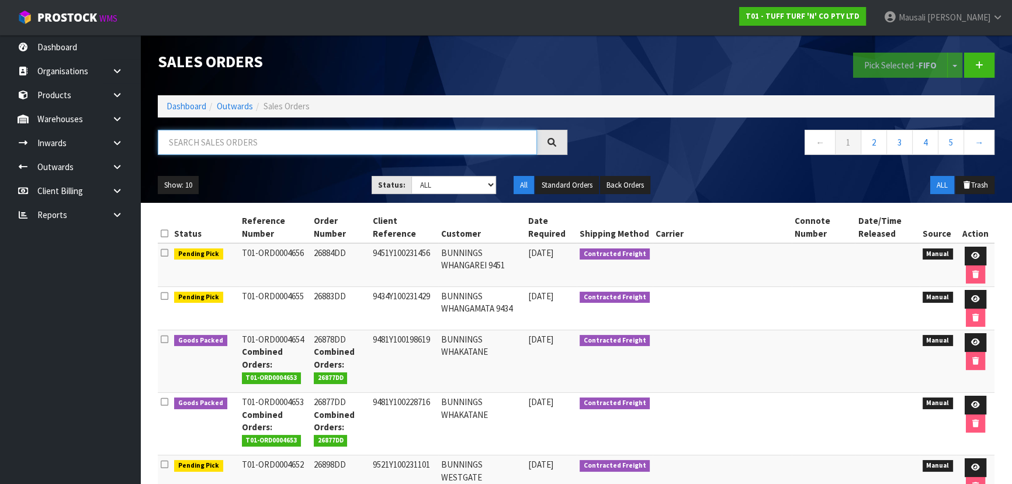
click at [197, 151] on input "text" at bounding box center [347, 142] width 379 height 25
type input "JOB-0410404"
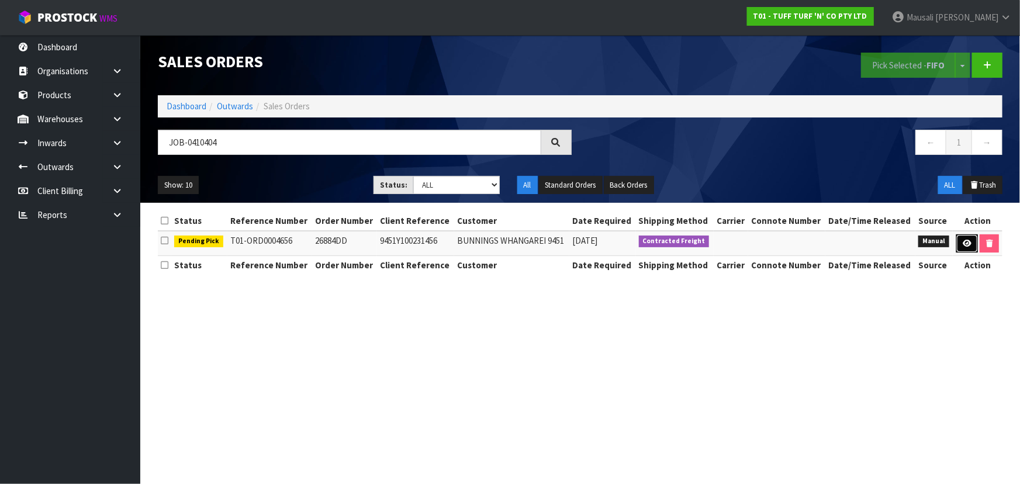
click at [959, 240] on link at bounding box center [967, 243] width 22 height 19
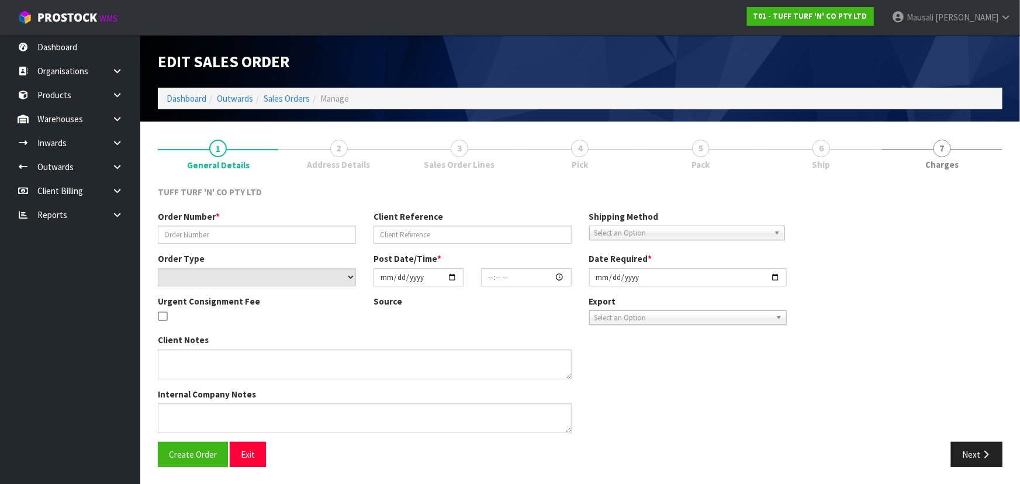
type input "26884DD"
type input "9451Y100231456"
select select "number:0"
type input "[DATE]"
type input "13:19:00.000"
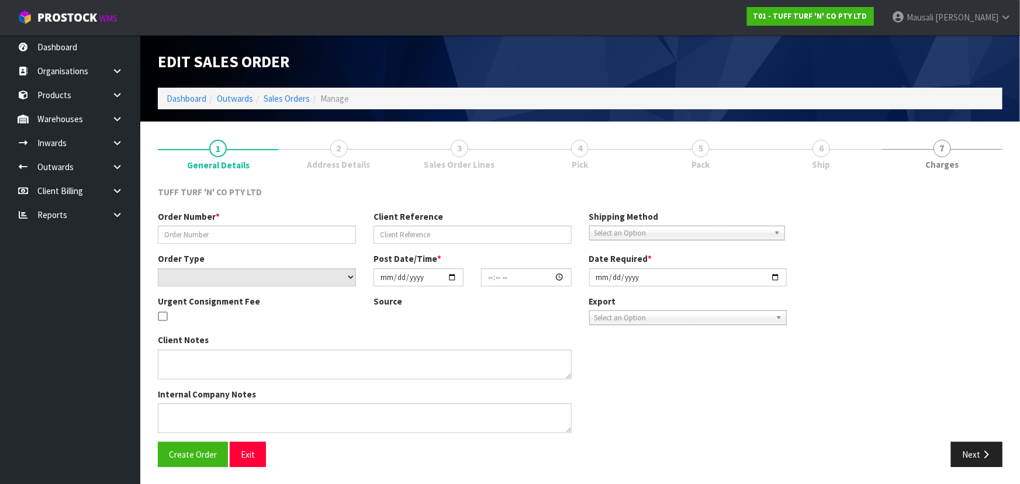
type input "[DATE]"
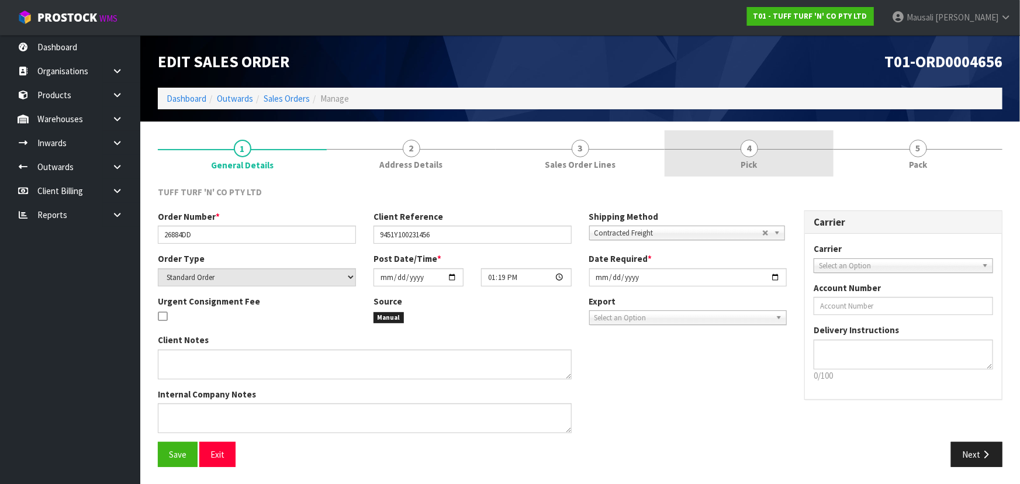
click at [744, 165] on span "Pick" at bounding box center [749, 164] width 16 height 12
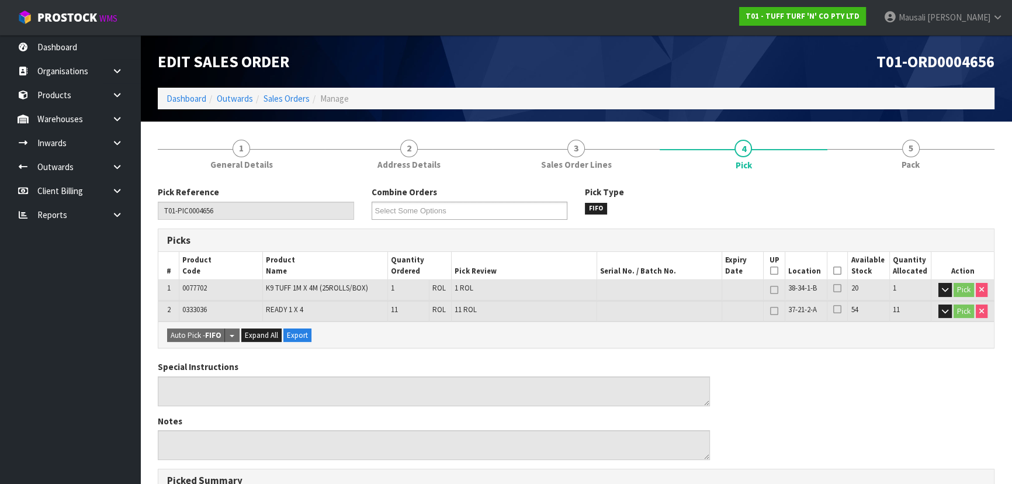
click at [838, 271] on icon at bounding box center [837, 271] width 8 height 1
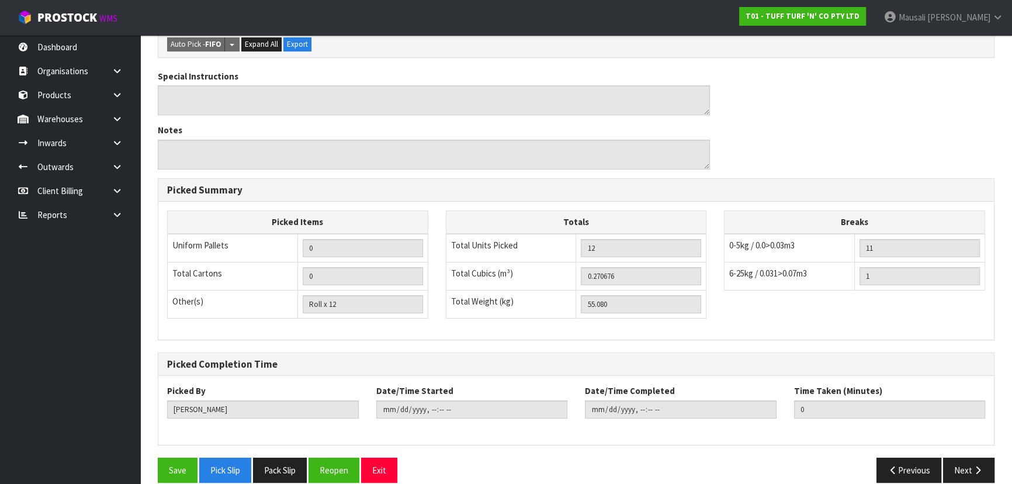
scroll to position [347, 0]
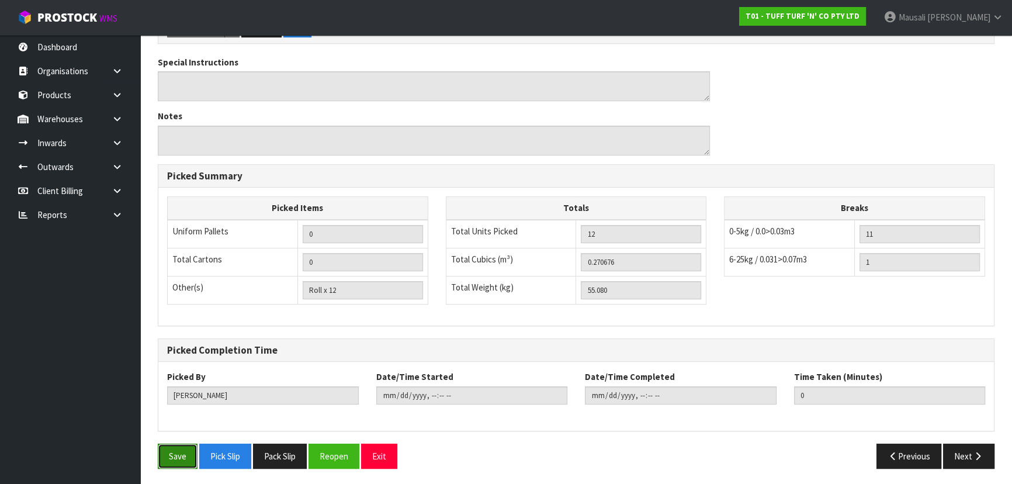
click at [176, 457] on button "Save" at bounding box center [178, 455] width 40 height 25
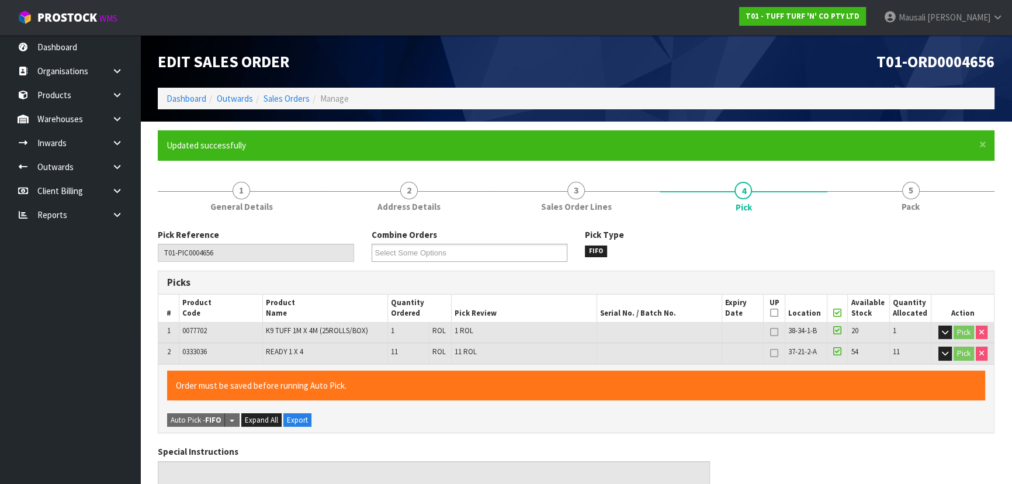
type input "[PERSON_NAME]"
type input "[DATE]T11:28:14"
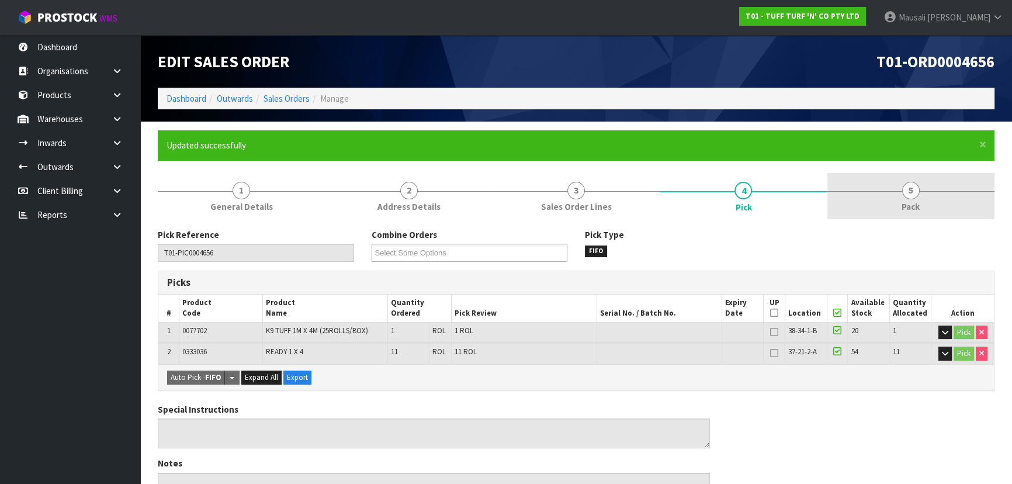
click at [912, 196] on span "5" at bounding box center [911, 191] width 18 height 18
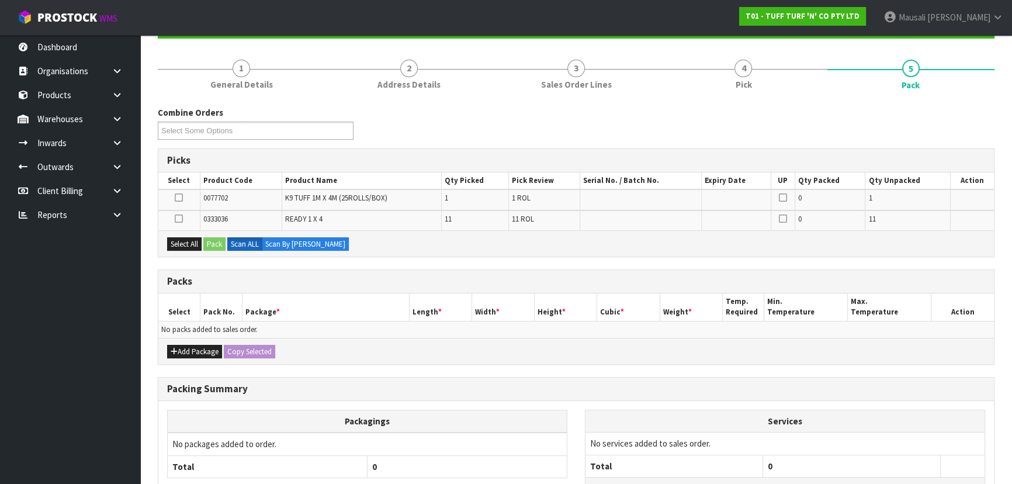
scroll to position [159, 0]
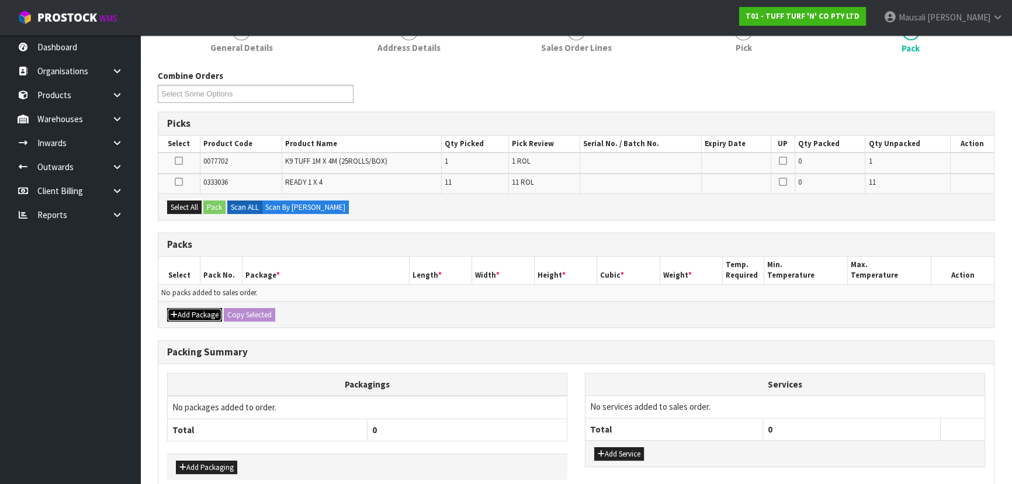
click at [192, 314] on button "Add Package" at bounding box center [194, 315] width 55 height 14
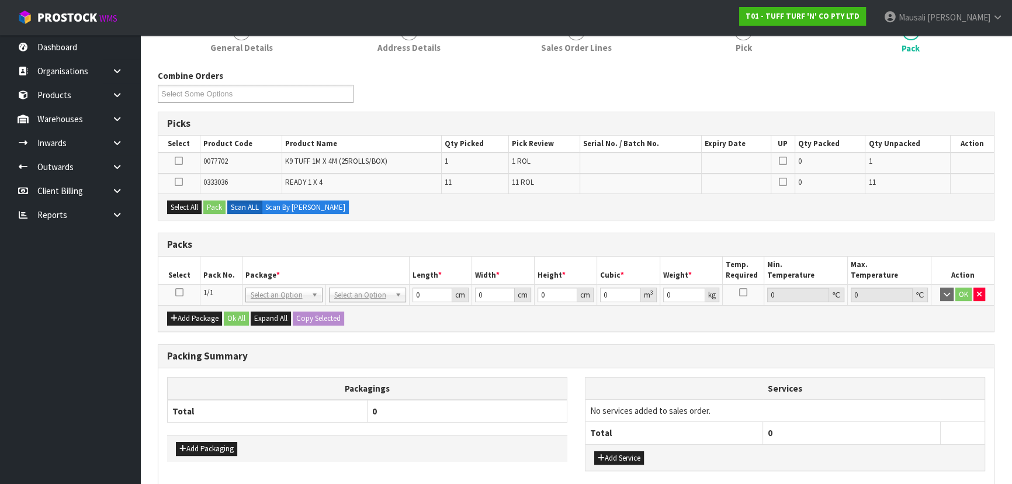
click at [175, 292] on icon at bounding box center [179, 292] width 8 height 1
click at [174, 204] on button "Select All" at bounding box center [184, 207] width 34 height 14
click at [213, 205] on button "Pack" at bounding box center [214, 207] width 22 height 14
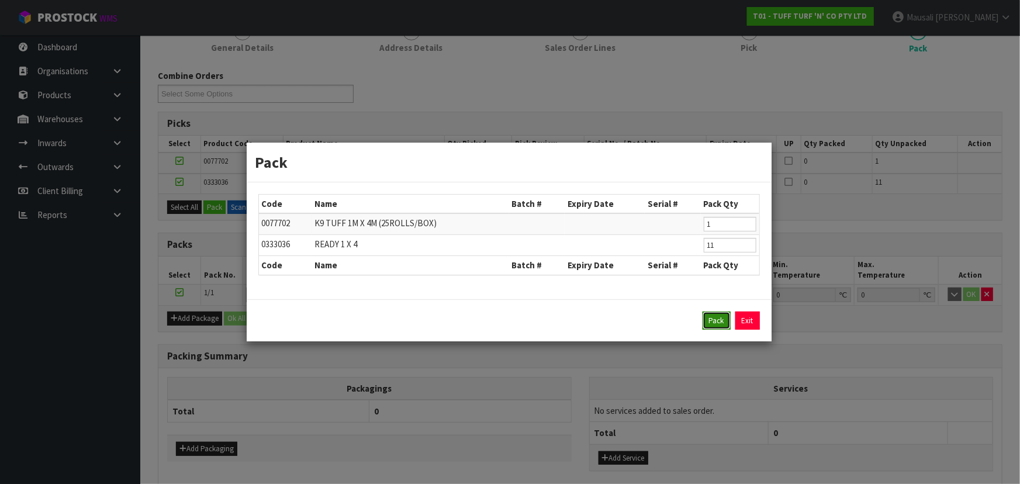
click at [719, 318] on button "Pack" at bounding box center [716, 320] width 28 height 19
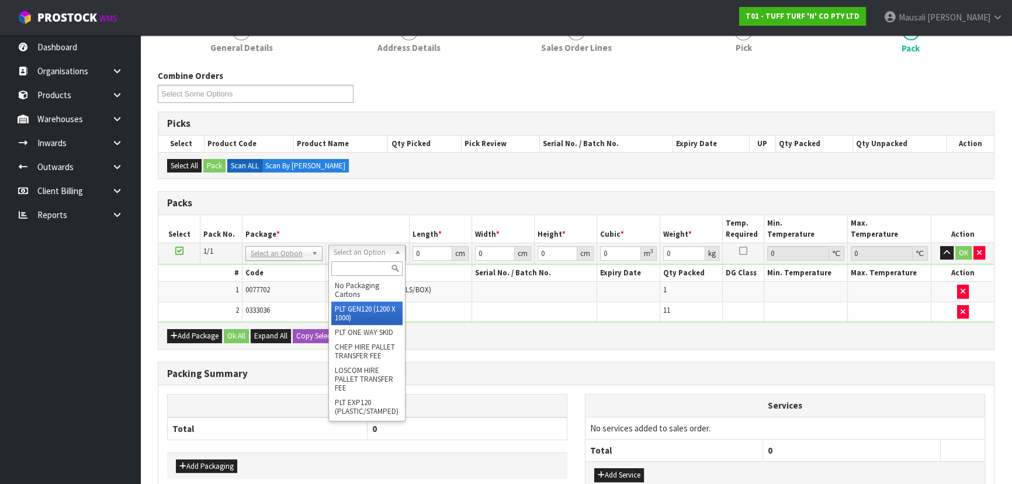
type input "120"
type input "100"
type input "55.08"
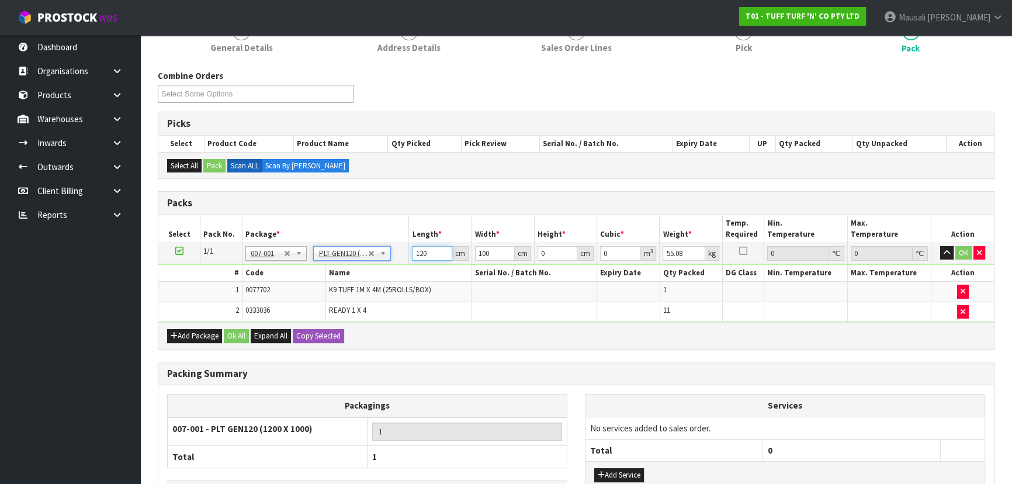
drag, startPoint x: 434, startPoint y: 253, endPoint x: 379, endPoint y: 252, distance: 54.9
click at [379, 252] on tr "1/1 NONE 007-001 007-002 007-004 007-009 007-013 007-014 007-015 007-017 007-01…" at bounding box center [576, 252] width 836 height 21
type input "110"
type input "4"
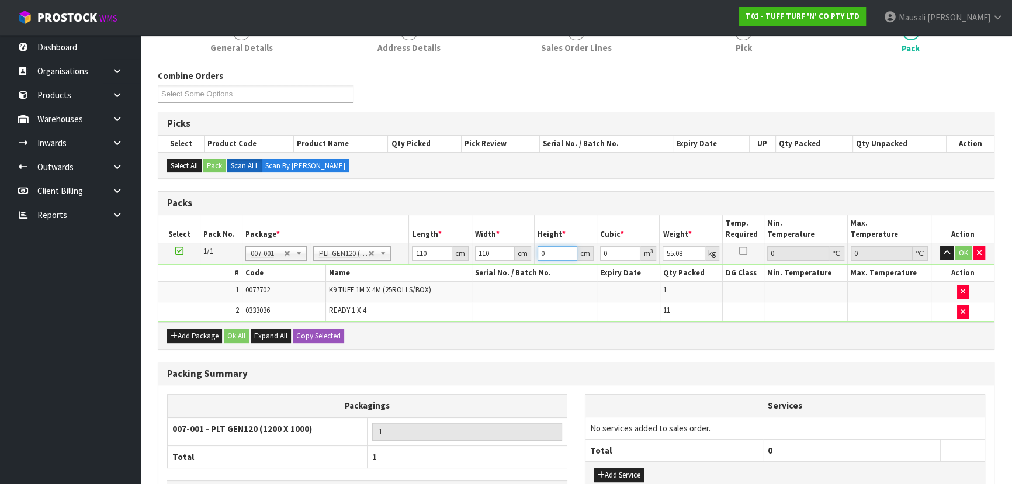
type input "0.0484"
type input "45"
type input "0.5445"
type input "45"
type input "58"
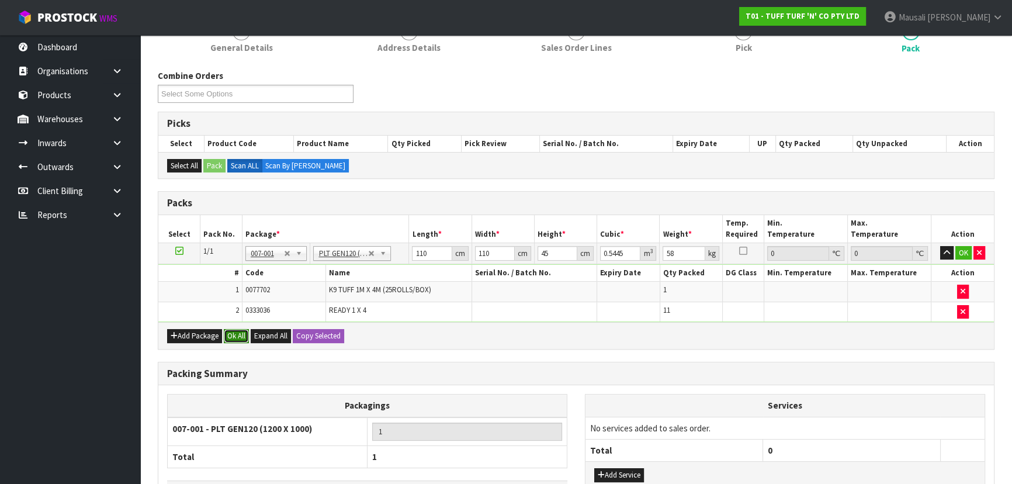
click at [235, 329] on button "Ok All" at bounding box center [236, 336] width 25 height 14
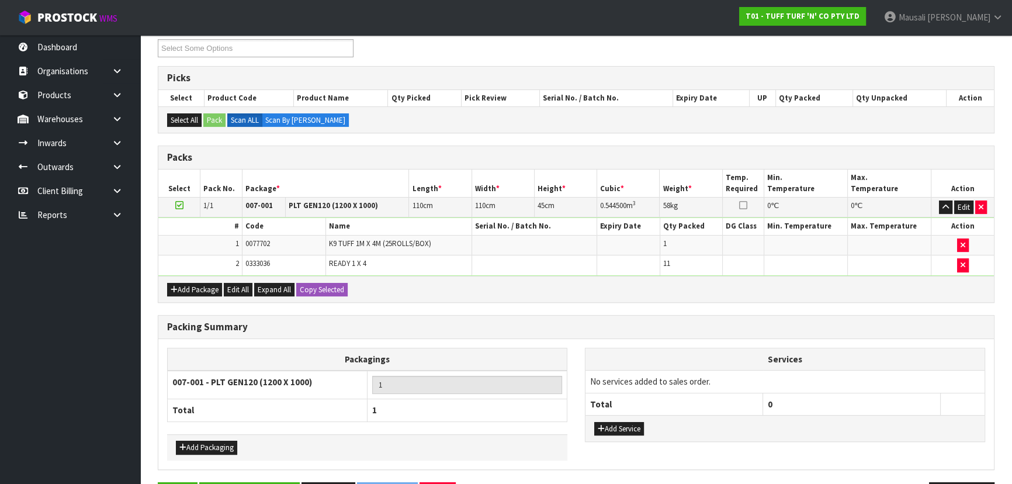
scroll to position [242, 0]
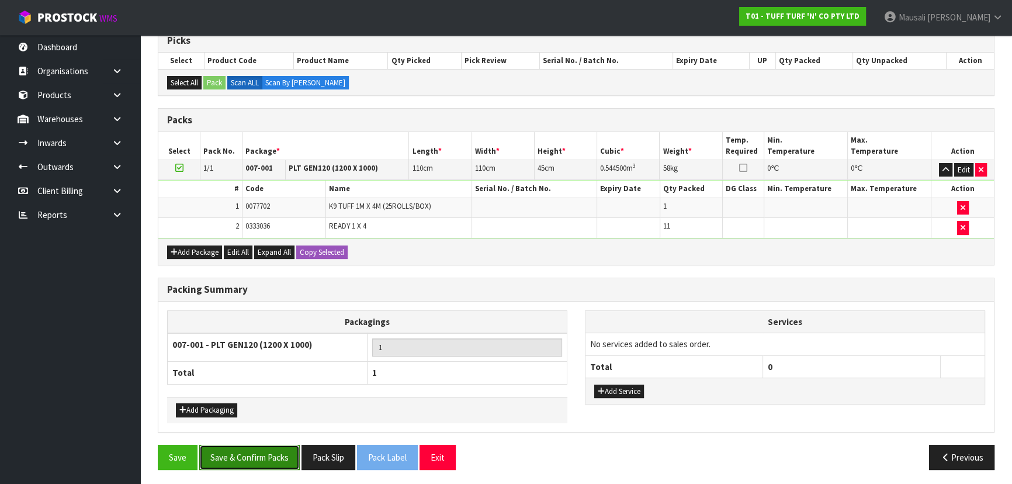
click at [238, 457] on button "Save & Confirm Packs" at bounding box center [249, 457] width 100 height 25
